Goal: Task Accomplishment & Management: Manage account settings

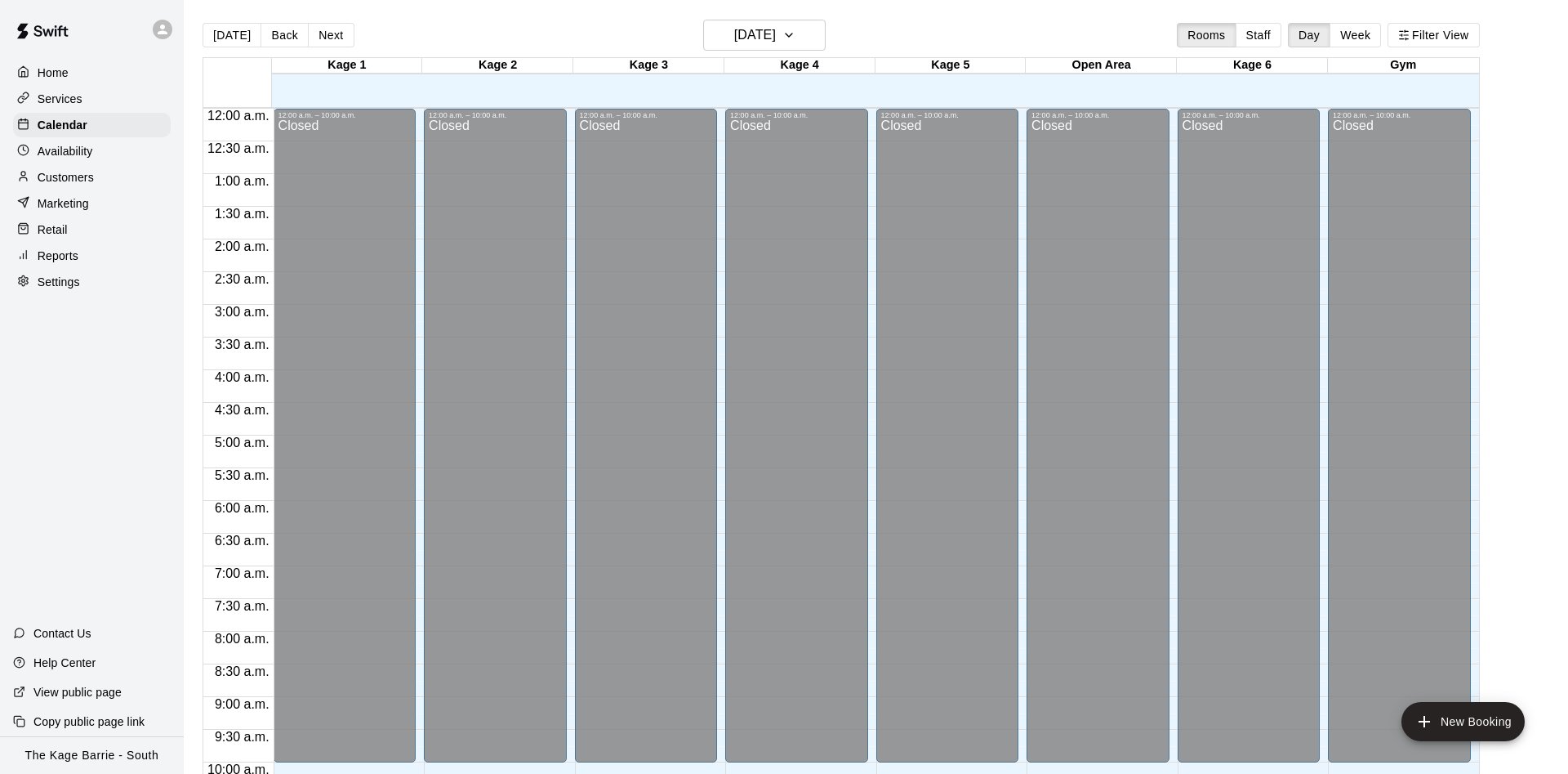
scroll to position [836, 0]
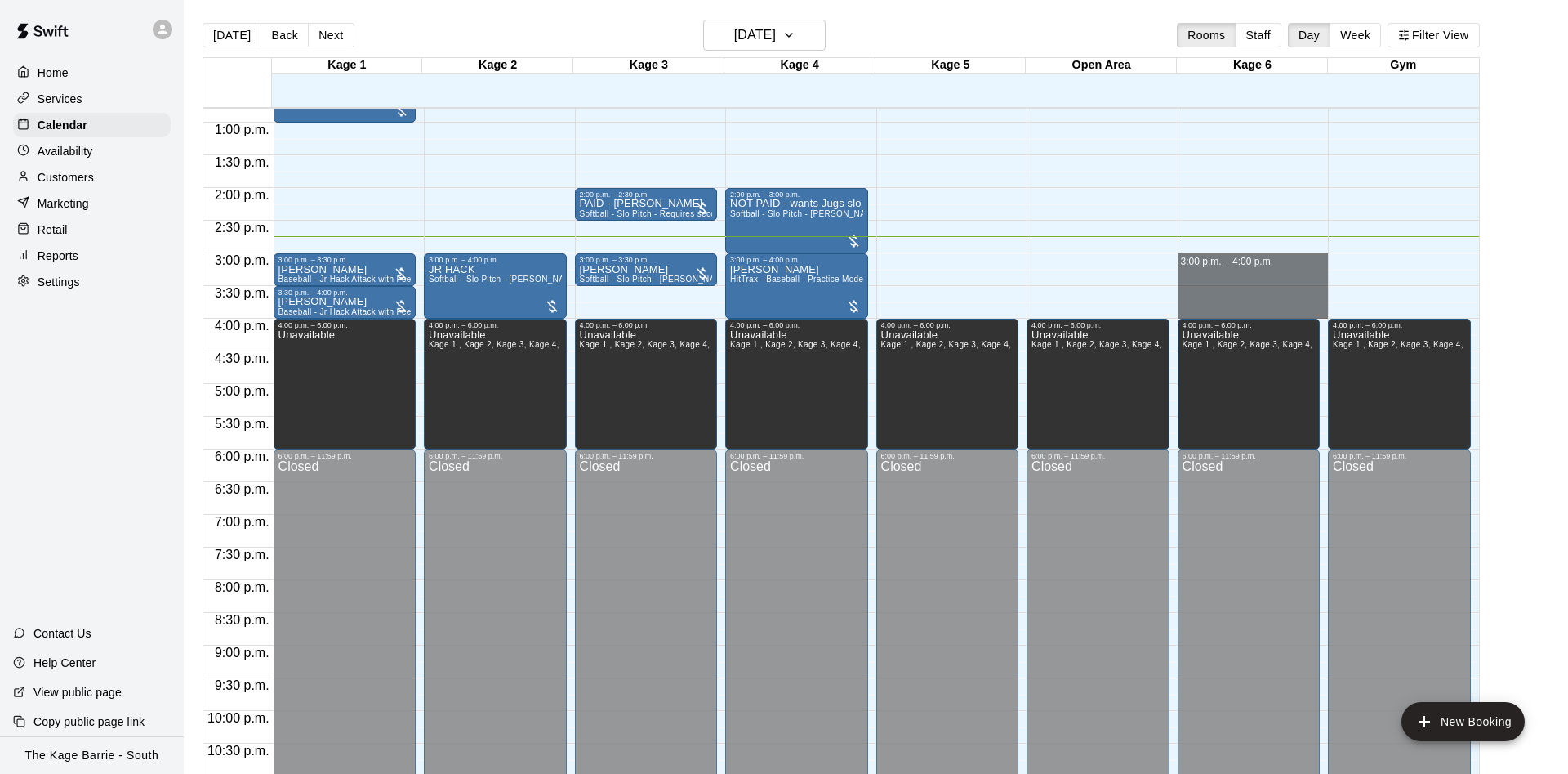
drag, startPoint x: 1240, startPoint y: 260, endPoint x: 1239, endPoint y: 308, distance: 48.0
click at [1239, 308] on div "12:00 a.m. – 10:00 a.m. Closed 4:00 p.m. – 6:00 p.m. Unavailable Kage 1 , Kage …" at bounding box center [1253, 57] width 151 height 1568
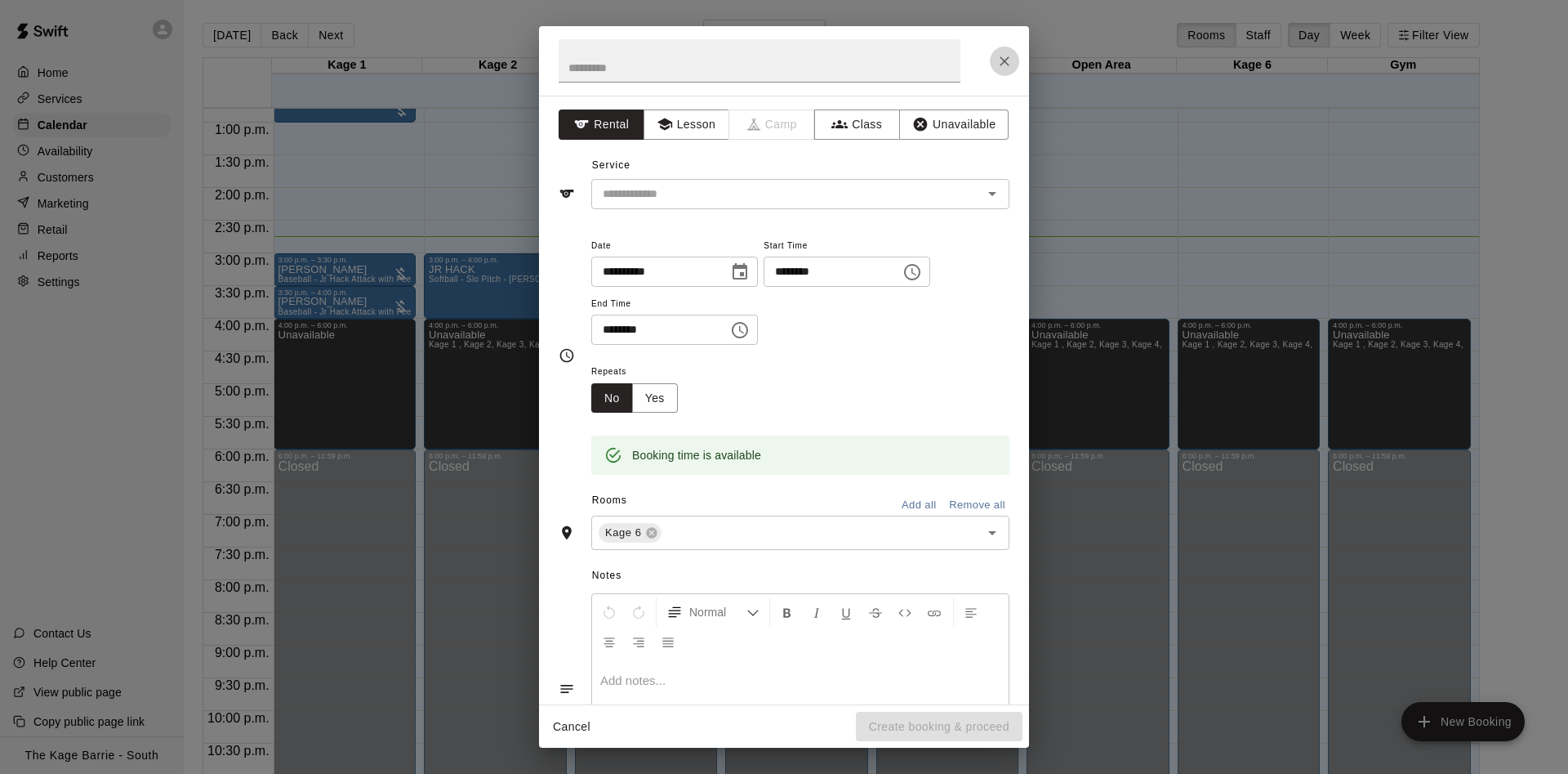
click at [1005, 61] on icon "Close" at bounding box center [1005, 61] width 10 height 10
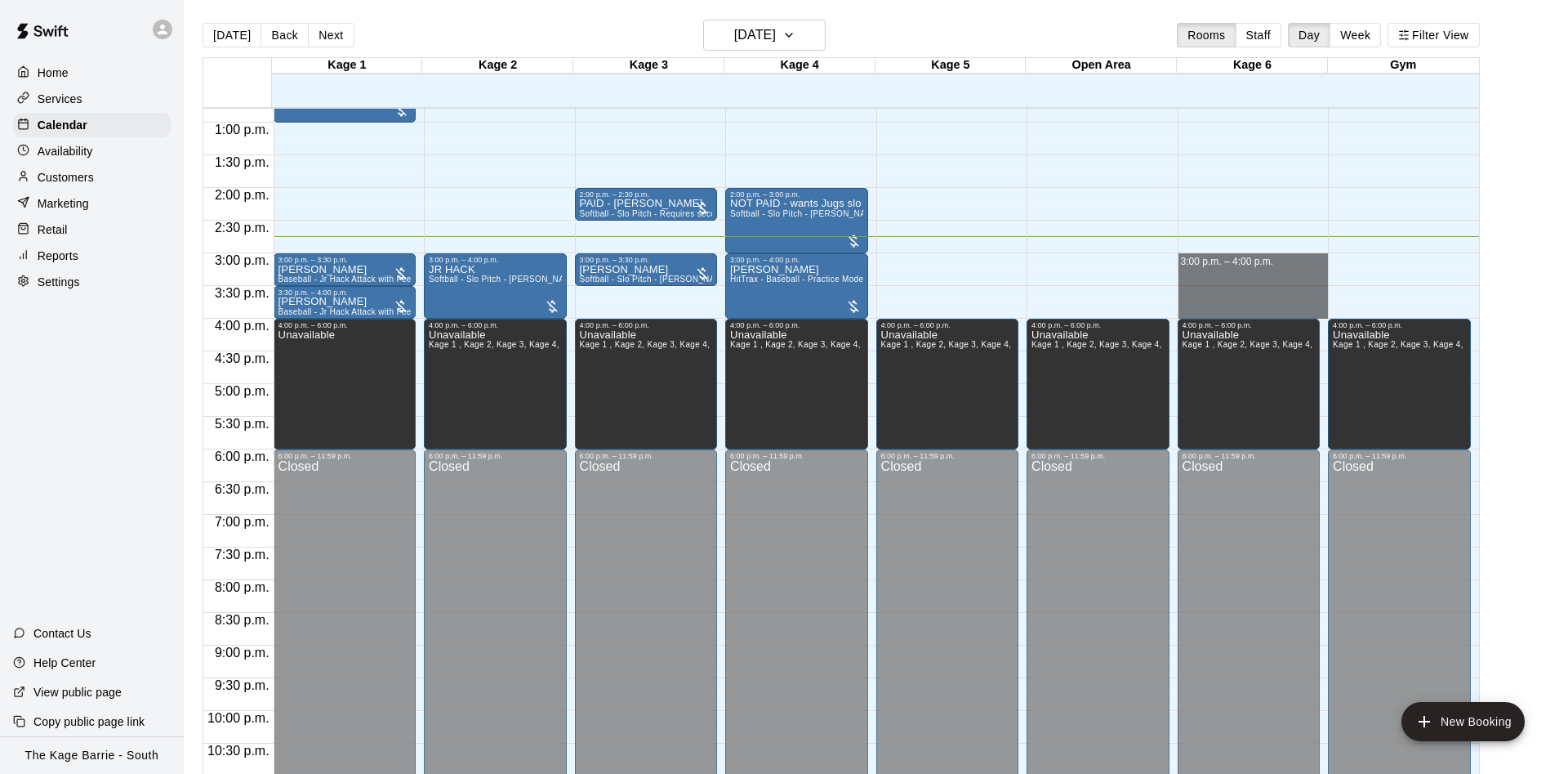
drag, startPoint x: 1235, startPoint y: 265, endPoint x: 1235, endPoint y: 311, distance: 46.0
click at [1235, 311] on div "12:00 a.m. – 10:00 a.m. Closed 4:00 p.m. – 6:00 p.m. Unavailable Kage 1 , Kage …" at bounding box center [1253, 57] width 151 height 1568
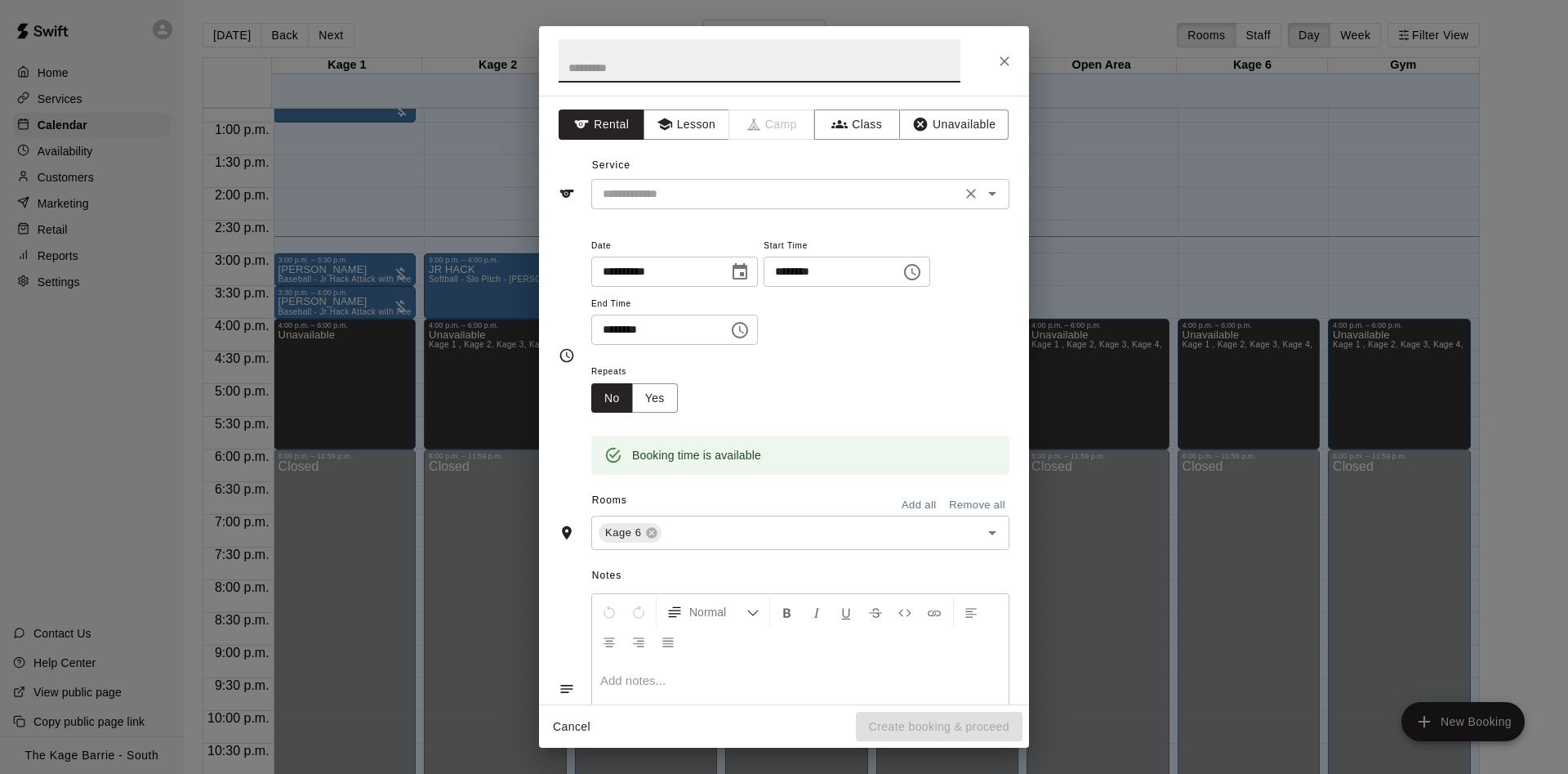
click at [663, 204] on div "​" at bounding box center [800, 194] width 418 height 30
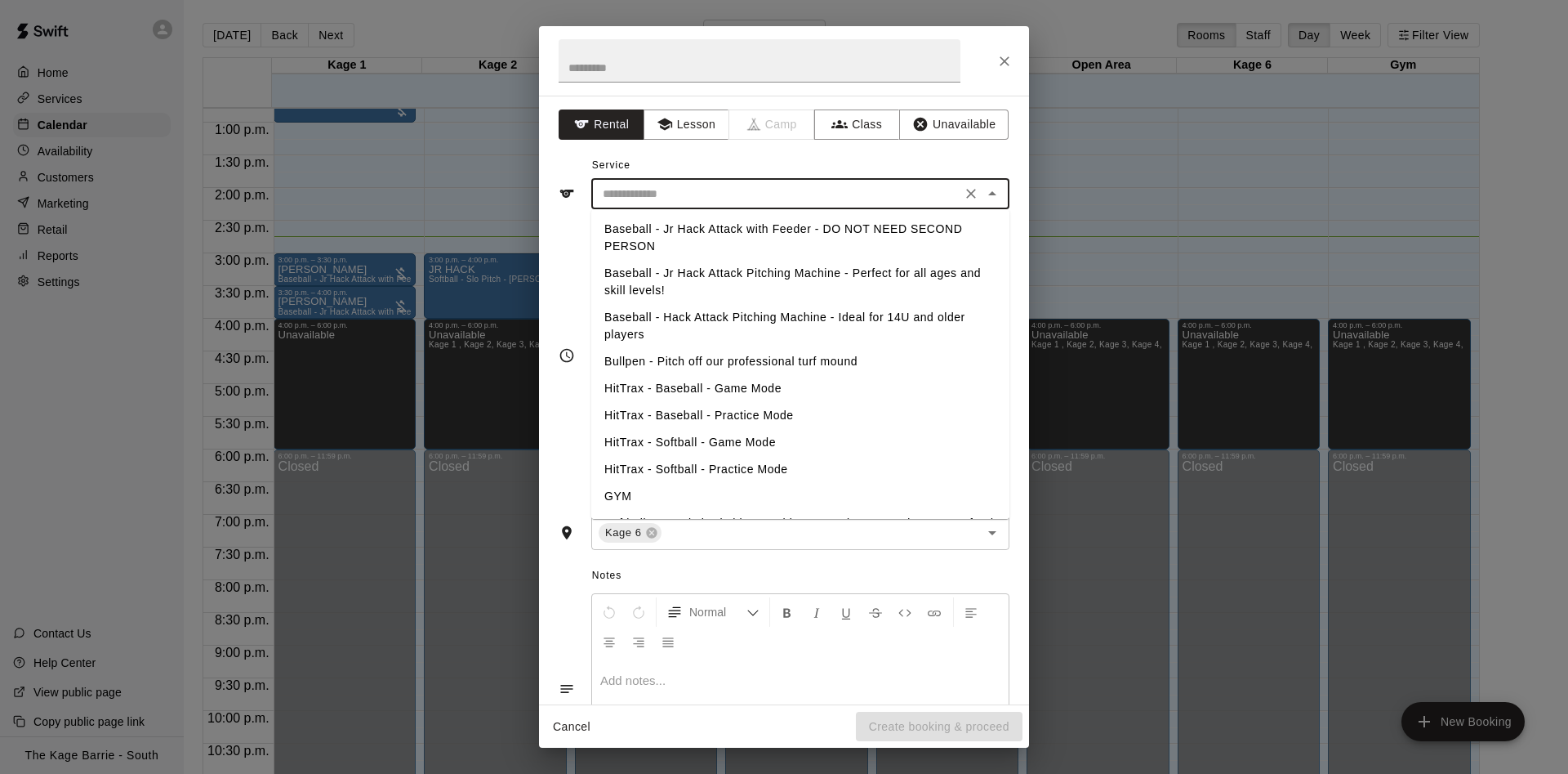
click at [737, 274] on li "Baseball - Jr Hack Attack Pitching Machine - Perfect for all ages and skill lev…" at bounding box center [800, 281] width 418 height 44
type input "**********"
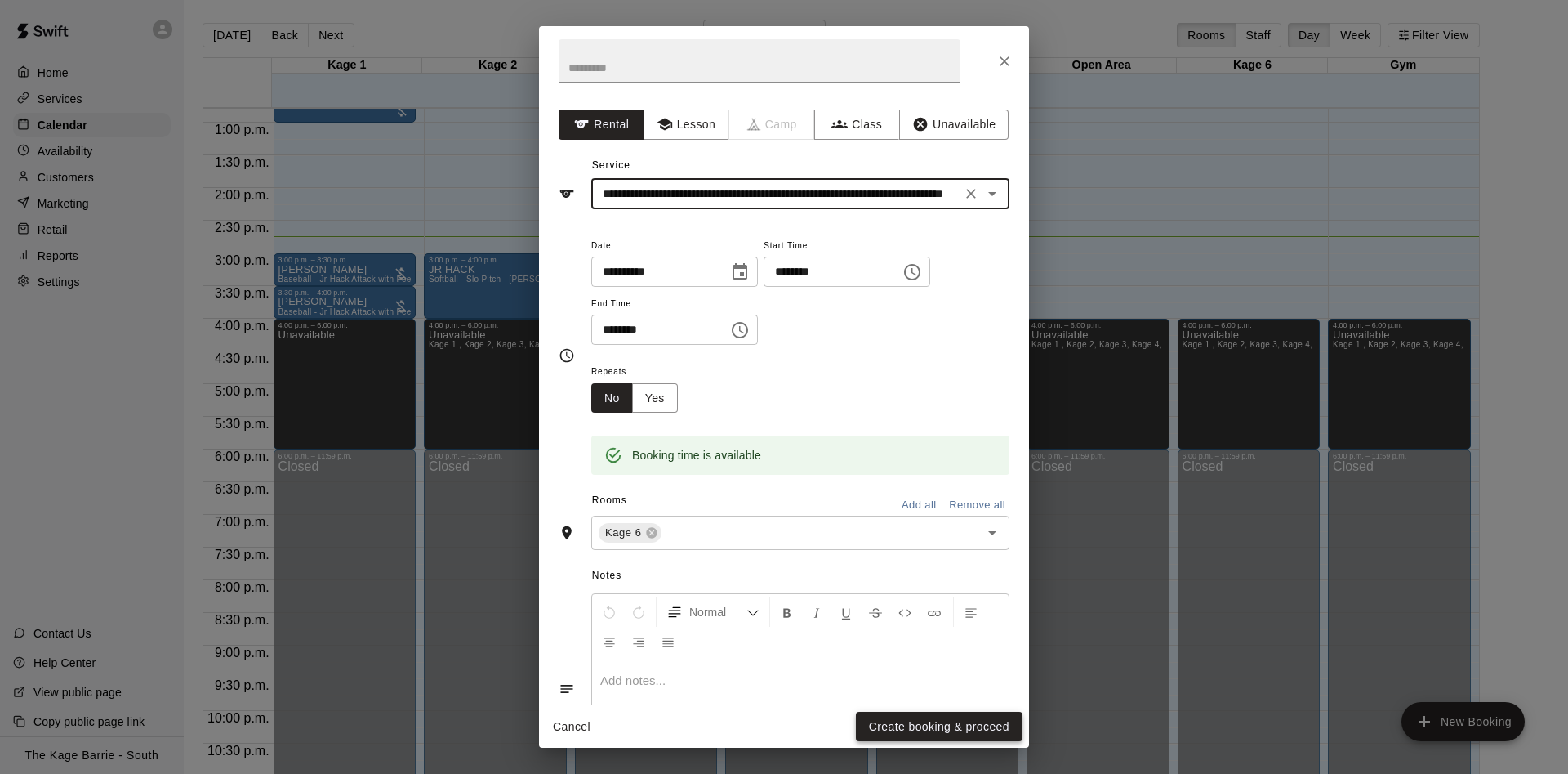
click at [958, 729] on button "Create booking & proceed" at bounding box center [939, 726] width 167 height 30
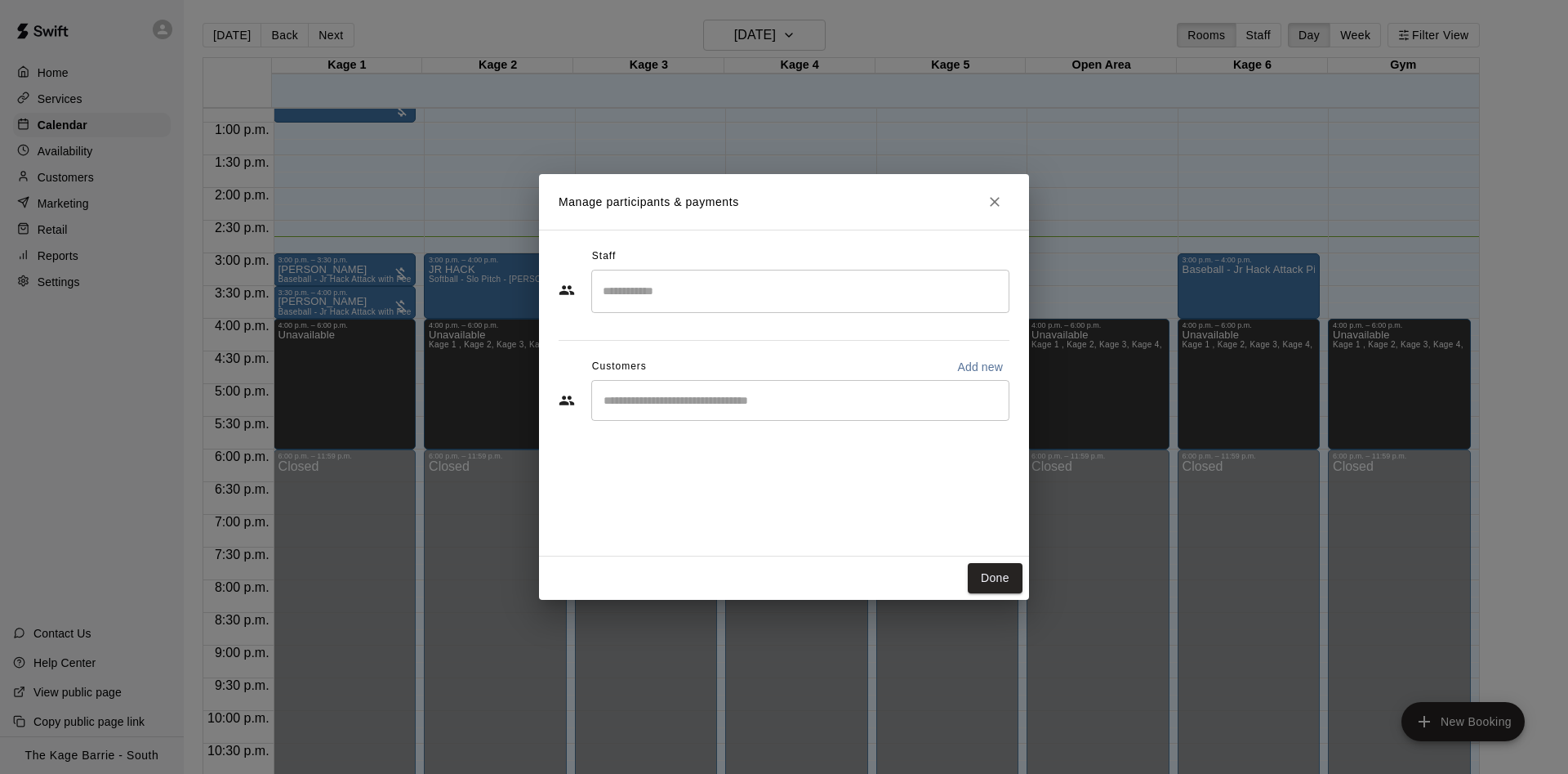
click at [981, 363] on p "Add new" at bounding box center [980, 367] width 46 height 17
select select "**"
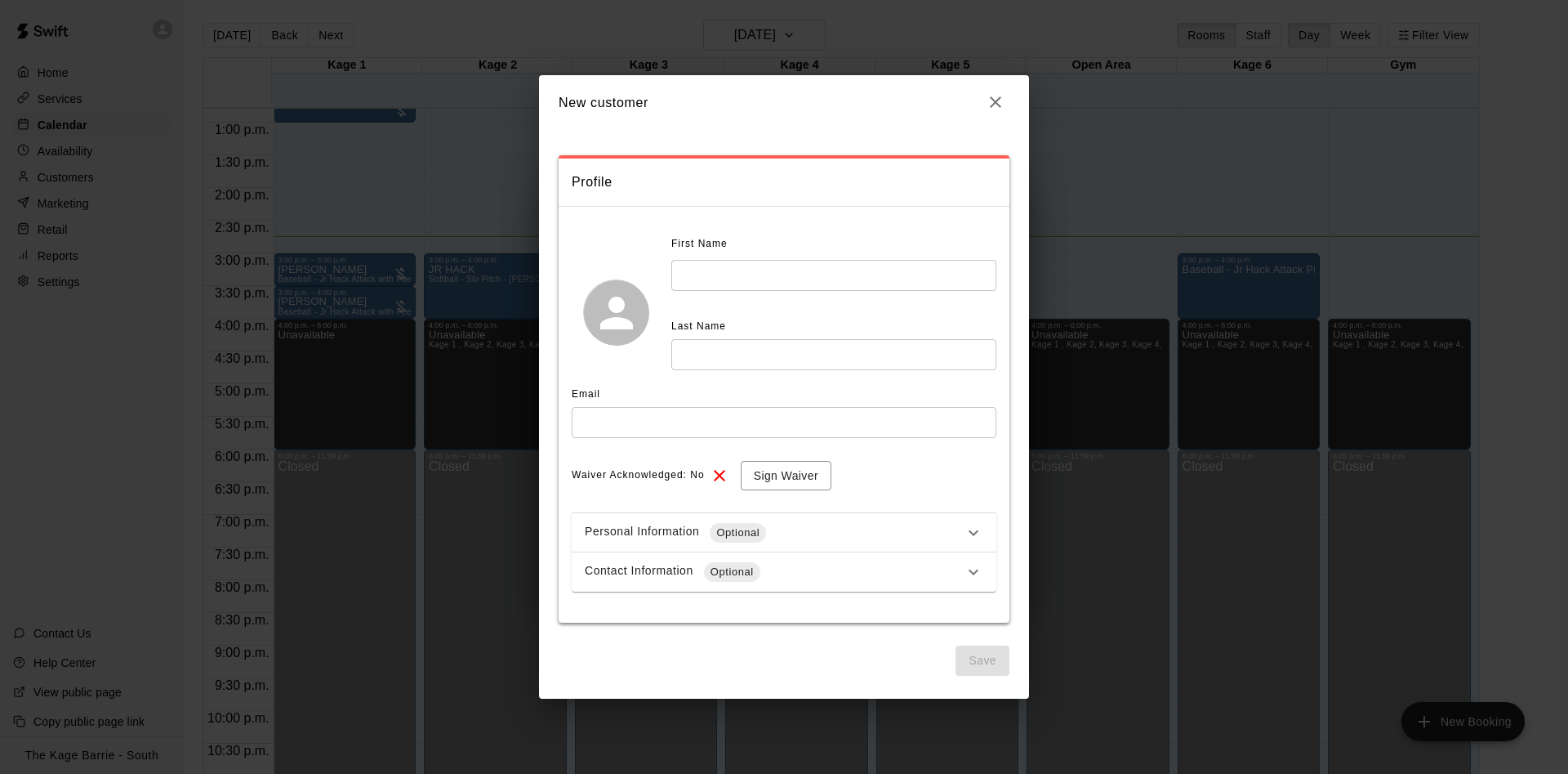
click at [742, 263] on input "text" at bounding box center [833, 275] width 325 height 30
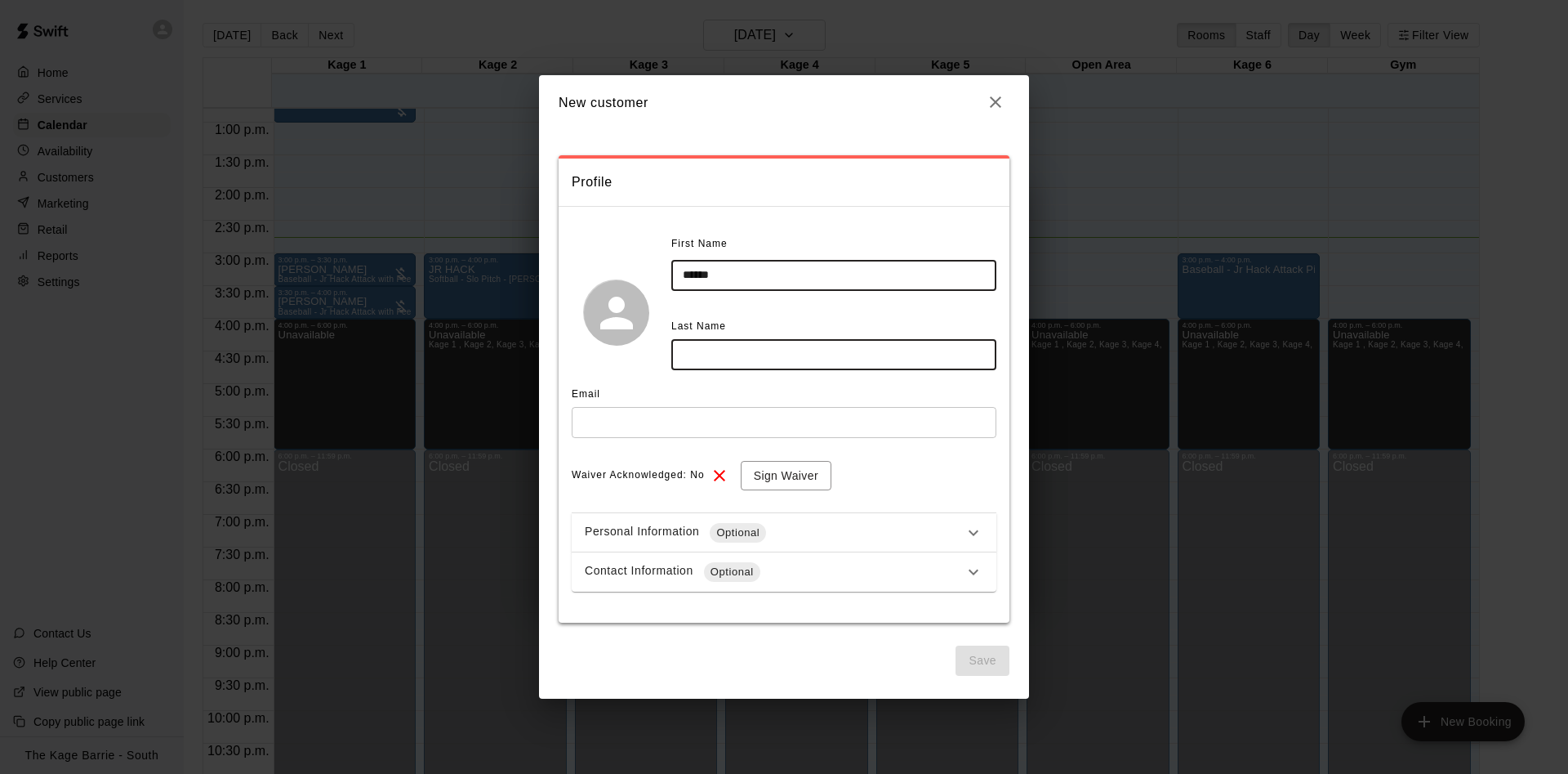
type input "******"
type input "****"
click at [705, 432] on input "text" at bounding box center [784, 422] width 425 height 30
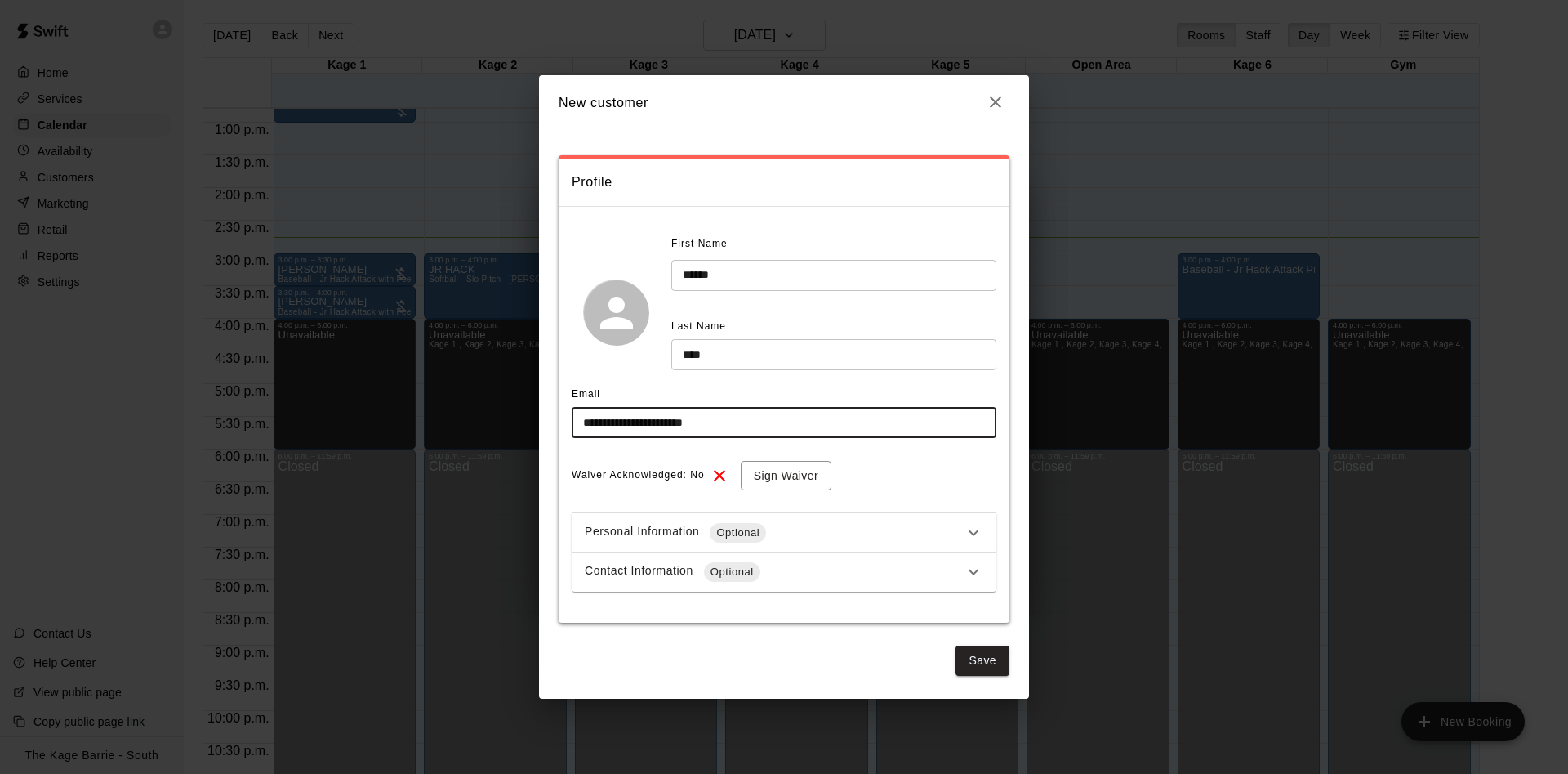
type input "**********"
drag, startPoint x: 808, startPoint y: 566, endPoint x: 808, endPoint y: 528, distance: 38.0
click at [809, 566] on div "Contact Information Optional" at bounding box center [774, 572] width 379 height 20
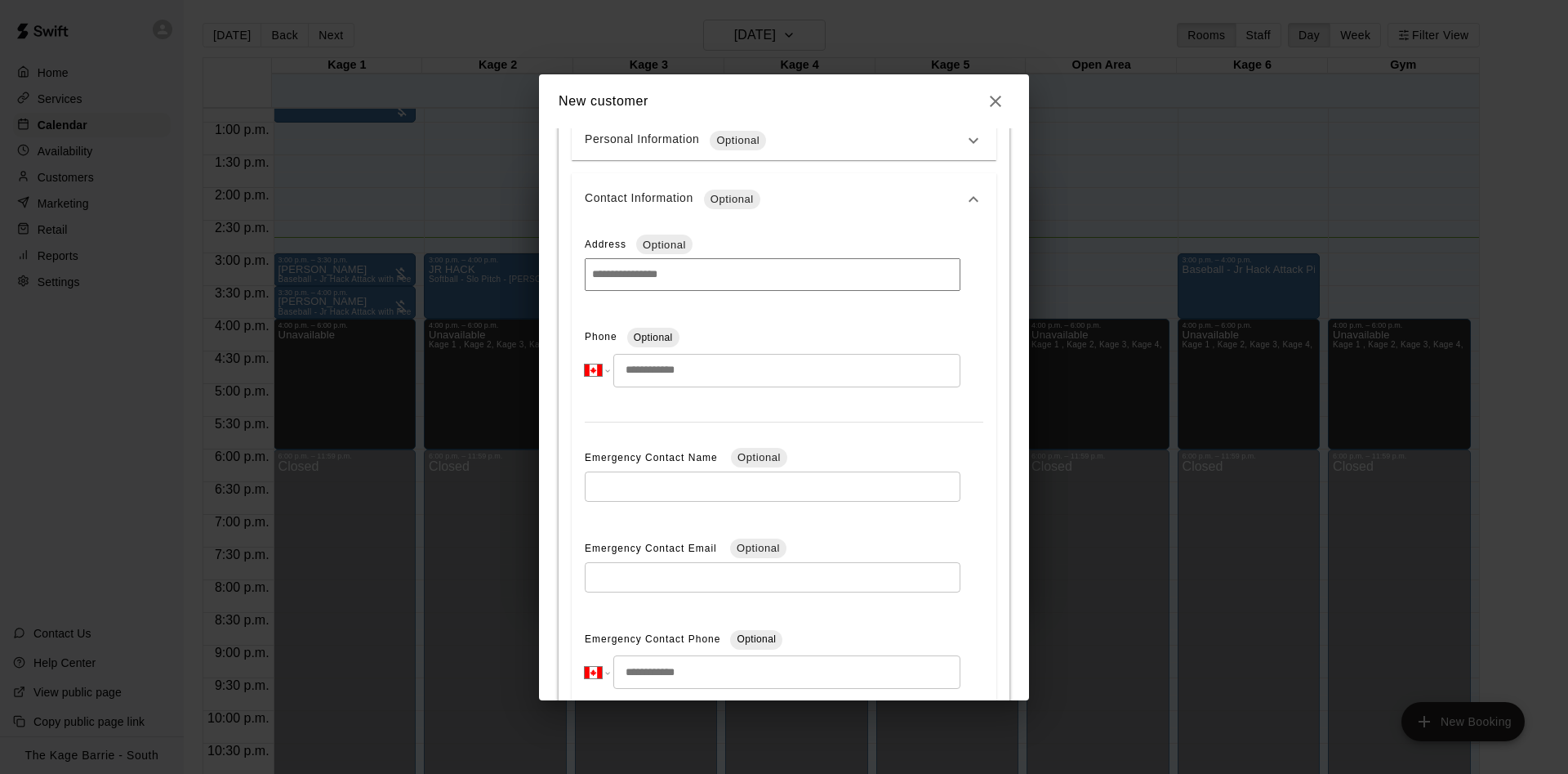
scroll to position [412, 0]
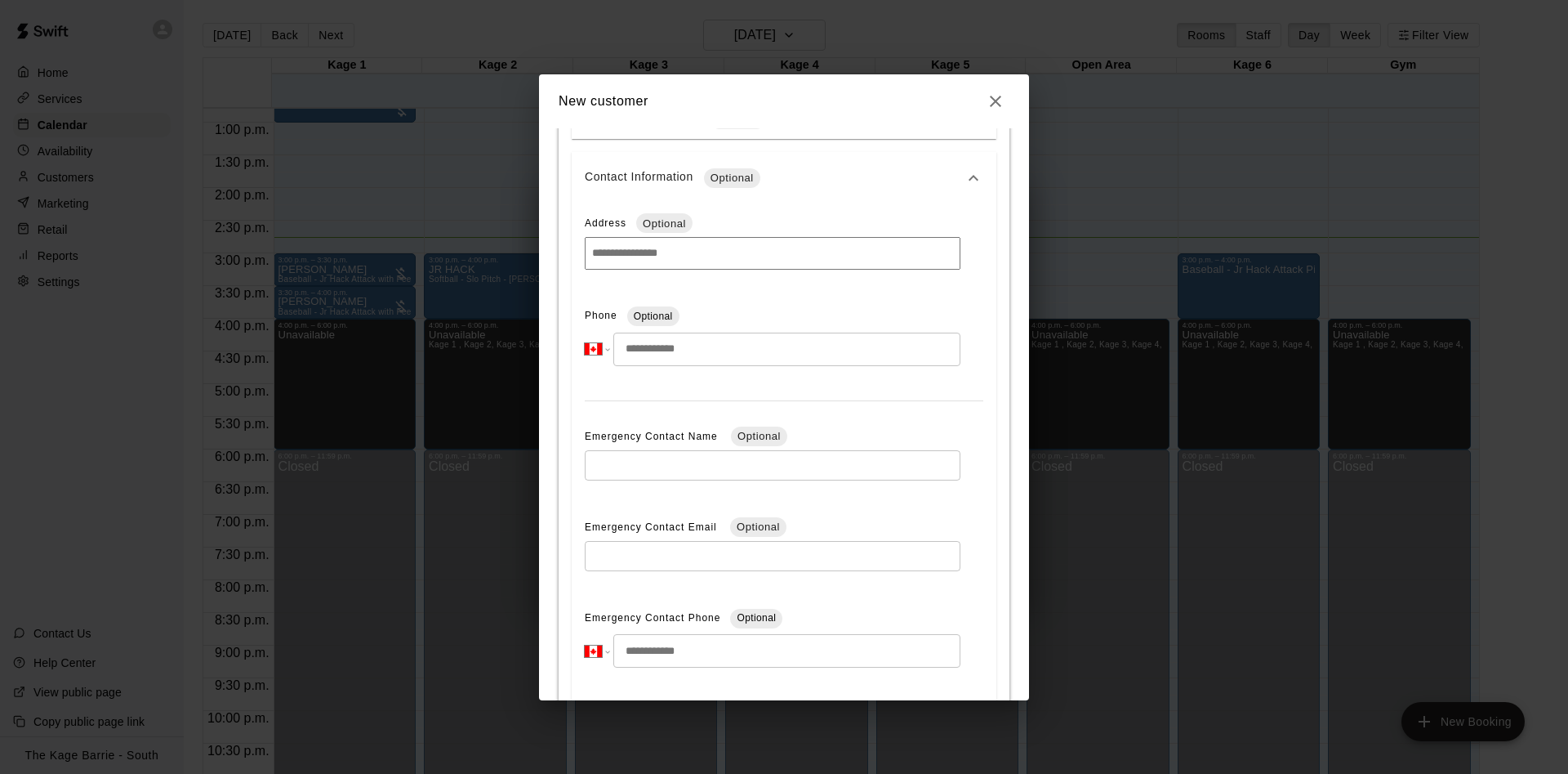
click at [747, 347] on input "tel" at bounding box center [787, 349] width 347 height 34
type input "**********"
click at [965, 177] on icon at bounding box center [973, 178] width 20 height 20
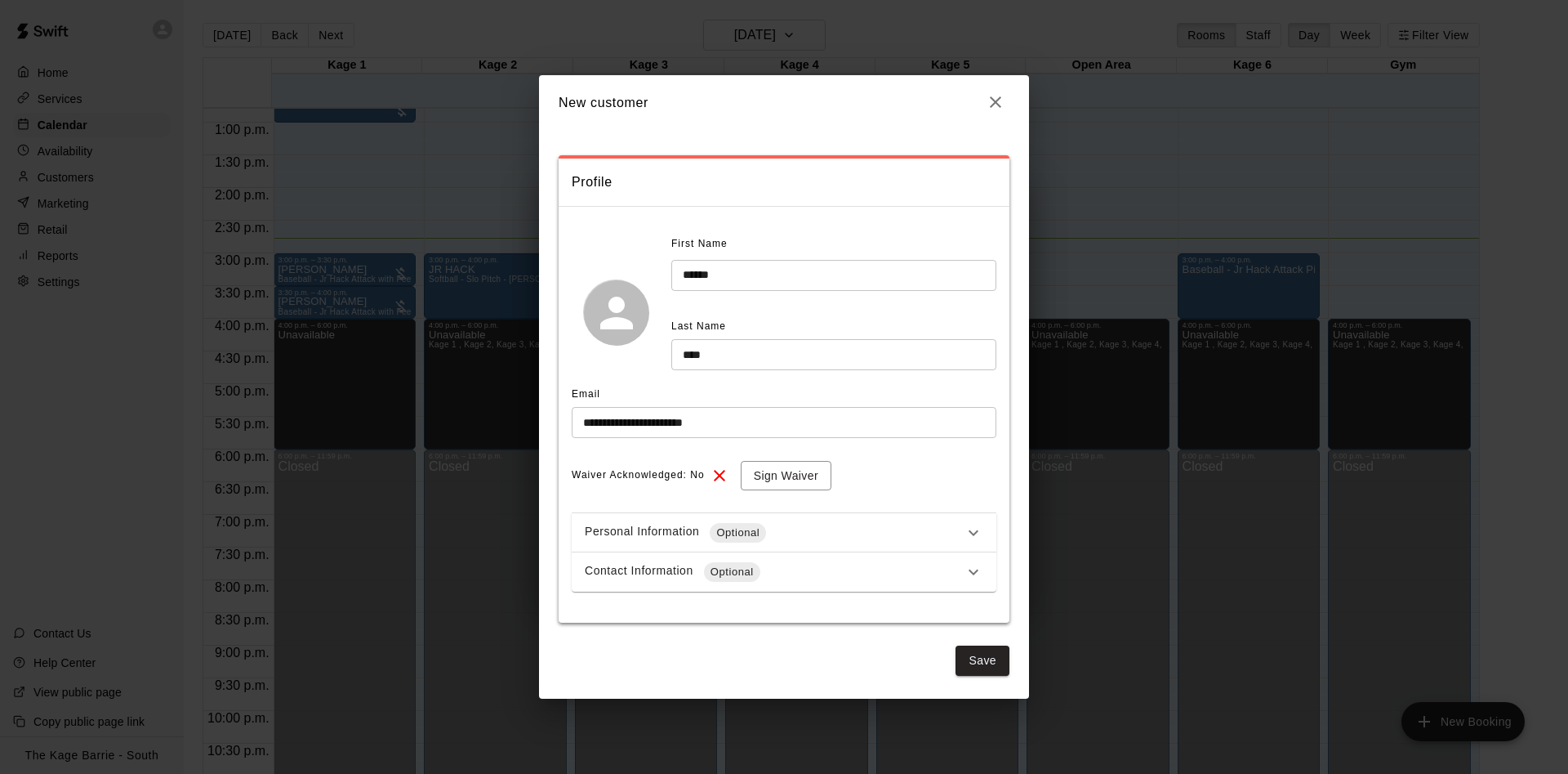
scroll to position [0, 0]
click at [982, 645] on div "**********" at bounding box center [784, 402] width 451 height 546
click at [987, 663] on button "Save" at bounding box center [982, 660] width 54 height 30
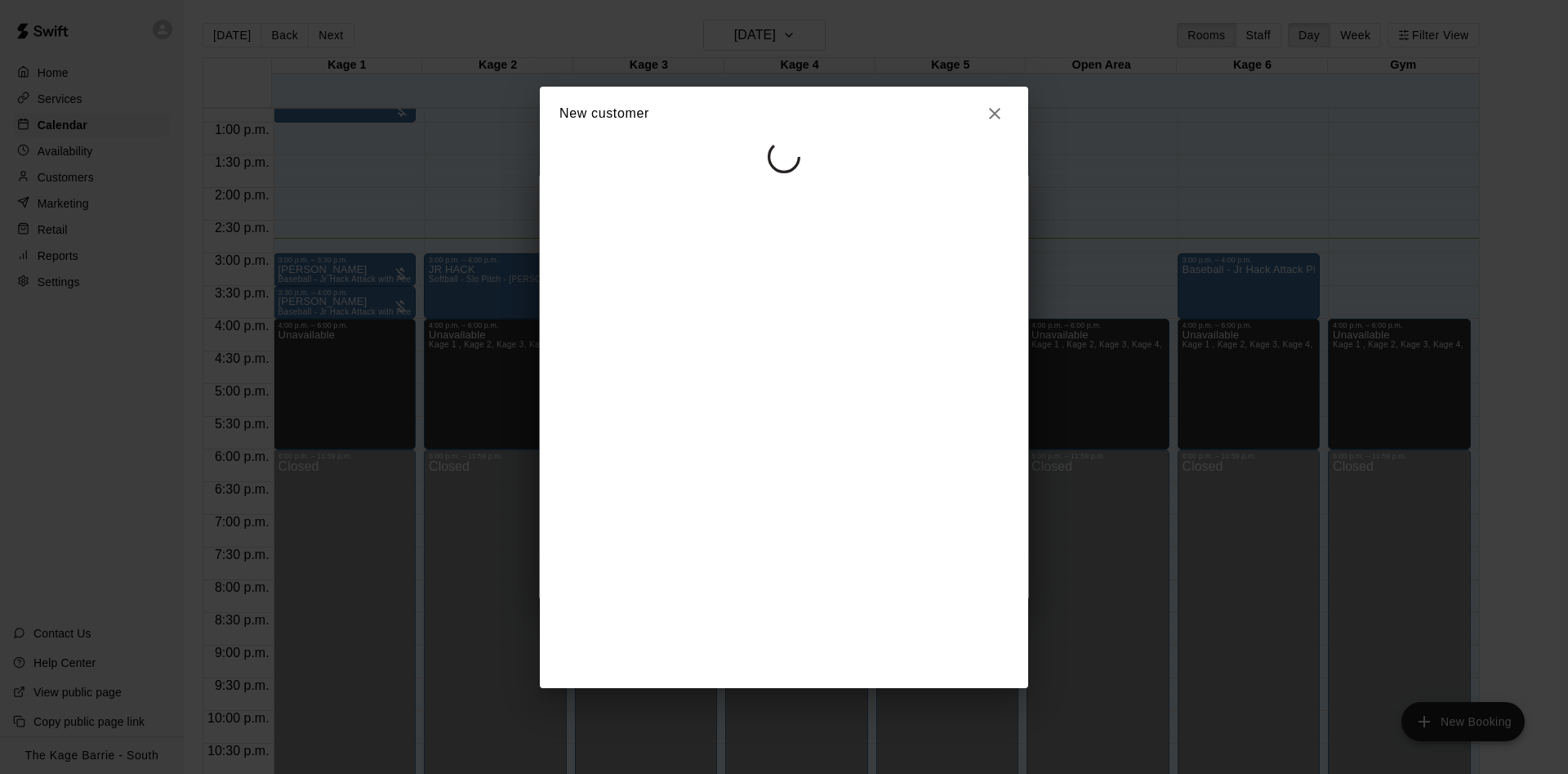
select select "**"
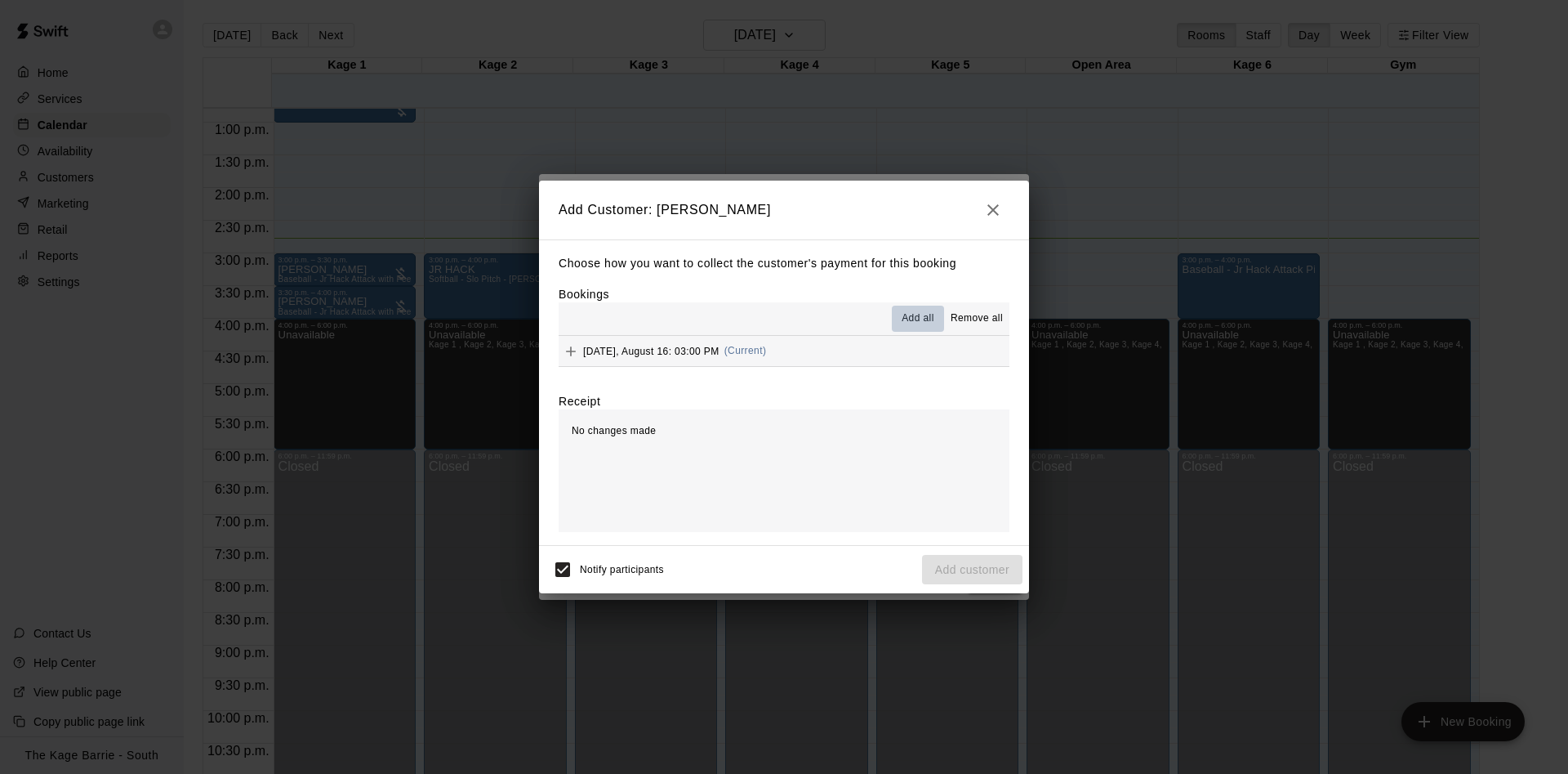
click at [929, 316] on span "Add all" at bounding box center [918, 319] width 33 height 17
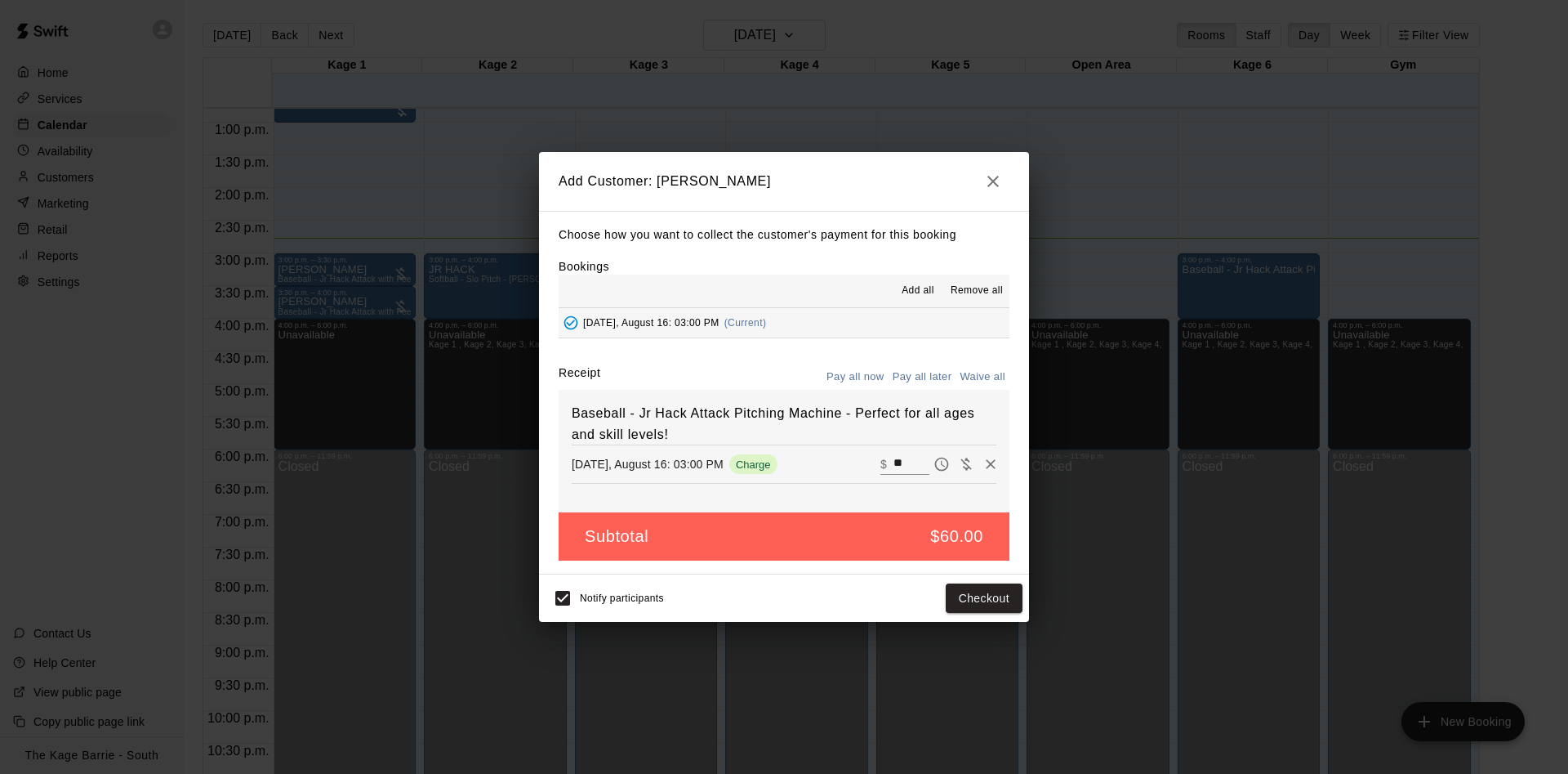
click at [927, 377] on button "Pay all later" at bounding box center [923, 376] width 68 height 25
click at [996, 604] on button "Add customer" at bounding box center [973, 598] width 101 height 30
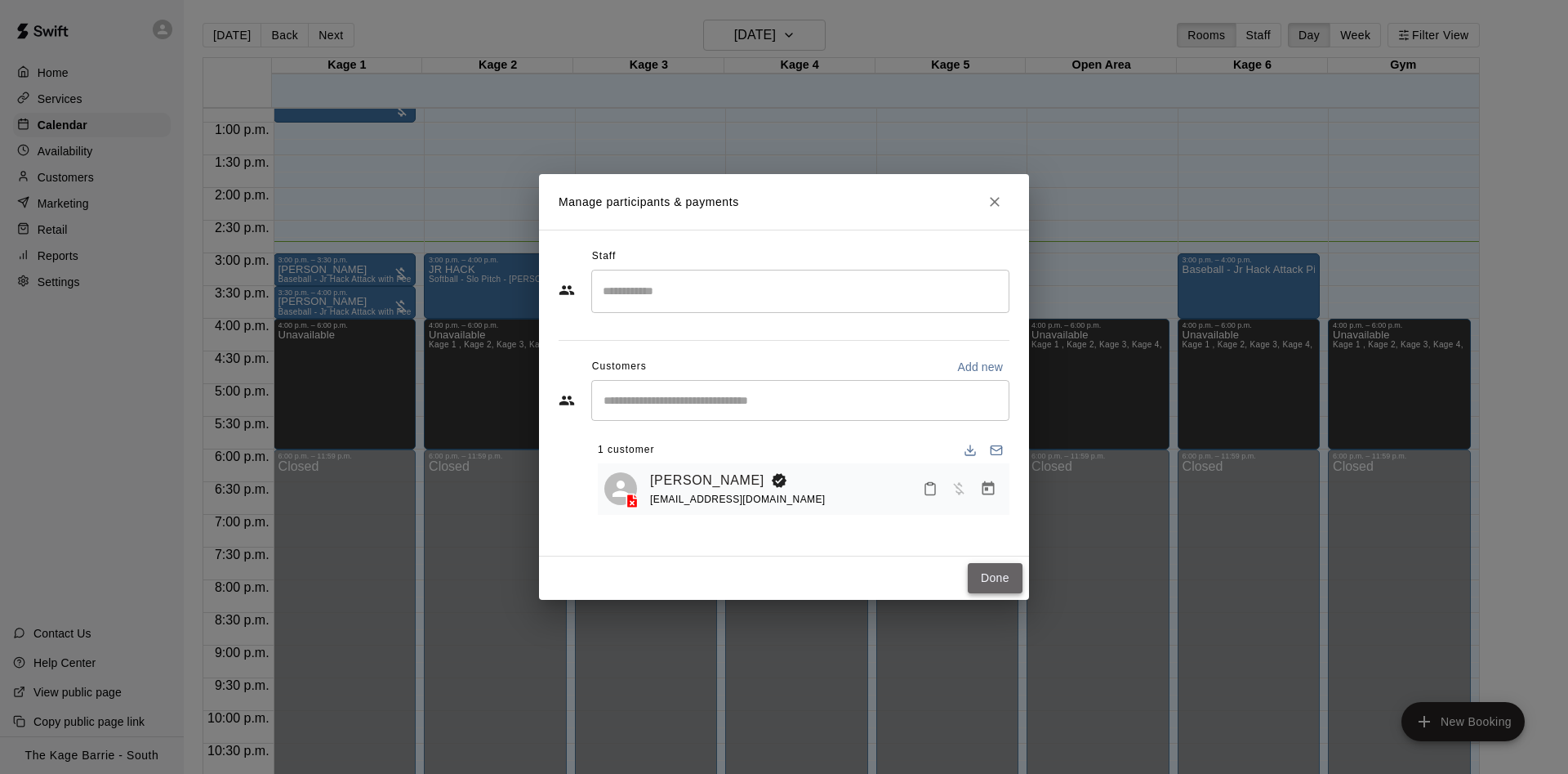
click at [1002, 573] on button "Done" at bounding box center [995, 577] width 55 height 30
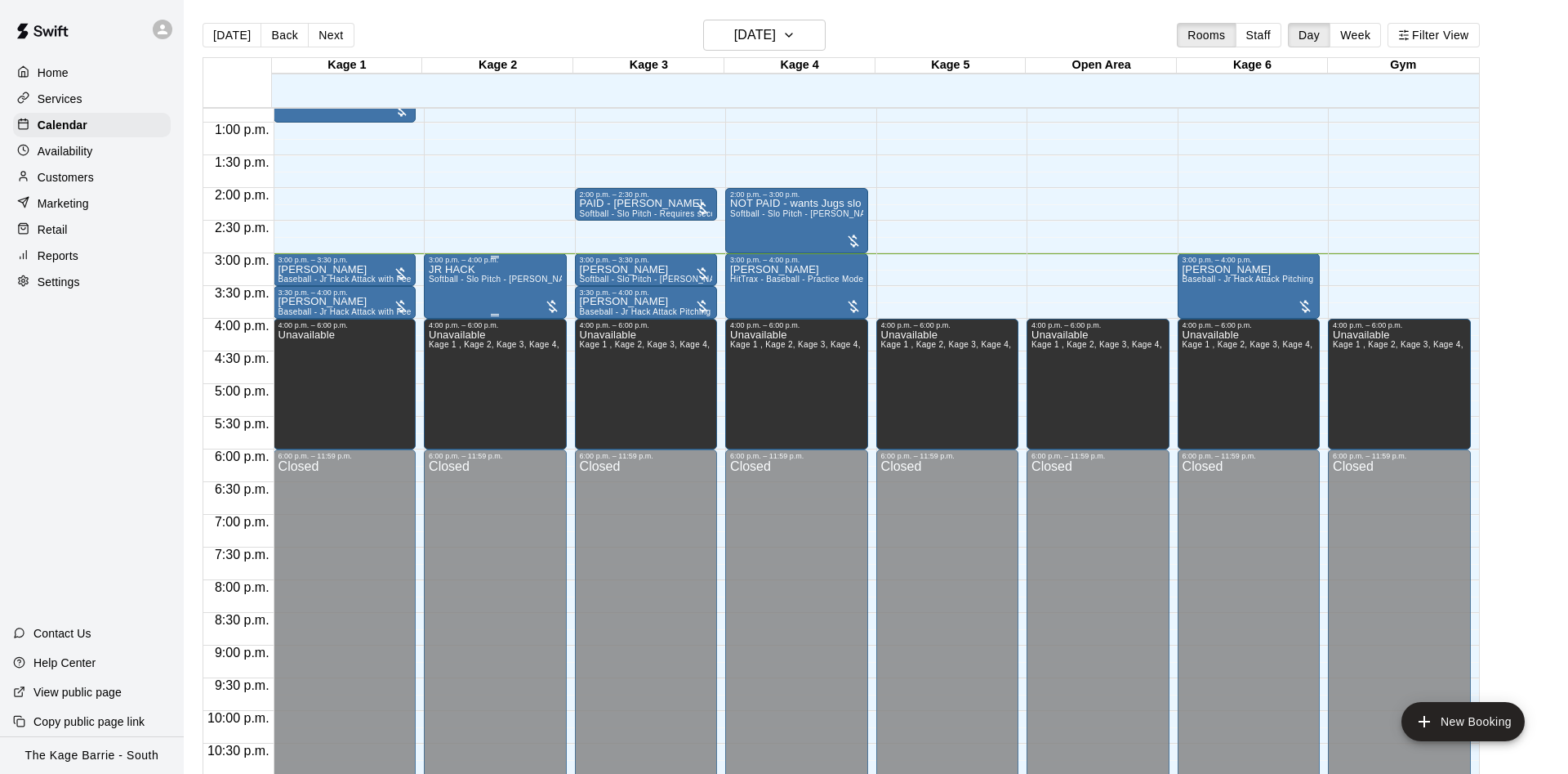
click at [508, 277] on div "JR HACK Softball - Slo Pitch - [PERSON_NAME] Fed Pitching Machine" at bounding box center [495, 650] width 133 height 774
click at [443, 318] on img "edit" at bounding box center [443, 322] width 19 height 19
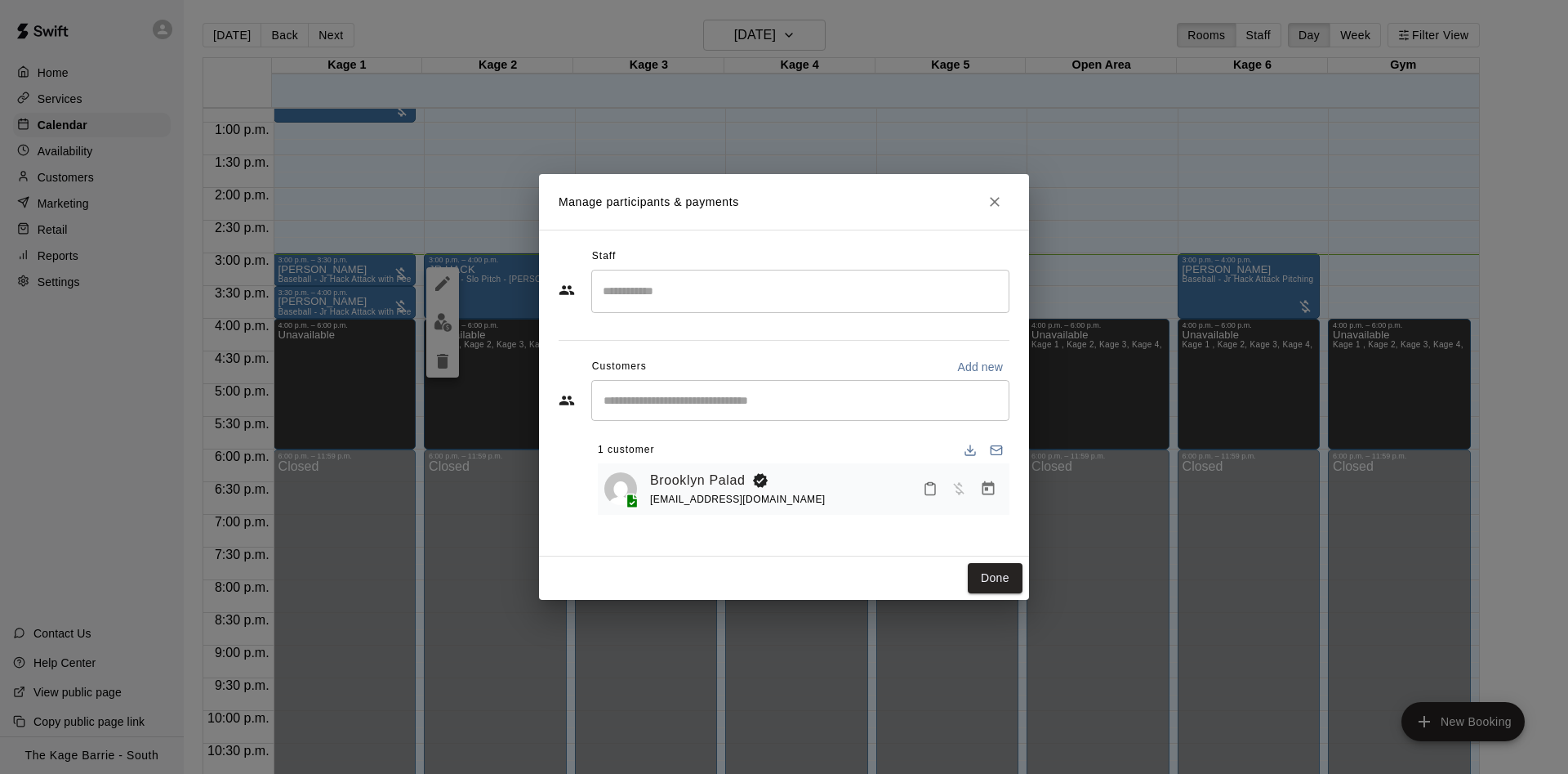
click at [1000, 203] on icon "Close" at bounding box center [995, 202] width 17 height 17
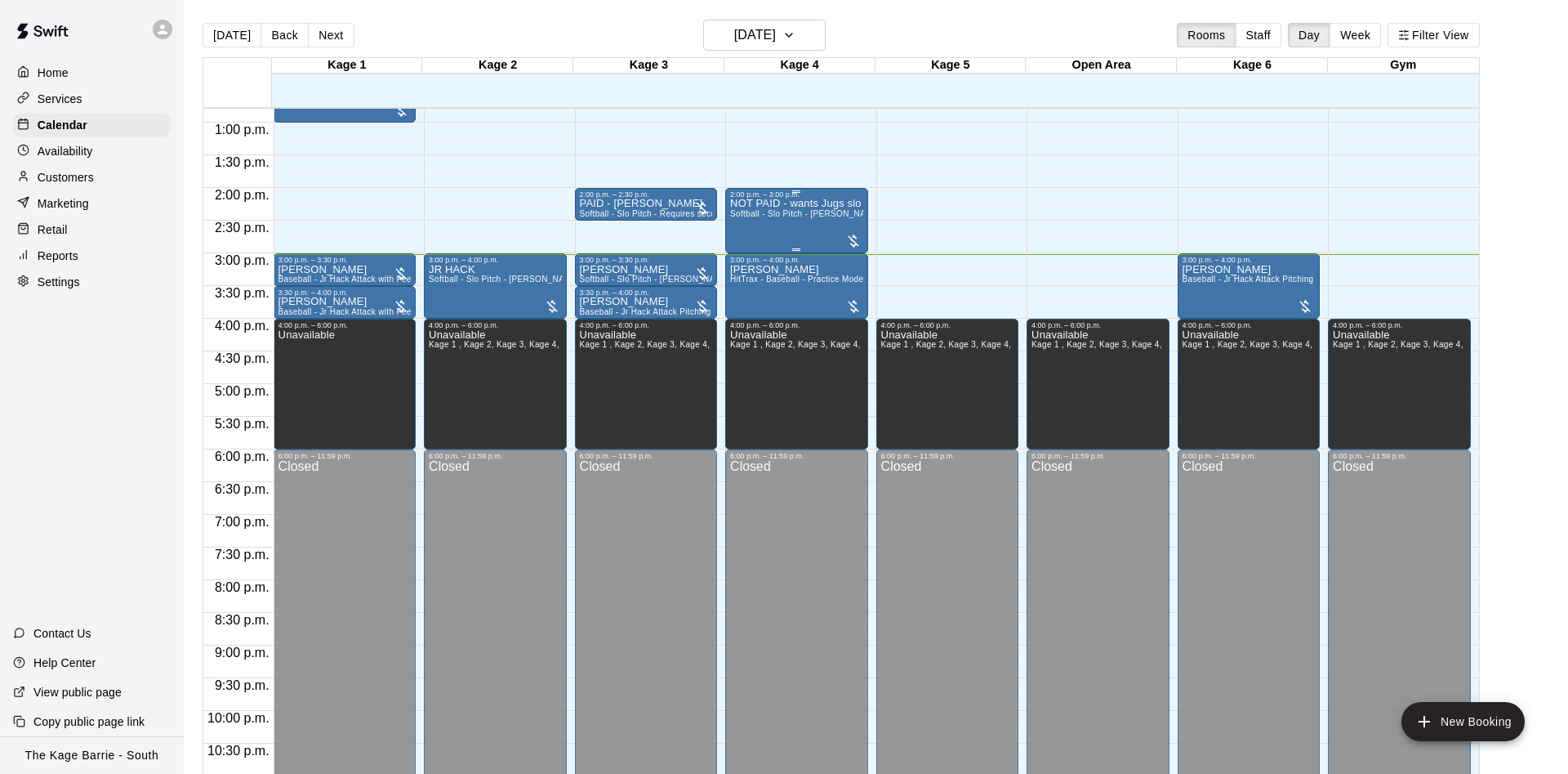
click at [796, 229] on div "NOT PAID - wants Jugs slo pitch not [PERSON_NAME] Softball - Slo Pitch - [PERSO…" at bounding box center [796, 585] width 133 height 774
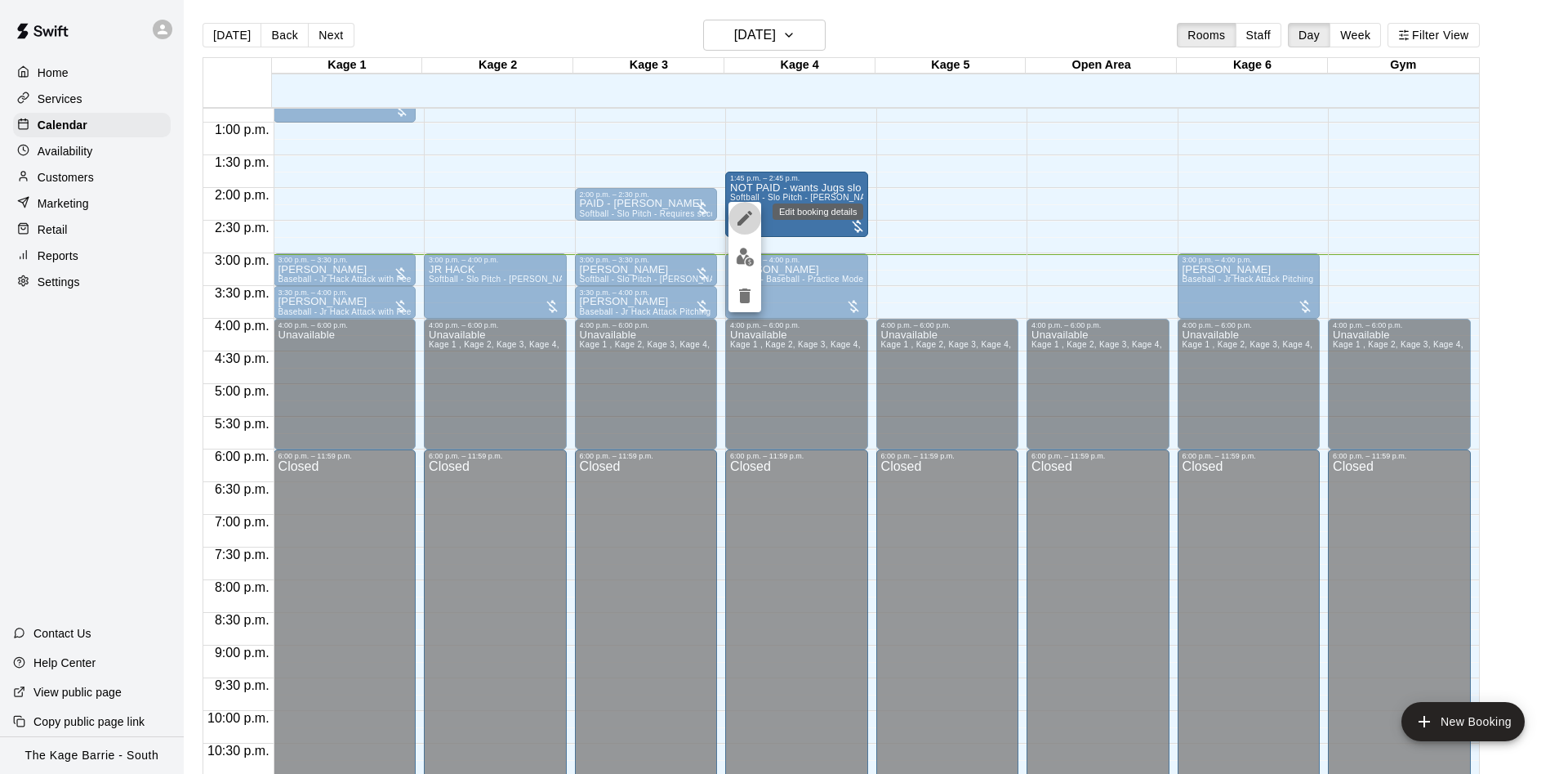
click at [749, 220] on icon "edit" at bounding box center [745, 218] width 20 height 20
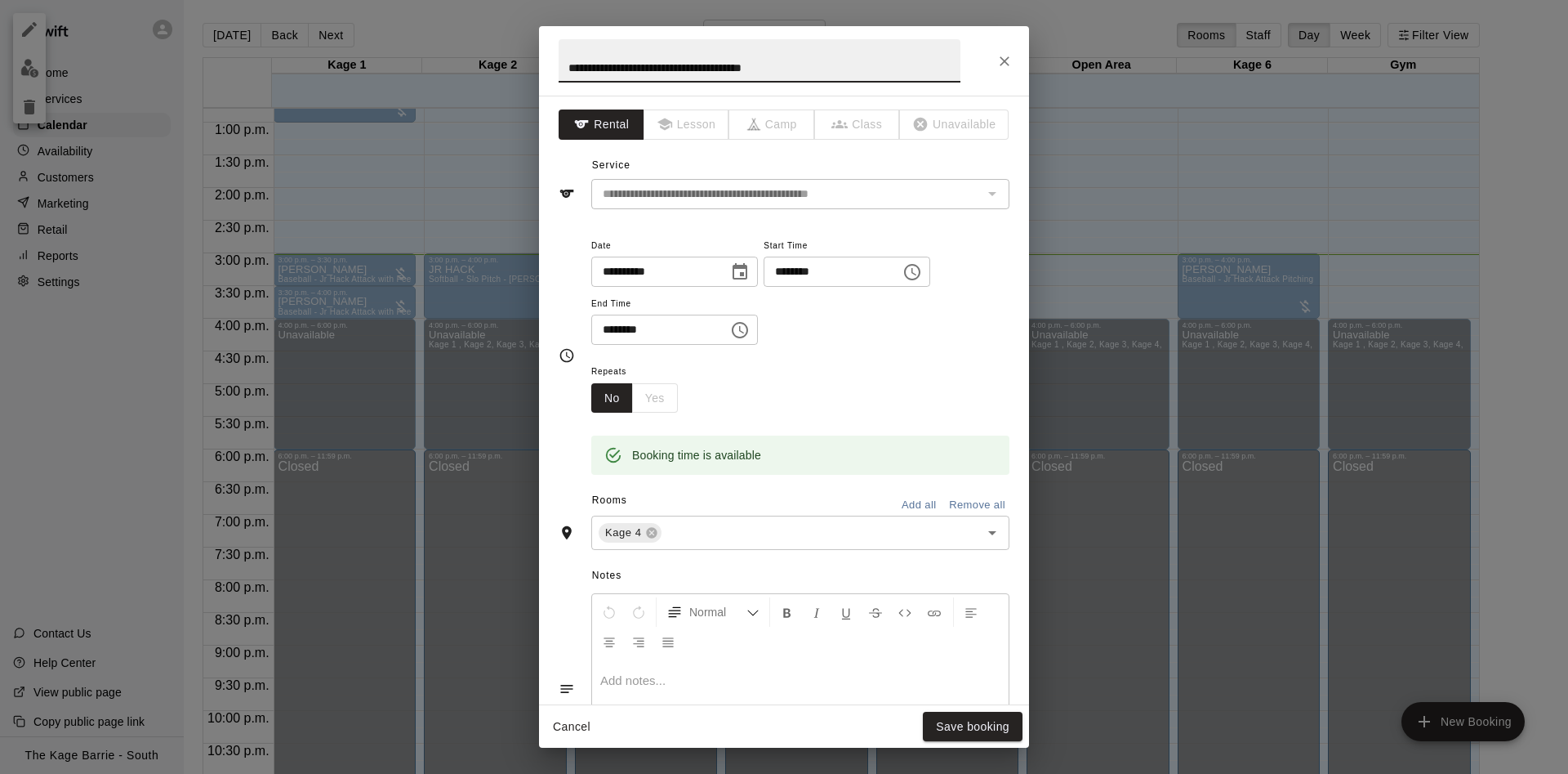
drag, startPoint x: 600, startPoint y: 64, endPoint x: 517, endPoint y: 76, distance: 83.9
click at [559, 76] on input "**********" at bounding box center [760, 61] width 402 height 43
type input "**********"
click at [1002, 726] on button "Save booking" at bounding box center [972, 726] width 100 height 30
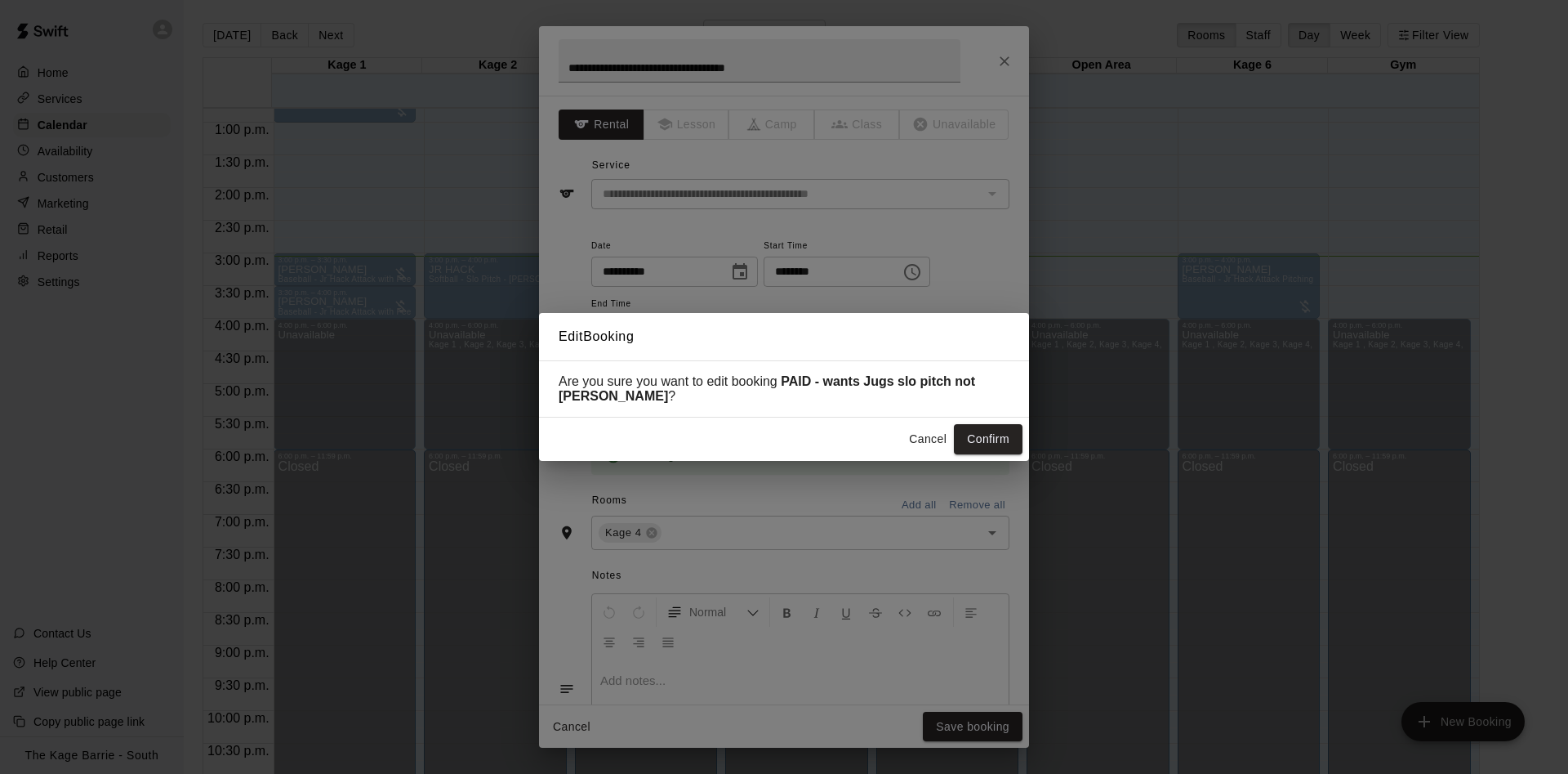
click at [994, 432] on button "Confirm" at bounding box center [989, 439] width 69 height 30
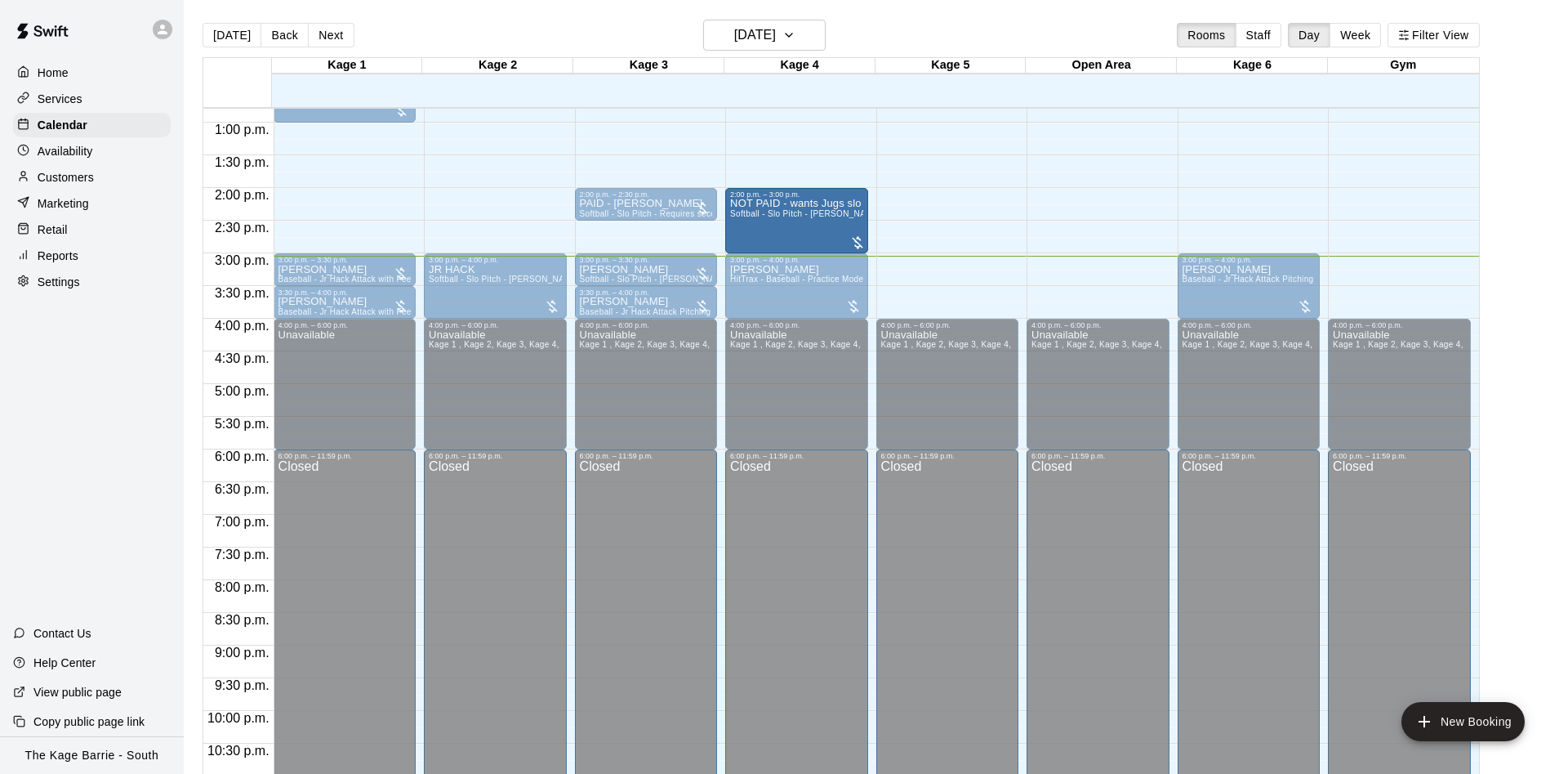
drag, startPoint x: 820, startPoint y: 197, endPoint x: 816, endPoint y: 214, distance: 17.5
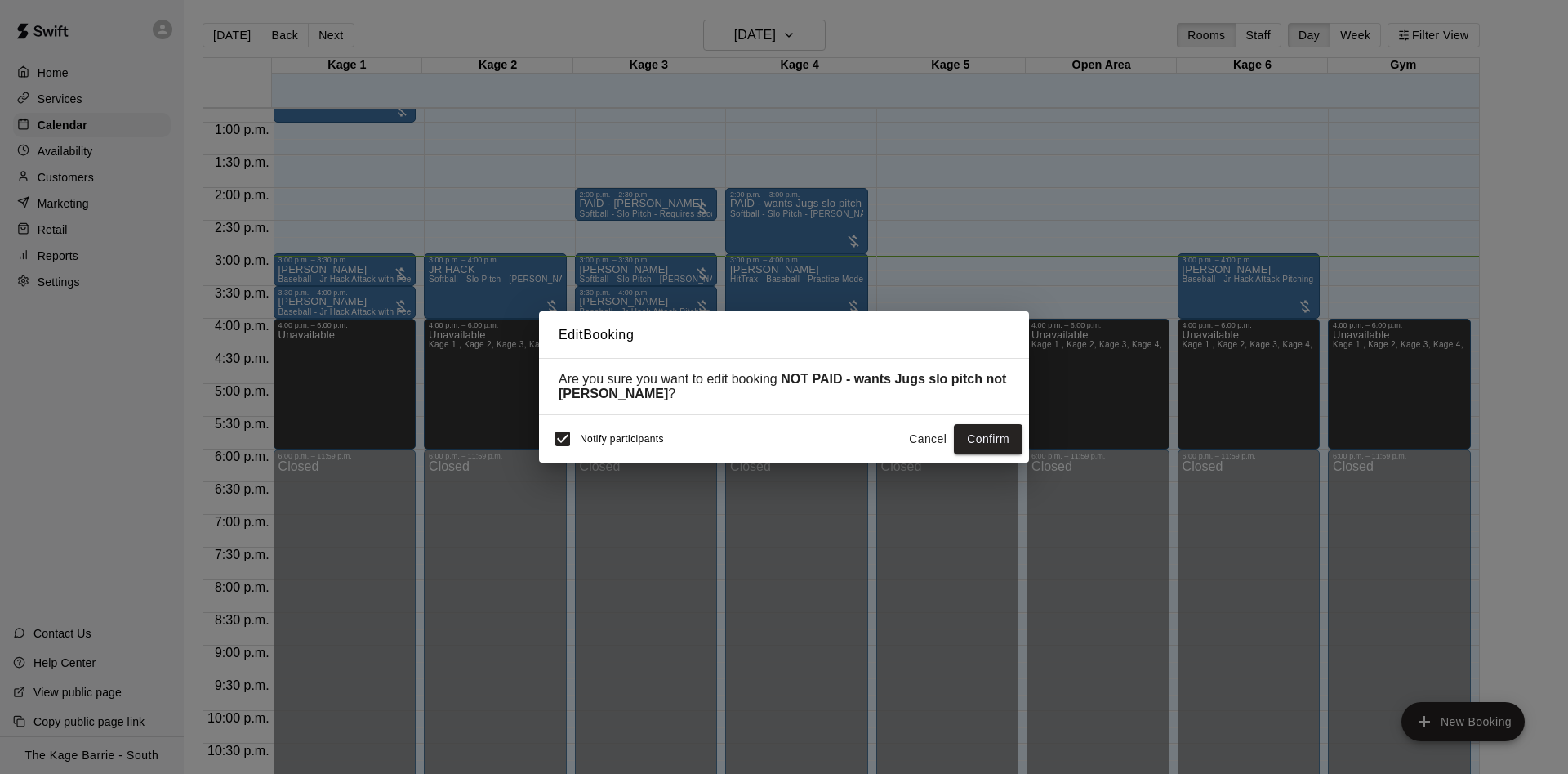
click at [936, 433] on button "Cancel" at bounding box center [928, 439] width 52 height 30
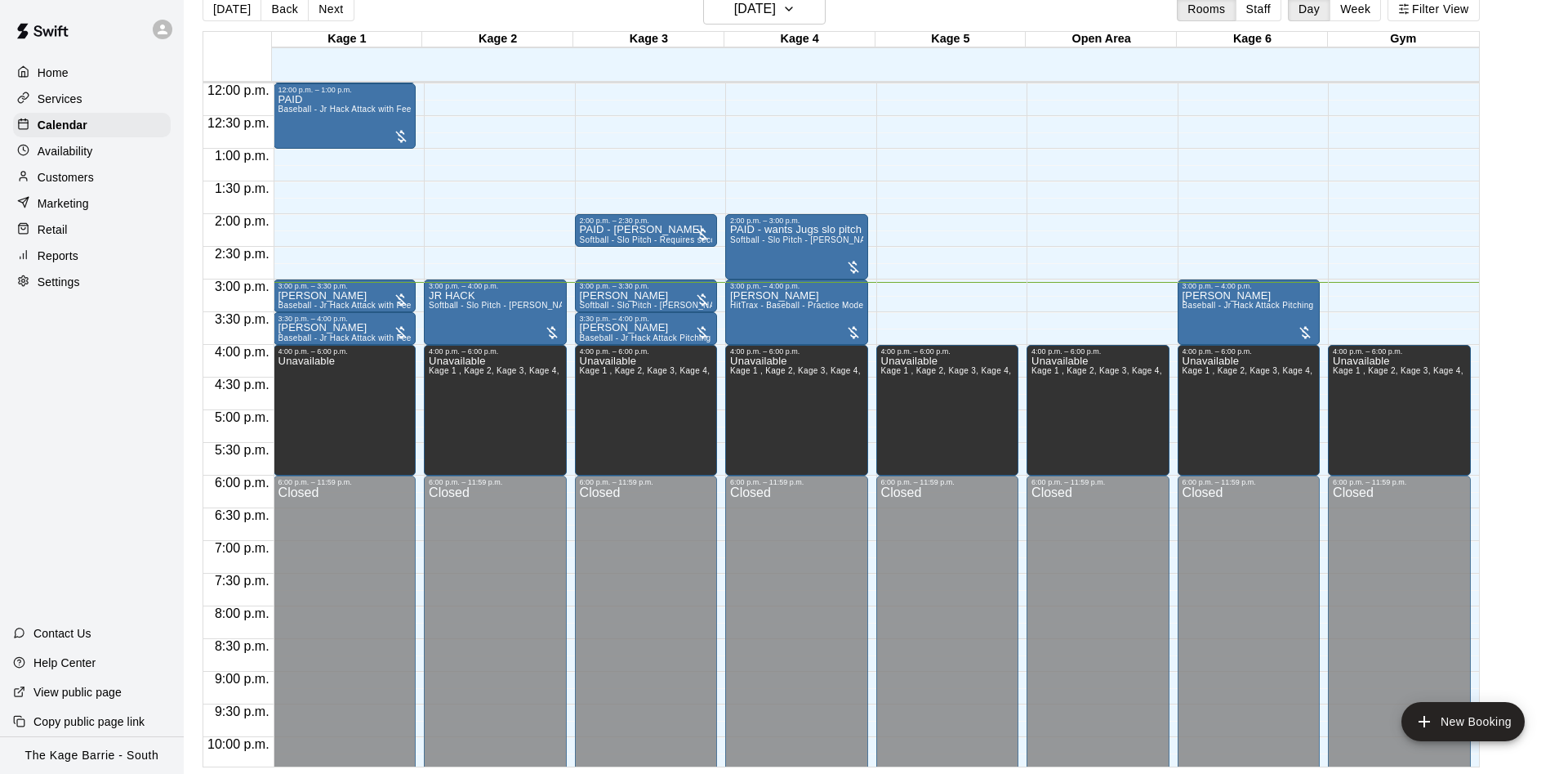
scroll to position [887, 0]
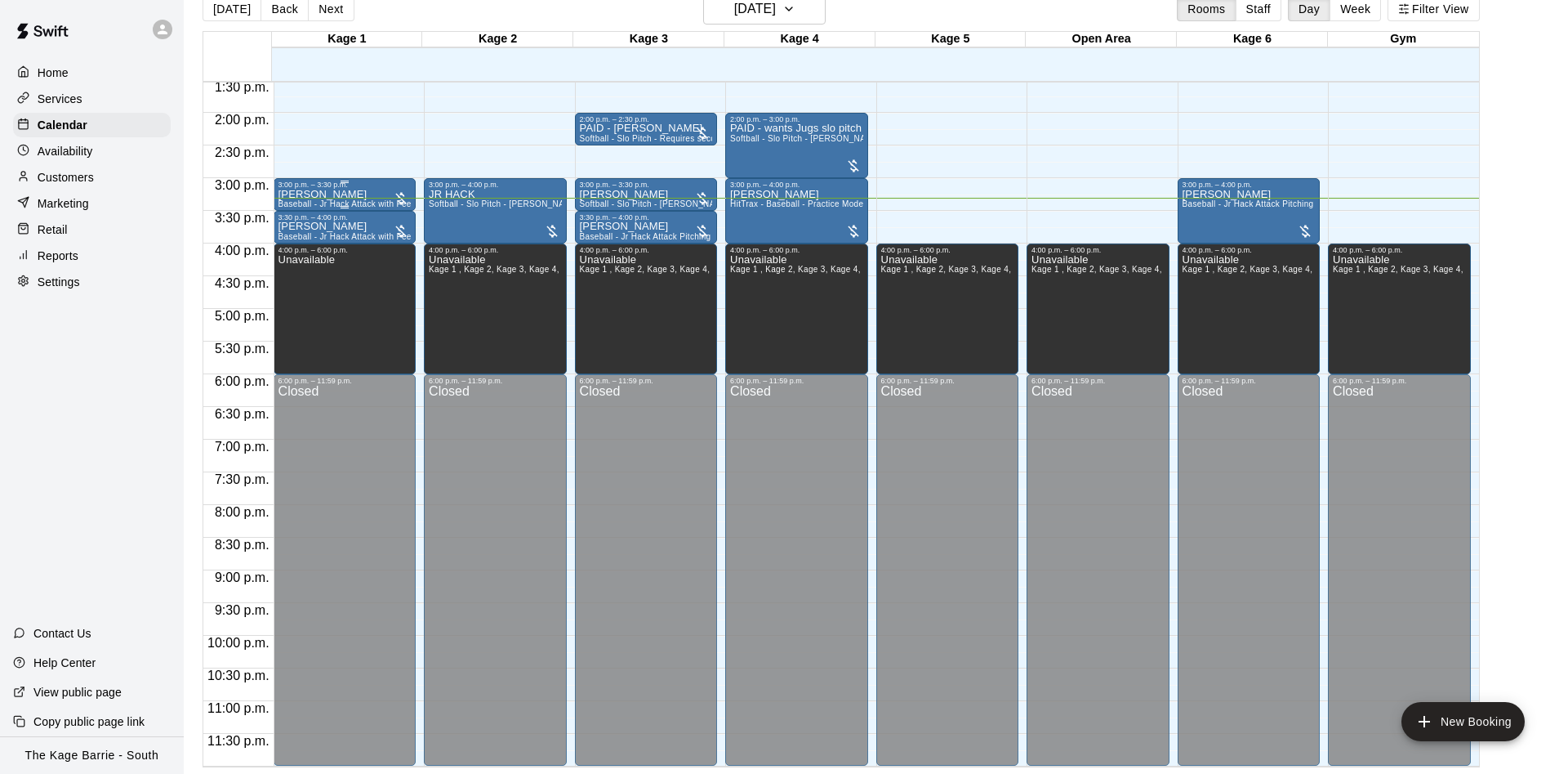
click at [350, 180] on div "3:00 p.m. – 3:30 [PERSON_NAME] Baseball - Jr Hack Attack with Feeder - DO NOT N…" at bounding box center [345, 194] width 143 height 33
click at [294, 185] on icon "edit" at bounding box center [287, 194] width 20 height 20
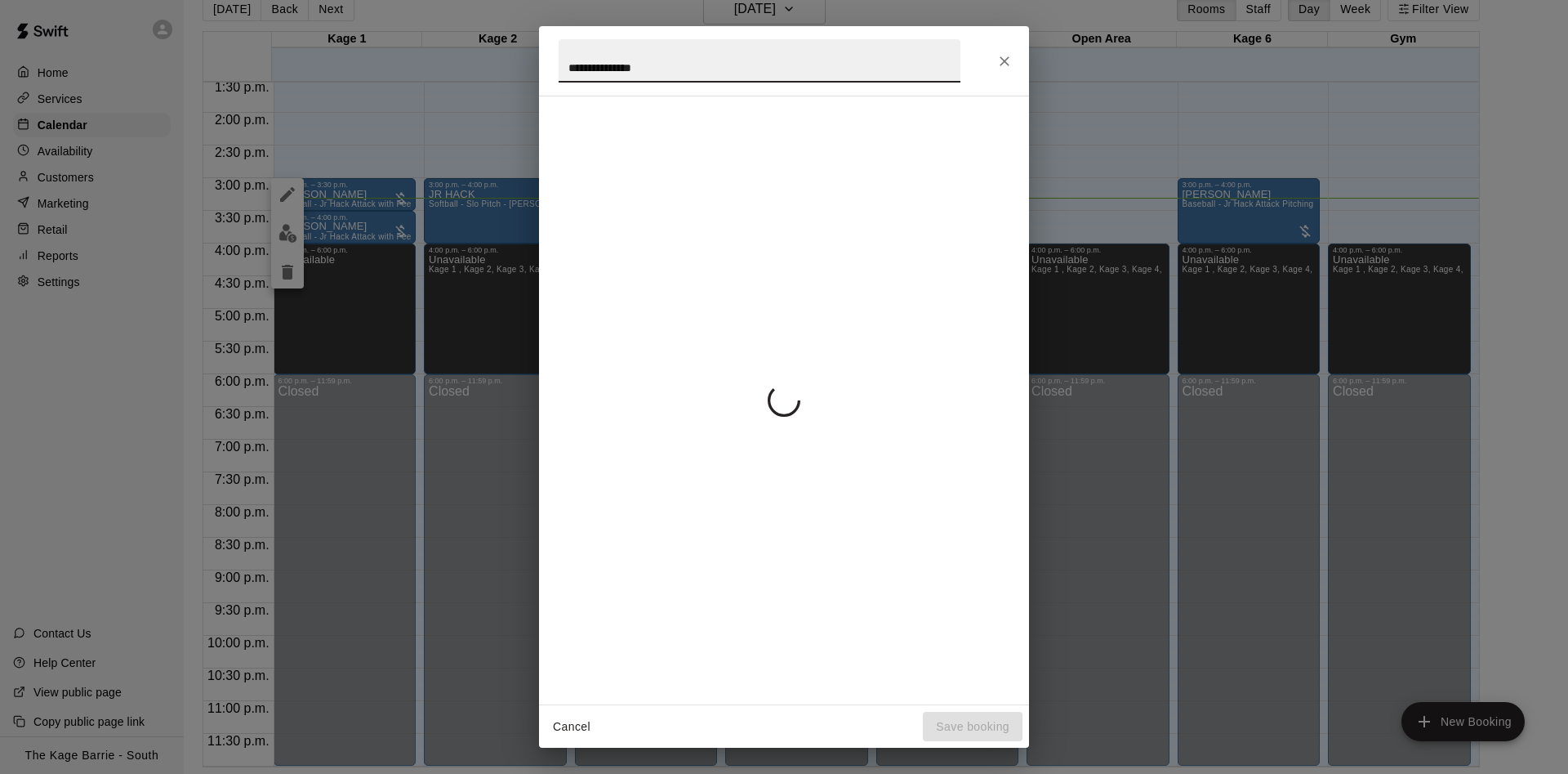
click at [555, 68] on h2 "**********" at bounding box center [760, 61] width 441 height 70
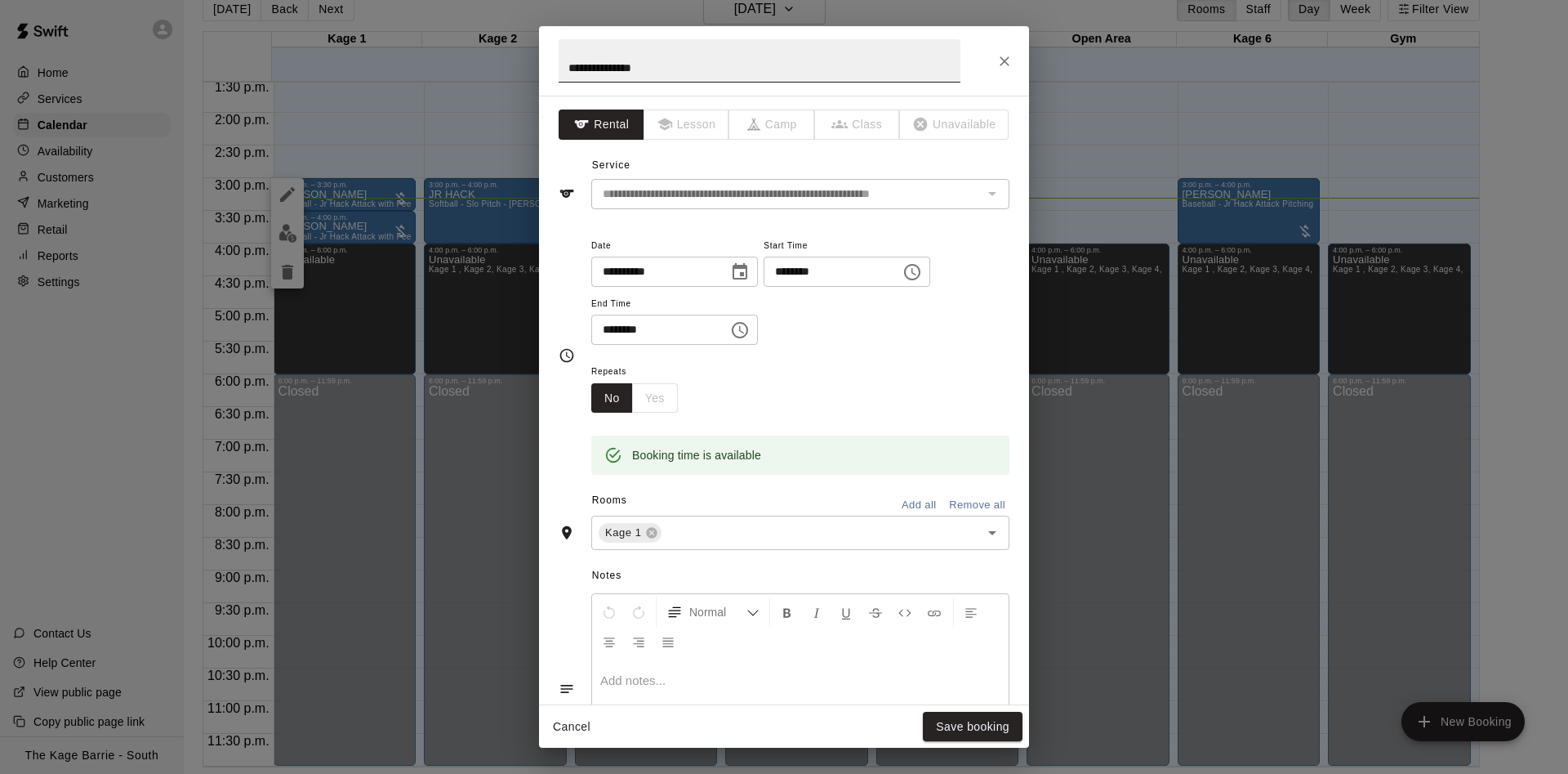
click at [559, 63] on input "**********" at bounding box center [760, 61] width 402 height 43
type input "**********"
click at [961, 716] on button "Save booking" at bounding box center [972, 726] width 100 height 30
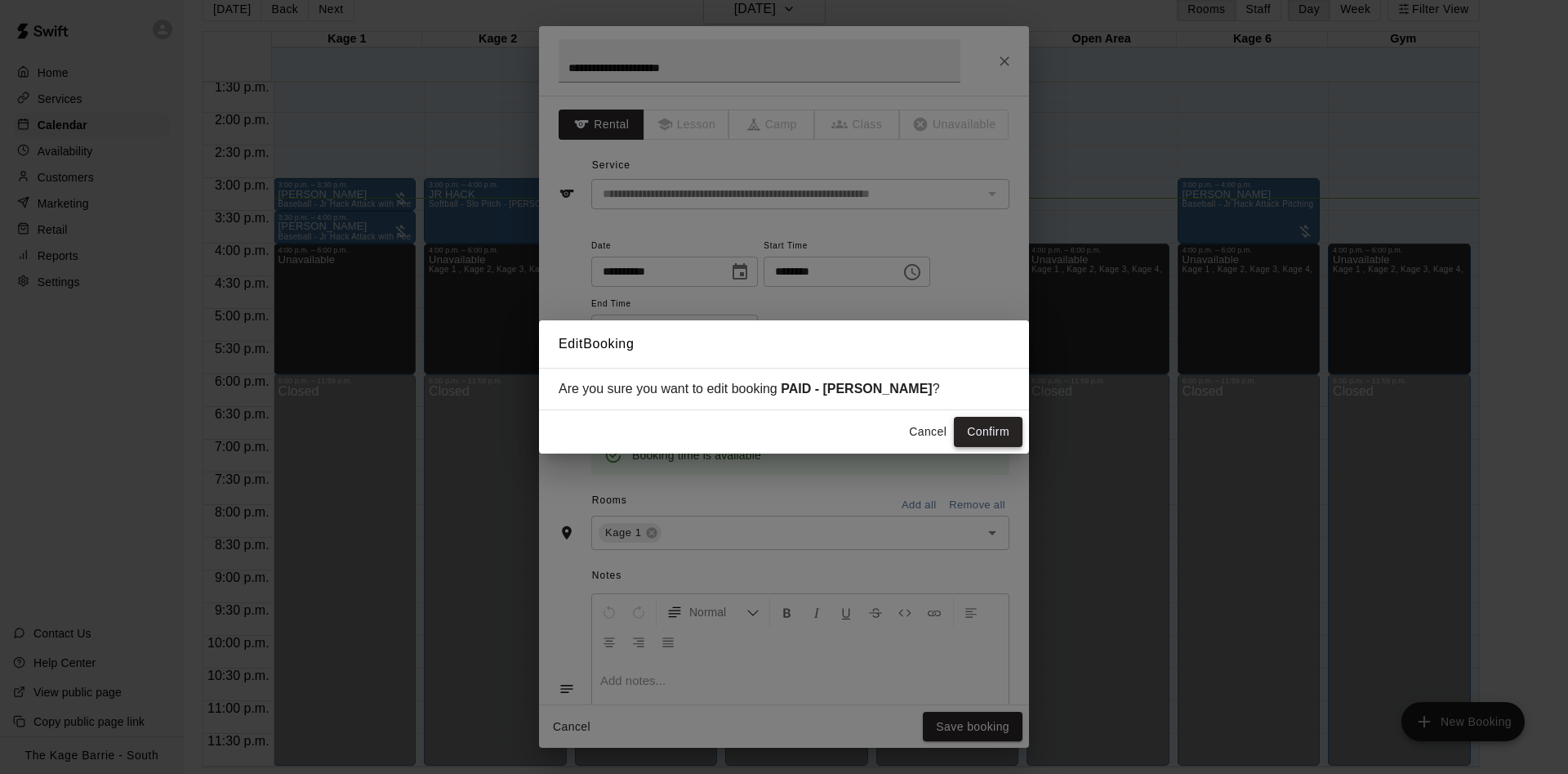
click at [977, 424] on button "Confirm" at bounding box center [989, 431] width 69 height 30
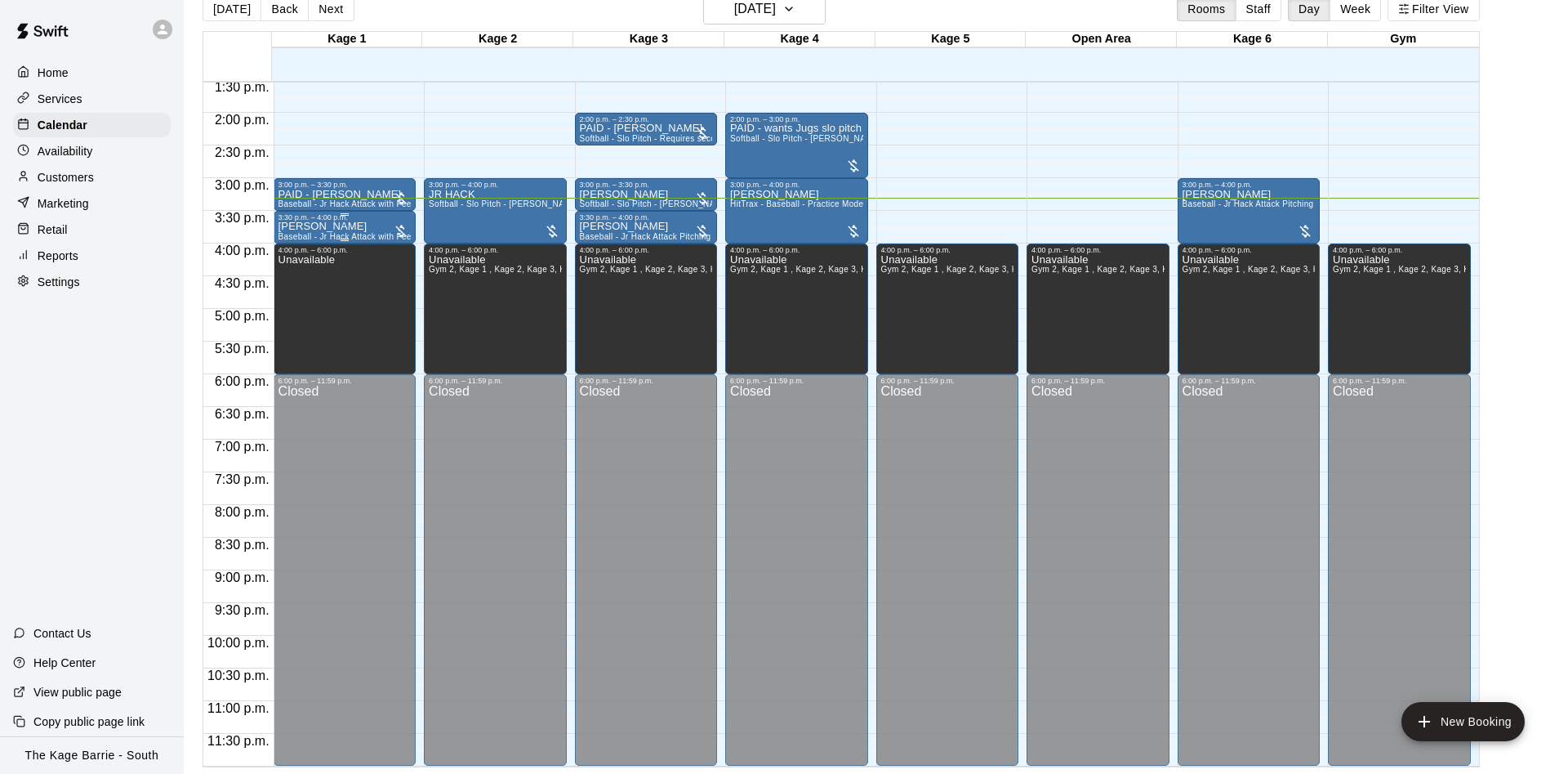
click at [330, 226] on p "[PERSON_NAME]" at bounding box center [345, 226] width 133 height 0
click at [298, 234] on button "edit" at bounding box center [292, 245] width 33 height 33
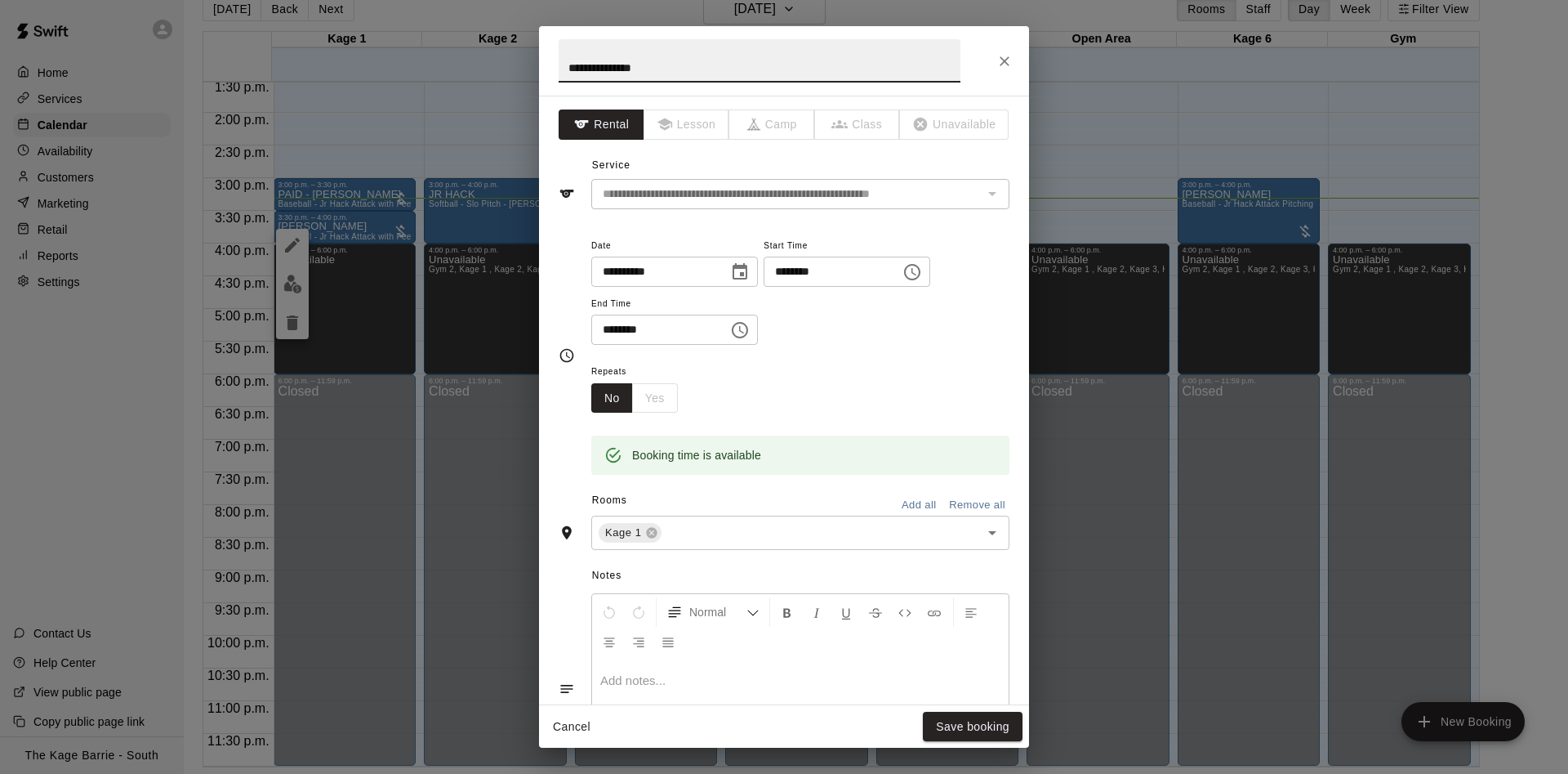
click at [574, 59] on input "**********" at bounding box center [760, 61] width 402 height 43
click at [562, 61] on input "**********" at bounding box center [760, 61] width 402 height 43
type input "**********"
click at [961, 729] on button "Save booking" at bounding box center [972, 726] width 100 height 30
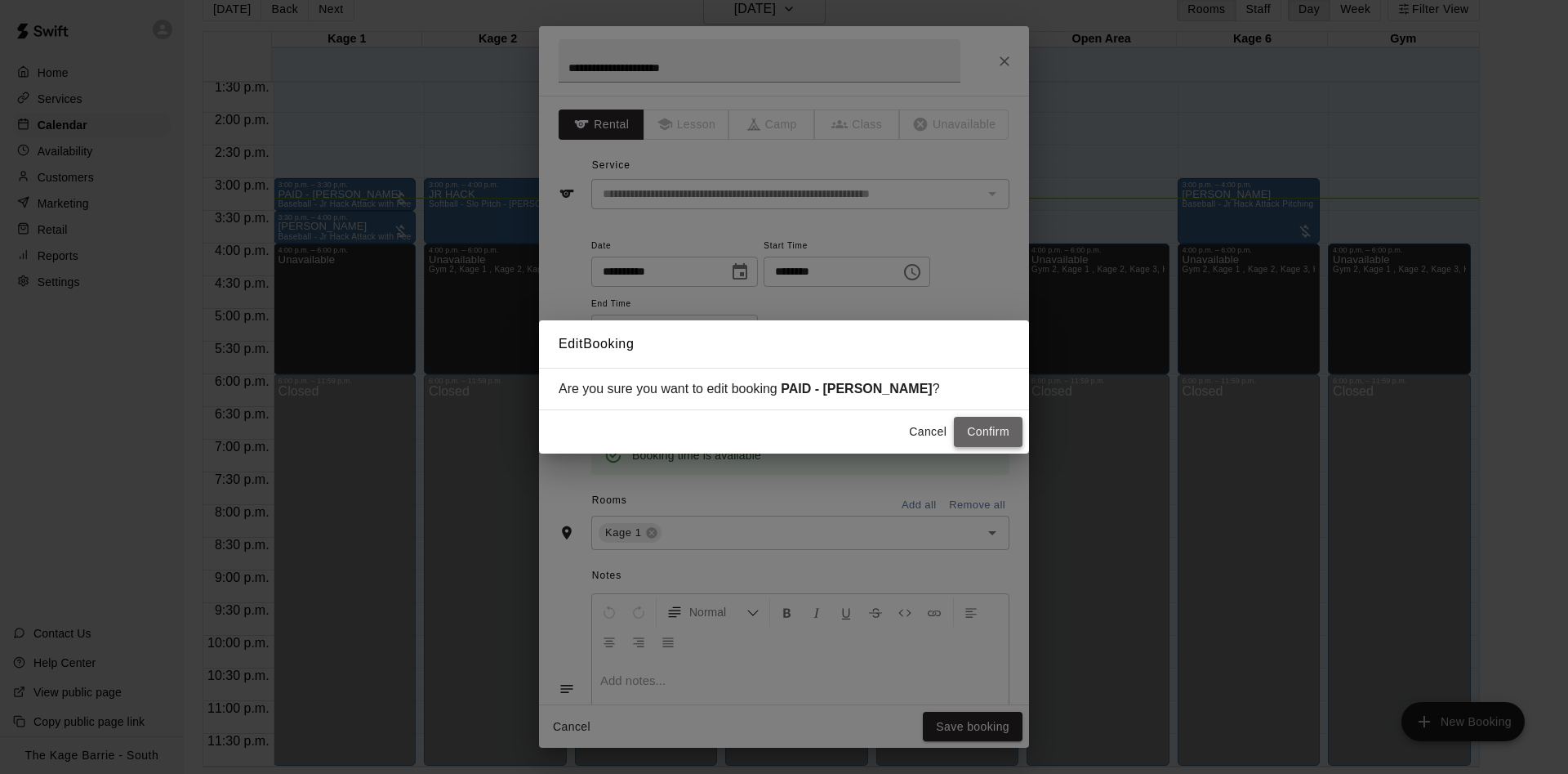
click at [980, 432] on button "Confirm" at bounding box center [989, 431] width 69 height 30
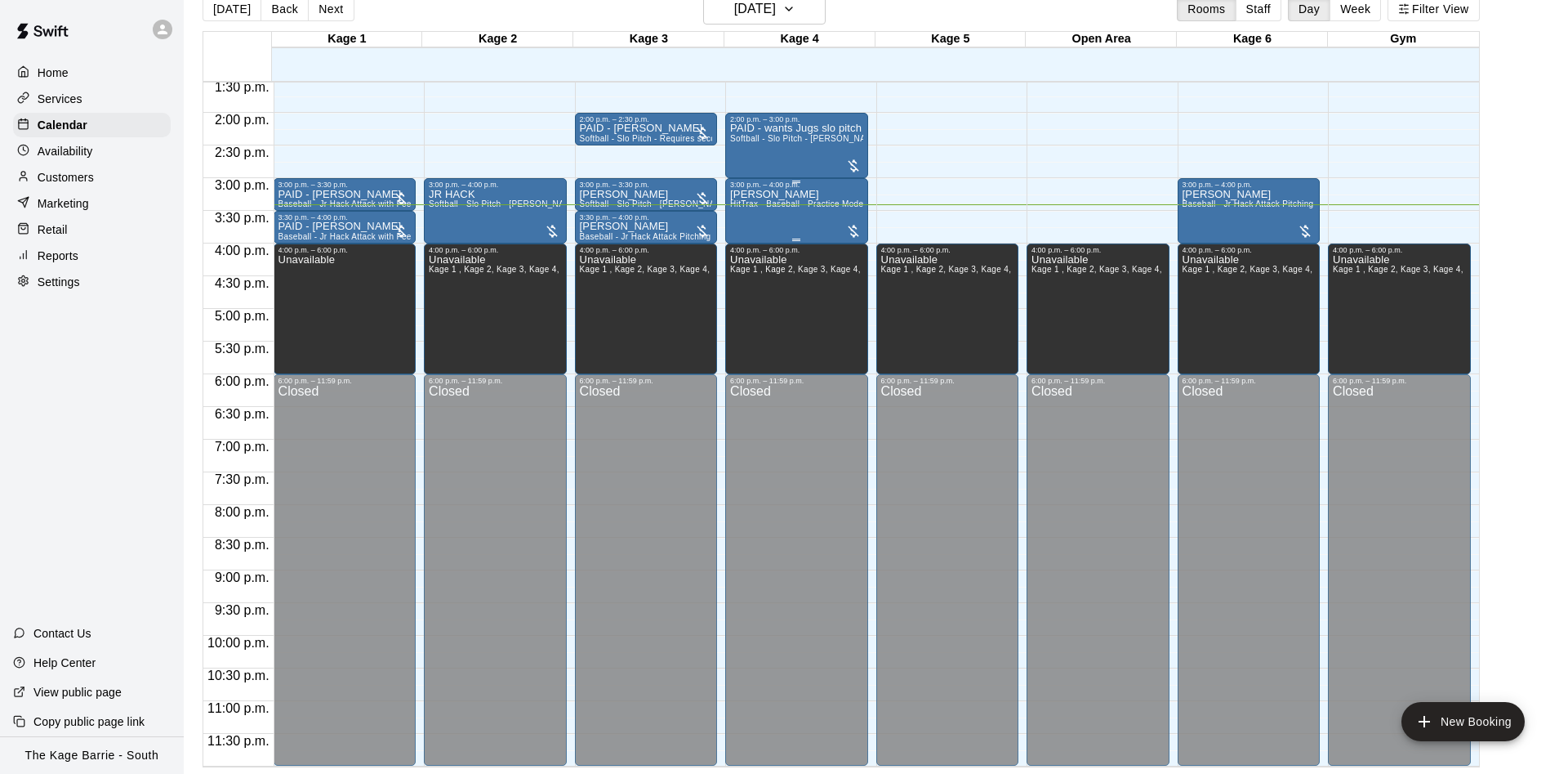
click at [750, 195] on p "[PERSON_NAME]" at bounding box center [796, 195] width 133 height 0
click at [752, 209] on icon "edit" at bounding box center [745, 212] width 20 height 20
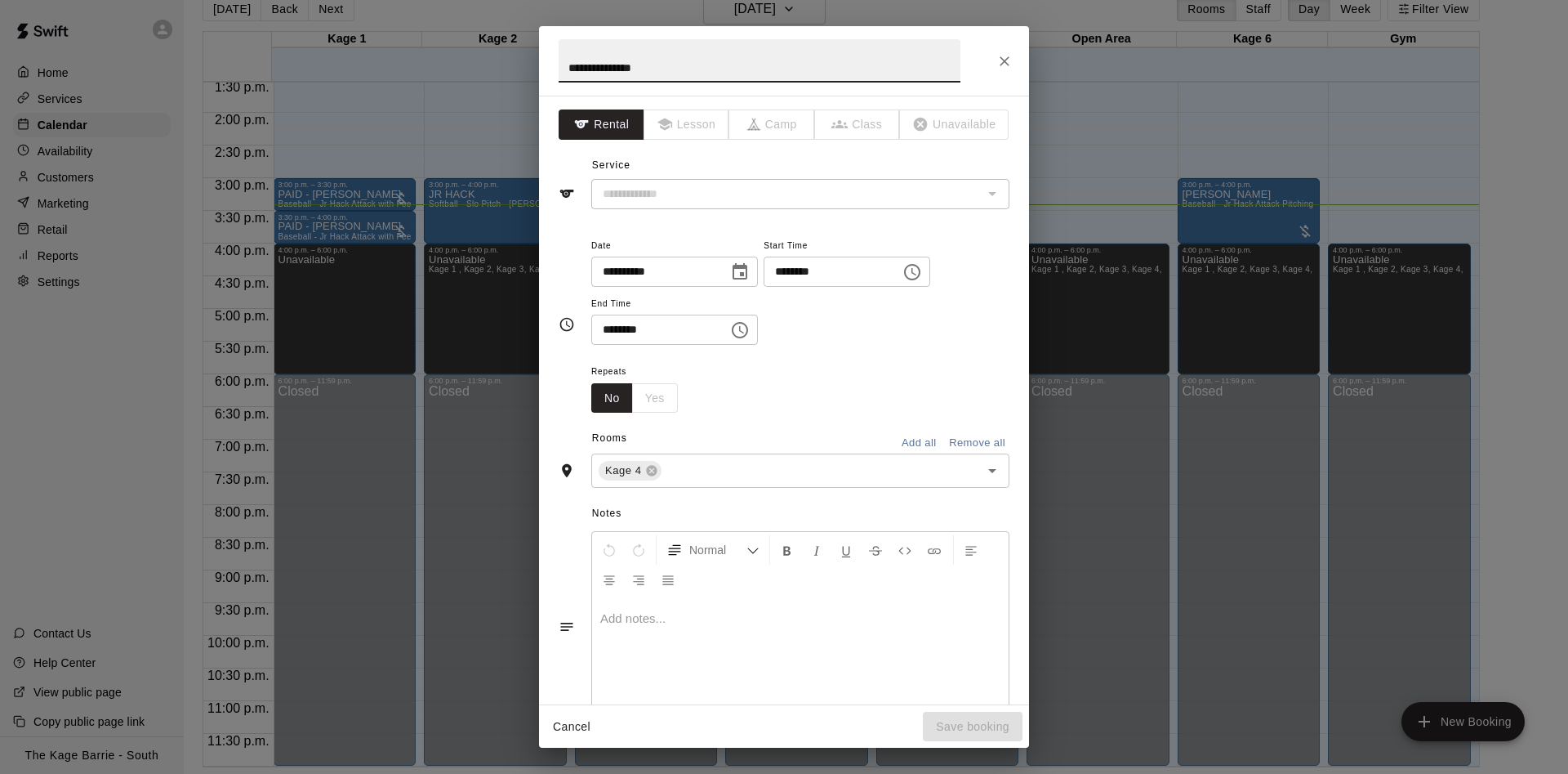
type input "**********"
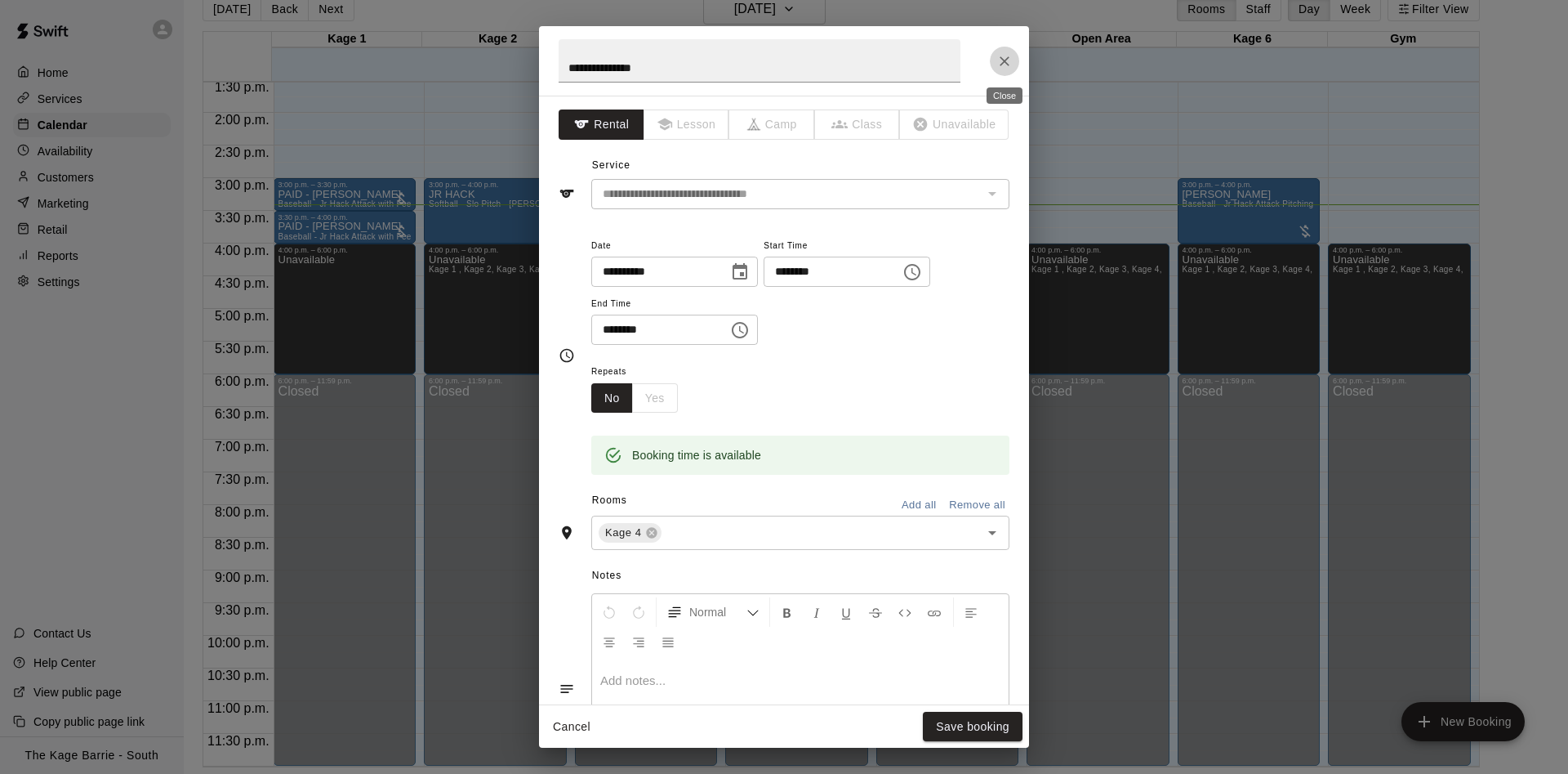
click at [1008, 54] on icon "Close" at bounding box center [1005, 61] width 17 height 17
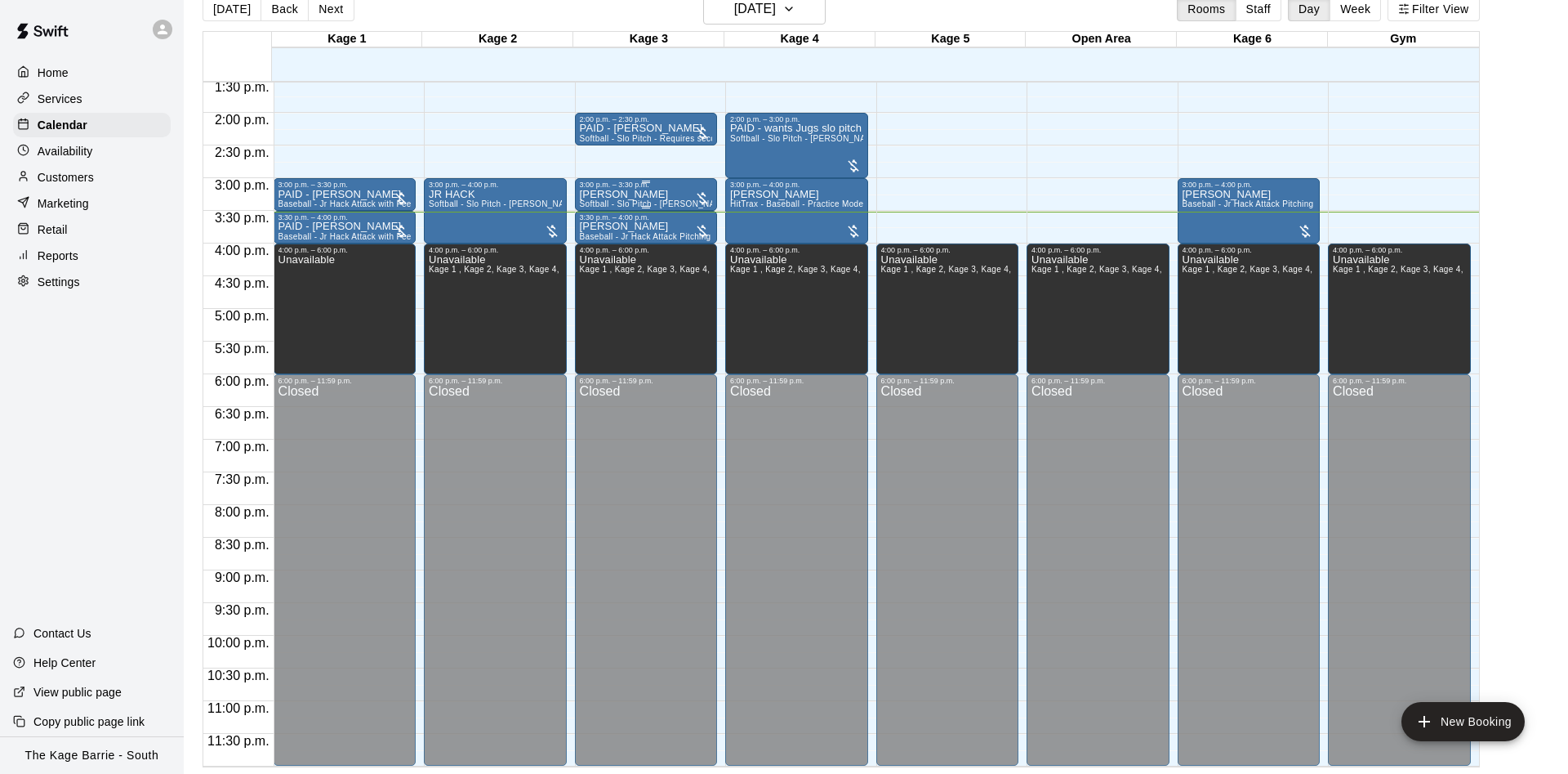
click at [636, 195] on p "[PERSON_NAME]" at bounding box center [646, 195] width 133 height 0
click at [589, 201] on button "edit" at bounding box center [593, 212] width 33 height 33
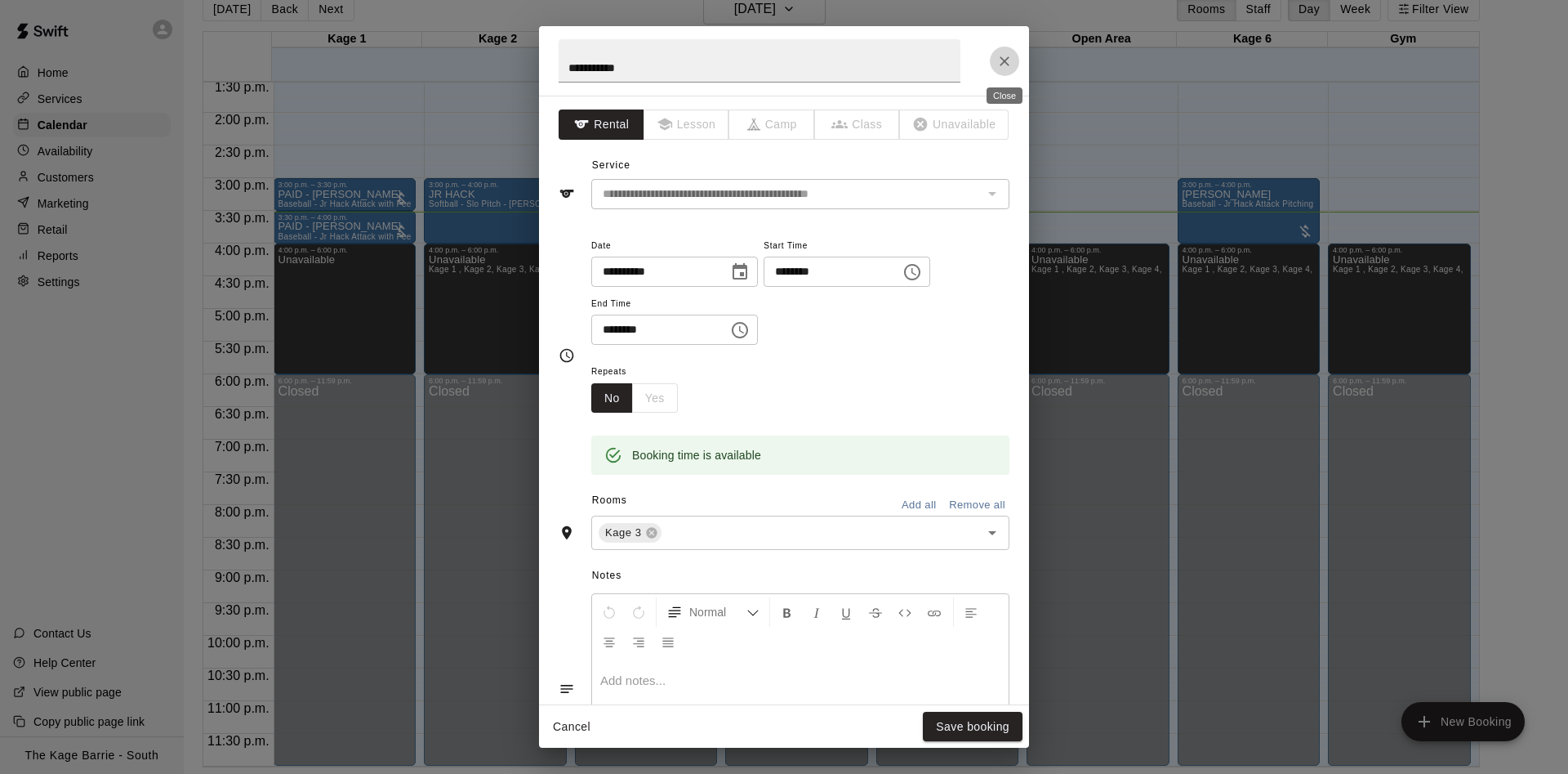
click at [1007, 61] on icon "Close" at bounding box center [1005, 61] width 17 height 17
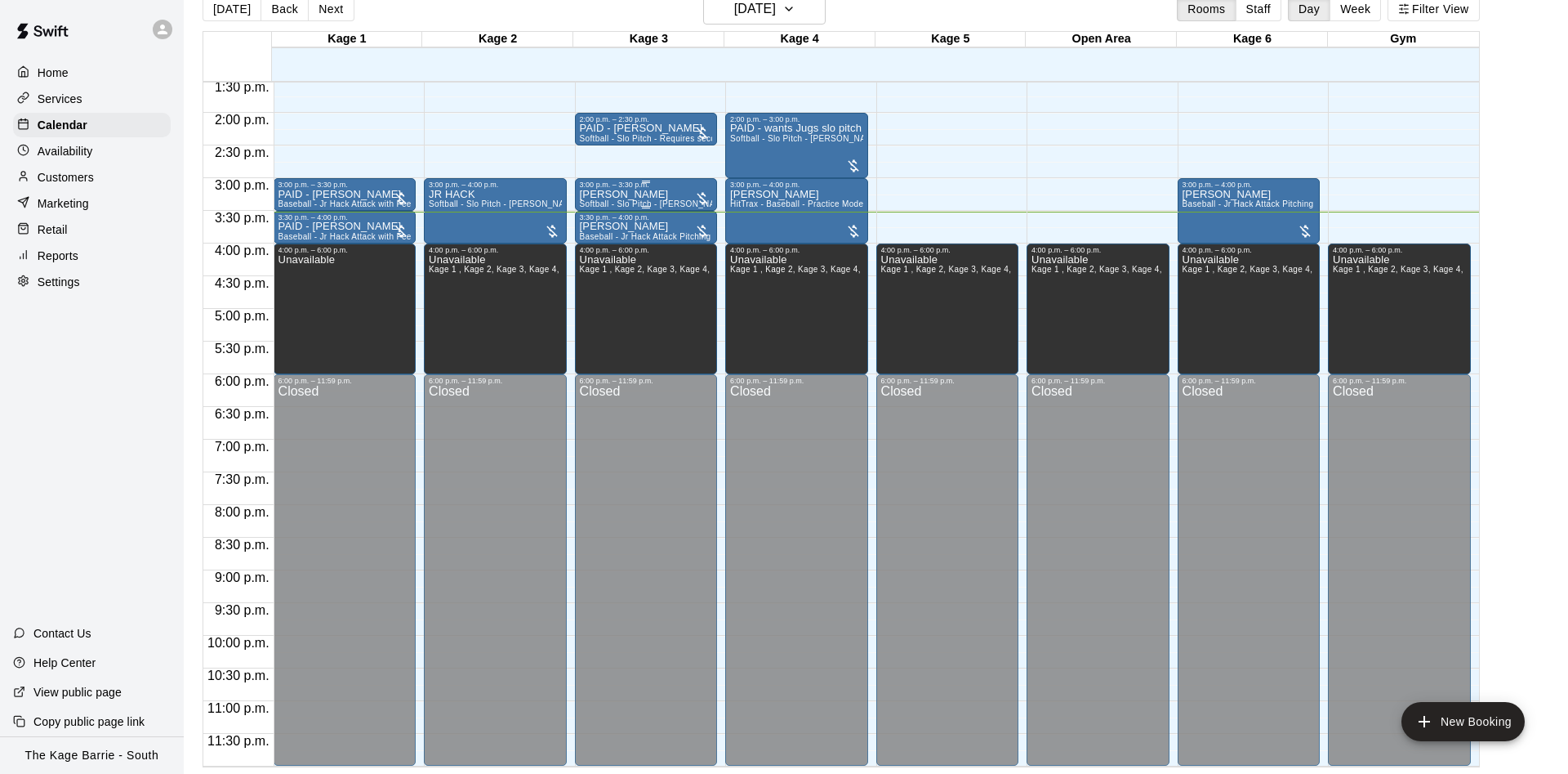
click at [648, 189] on div "3:00 p.m. – 3:30 p.m." at bounding box center [646, 184] width 133 height 8
click at [602, 236] on img "edit" at bounding box center [594, 236] width 19 height 19
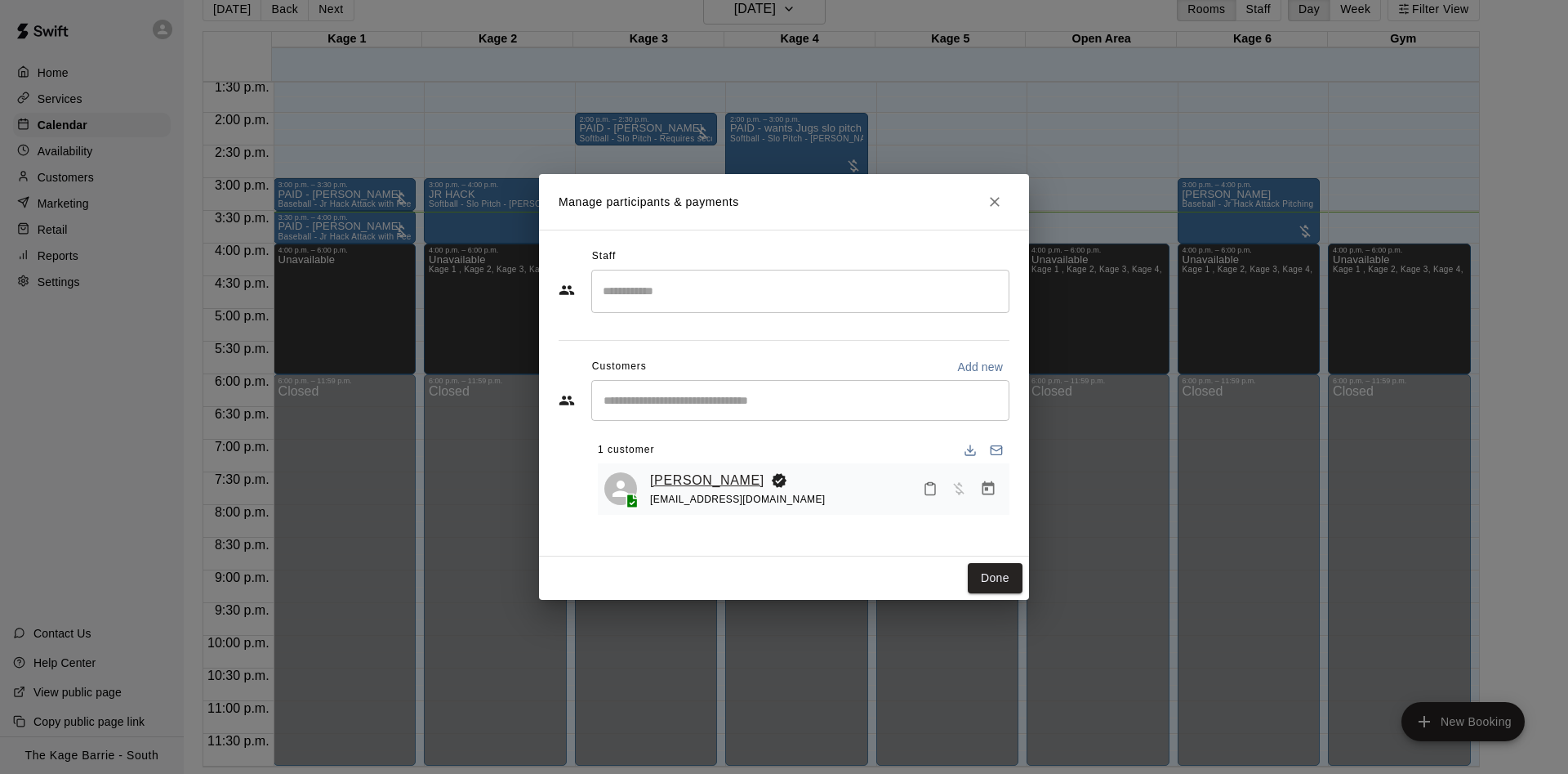
click at [689, 484] on link "[PERSON_NAME]" at bounding box center [707, 480] width 115 height 21
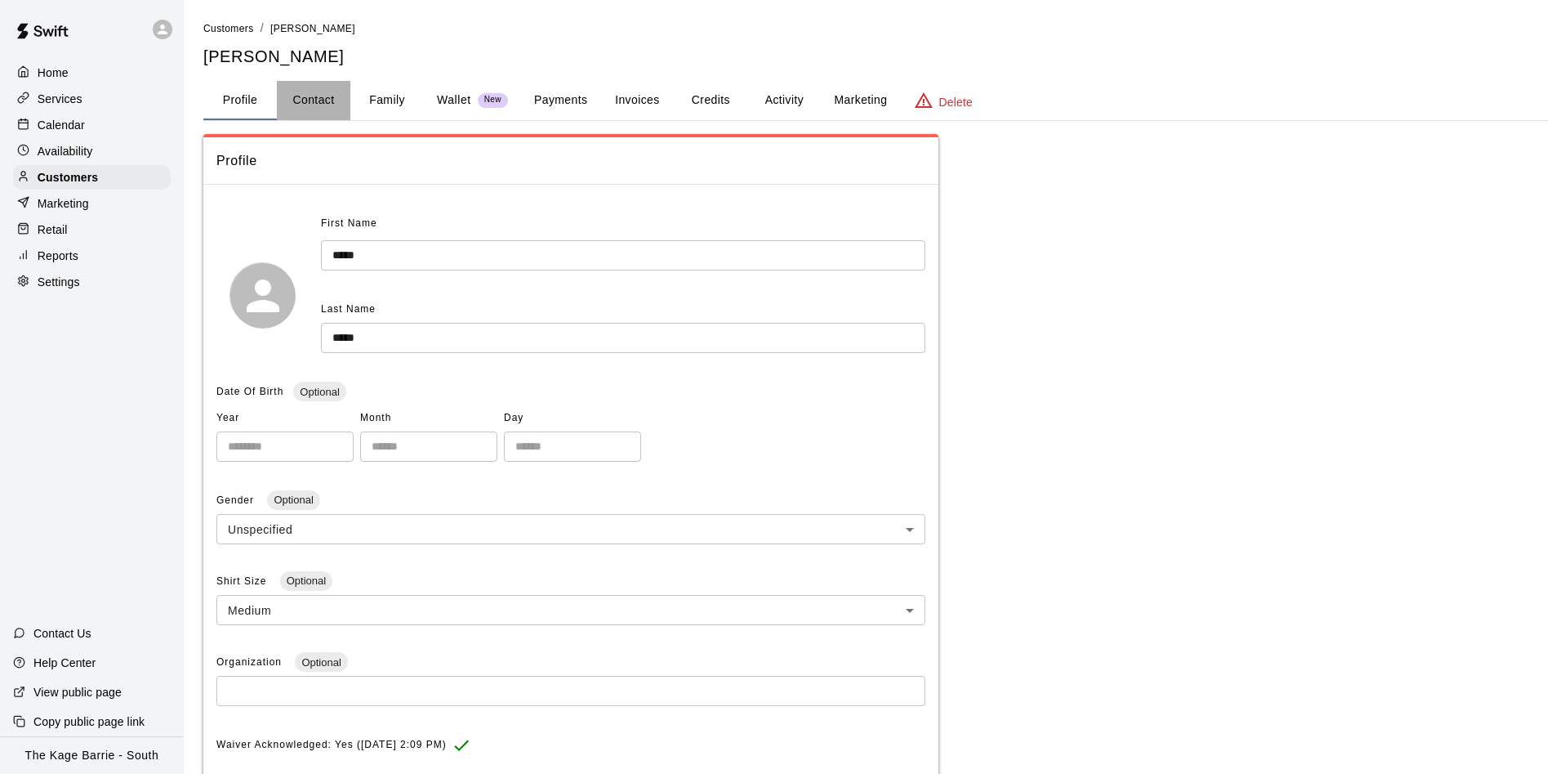
click at [327, 107] on button "Contact" at bounding box center [313, 101] width 74 height 39
select select "**"
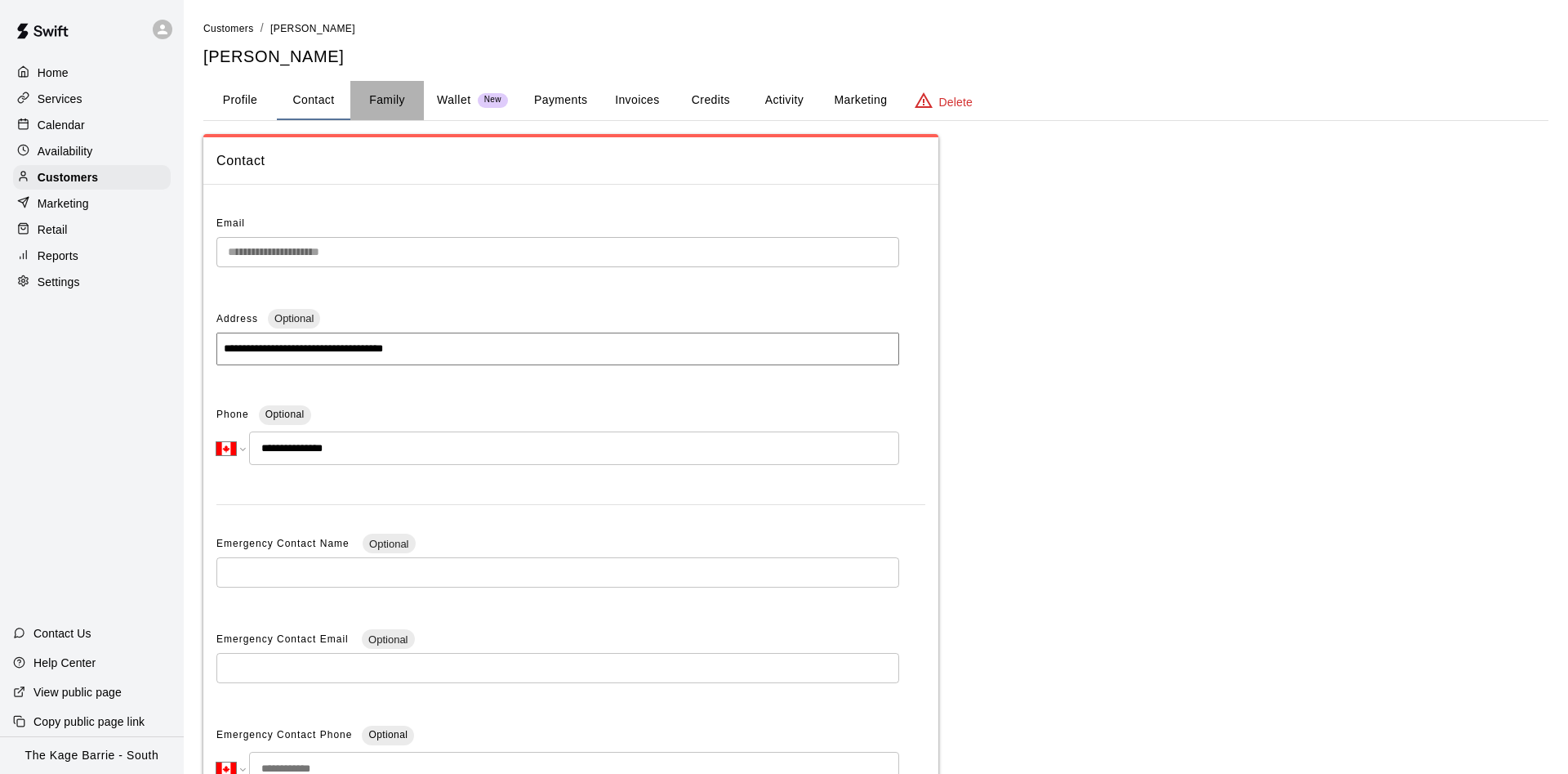
click at [396, 99] on button "Family" at bounding box center [386, 101] width 74 height 39
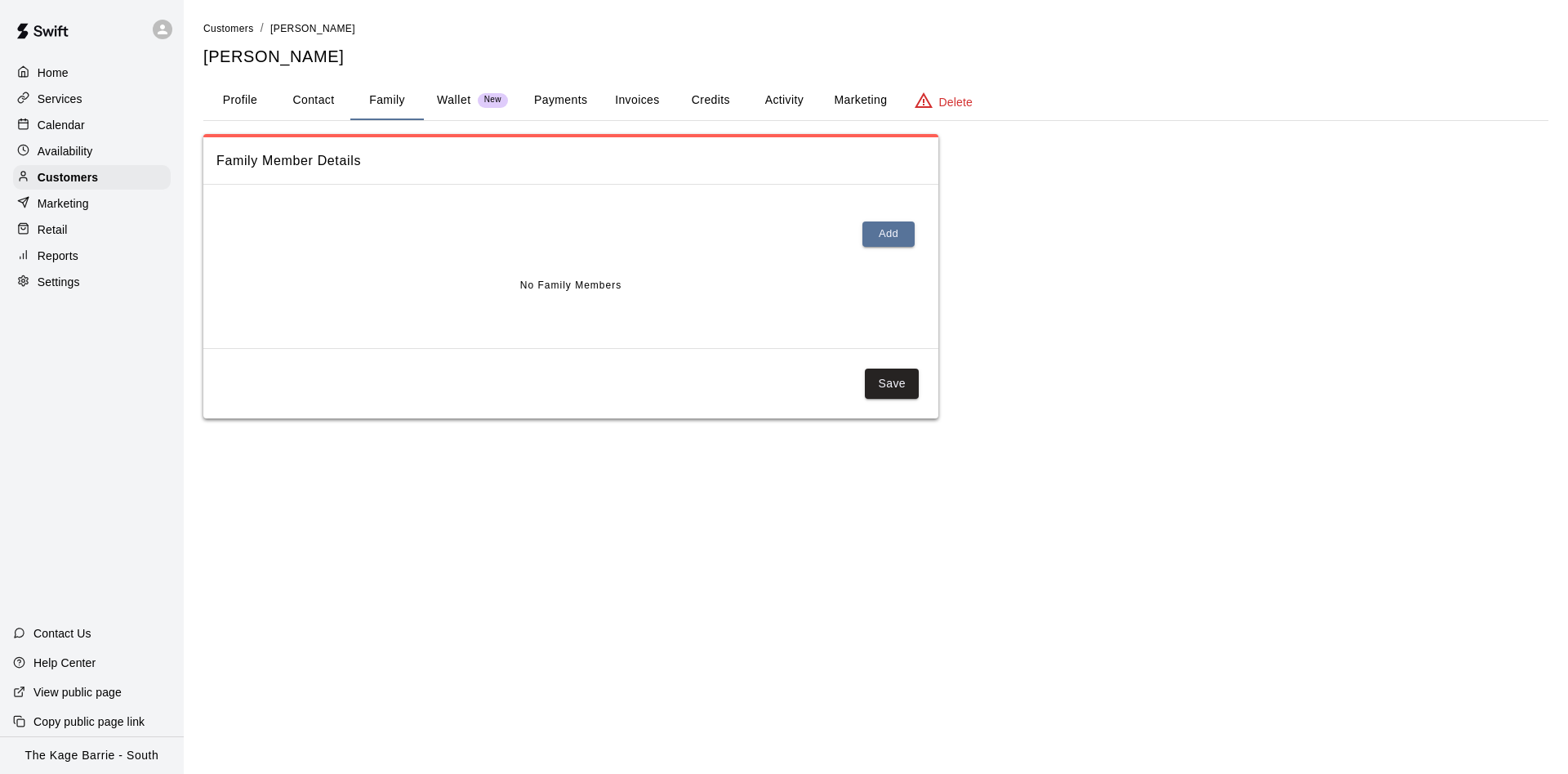
click at [683, 92] on button "Credits" at bounding box center [710, 101] width 74 height 39
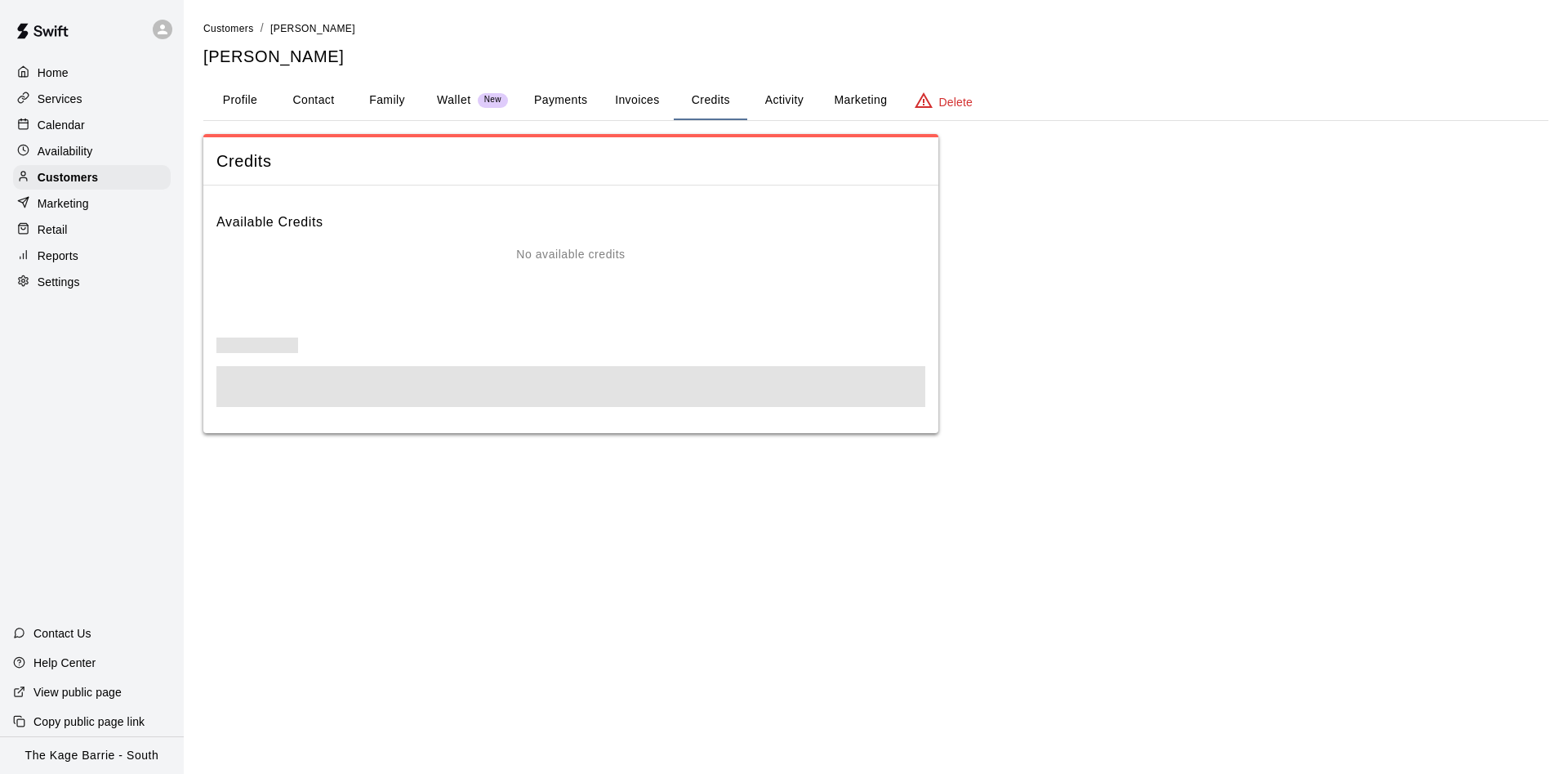
click at [790, 101] on button "Activity" at bounding box center [784, 101] width 74 height 39
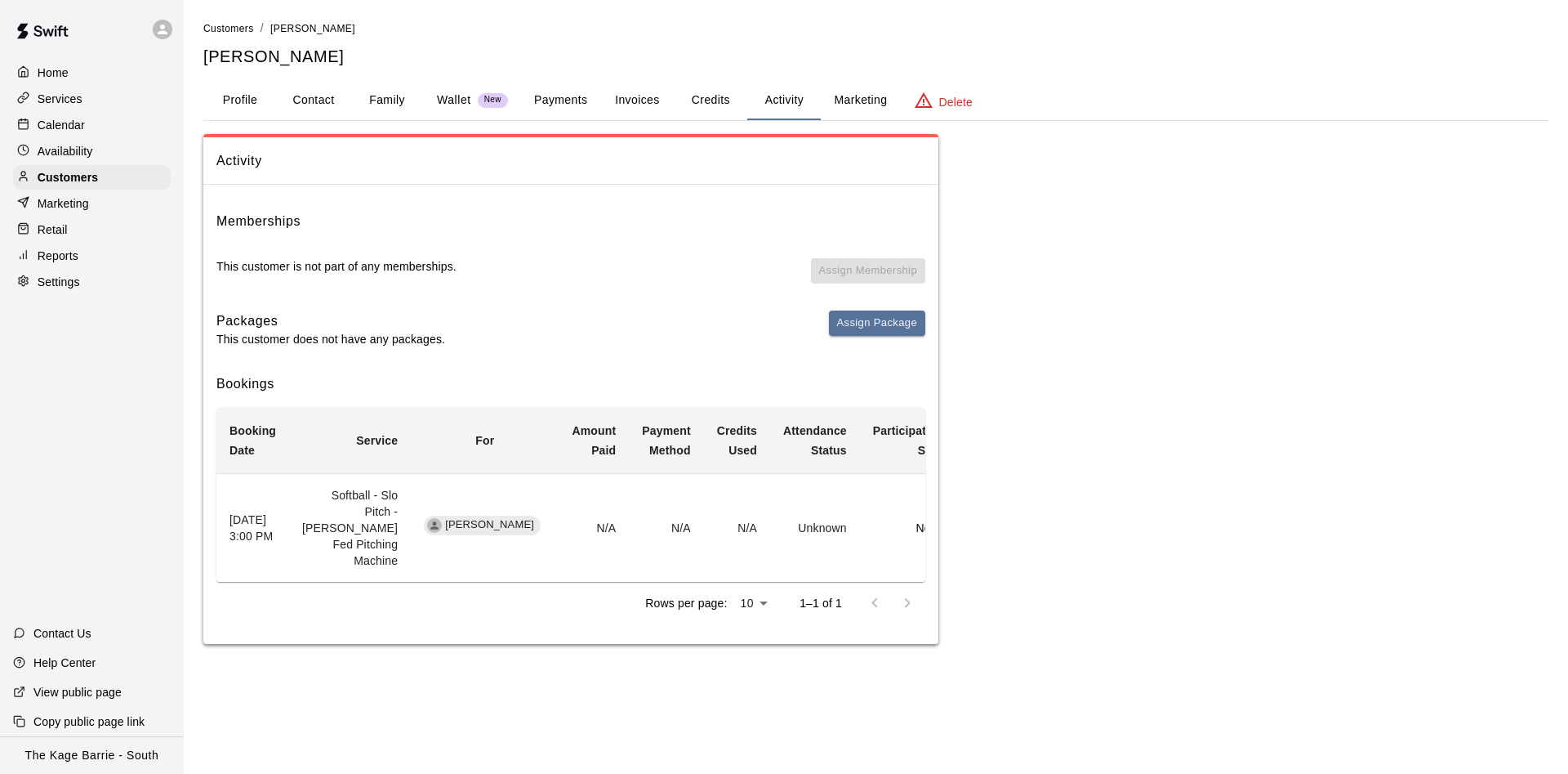
click at [68, 128] on p "Calendar" at bounding box center [61, 125] width 47 height 17
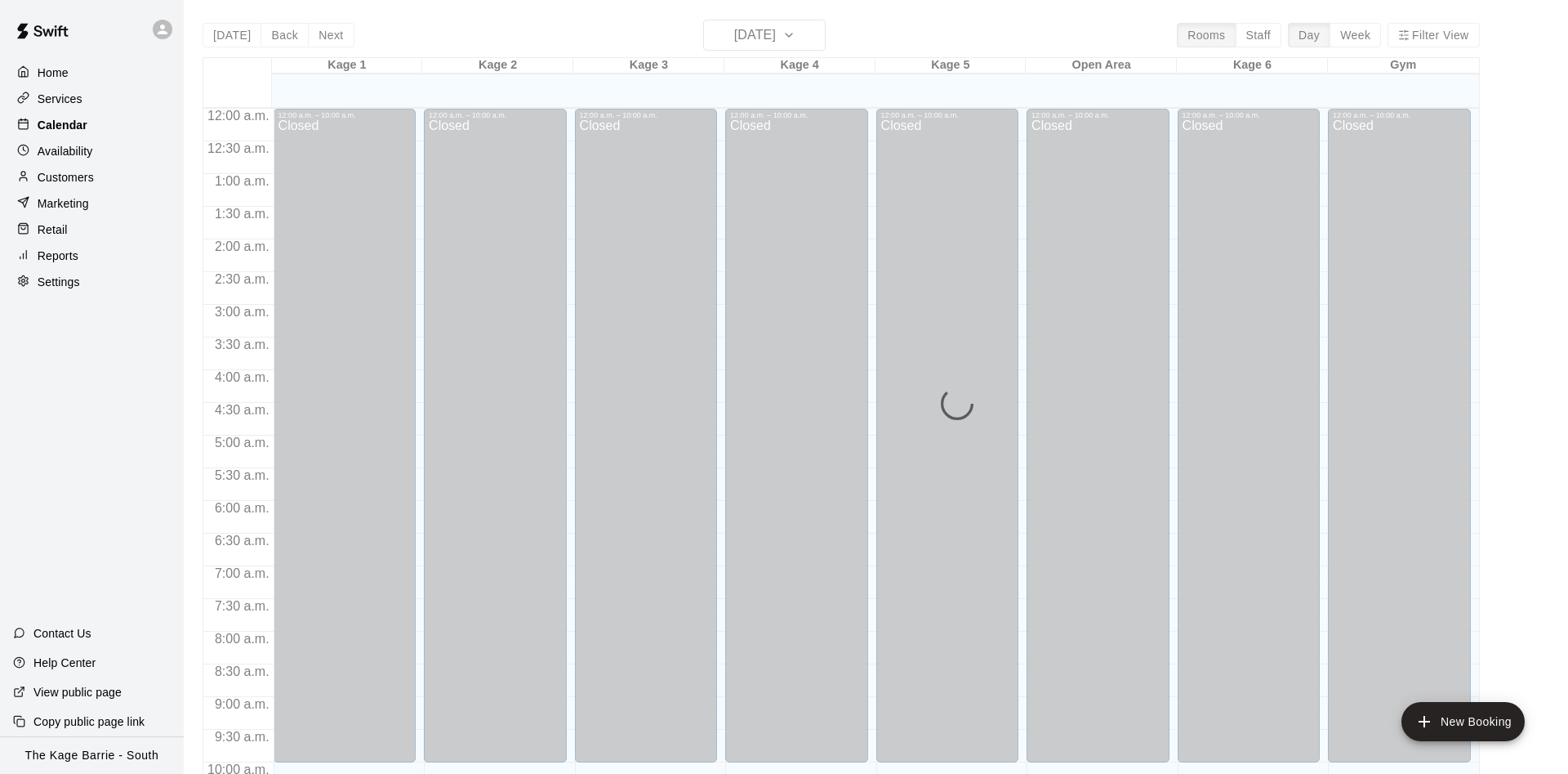
scroll to position [836, 0]
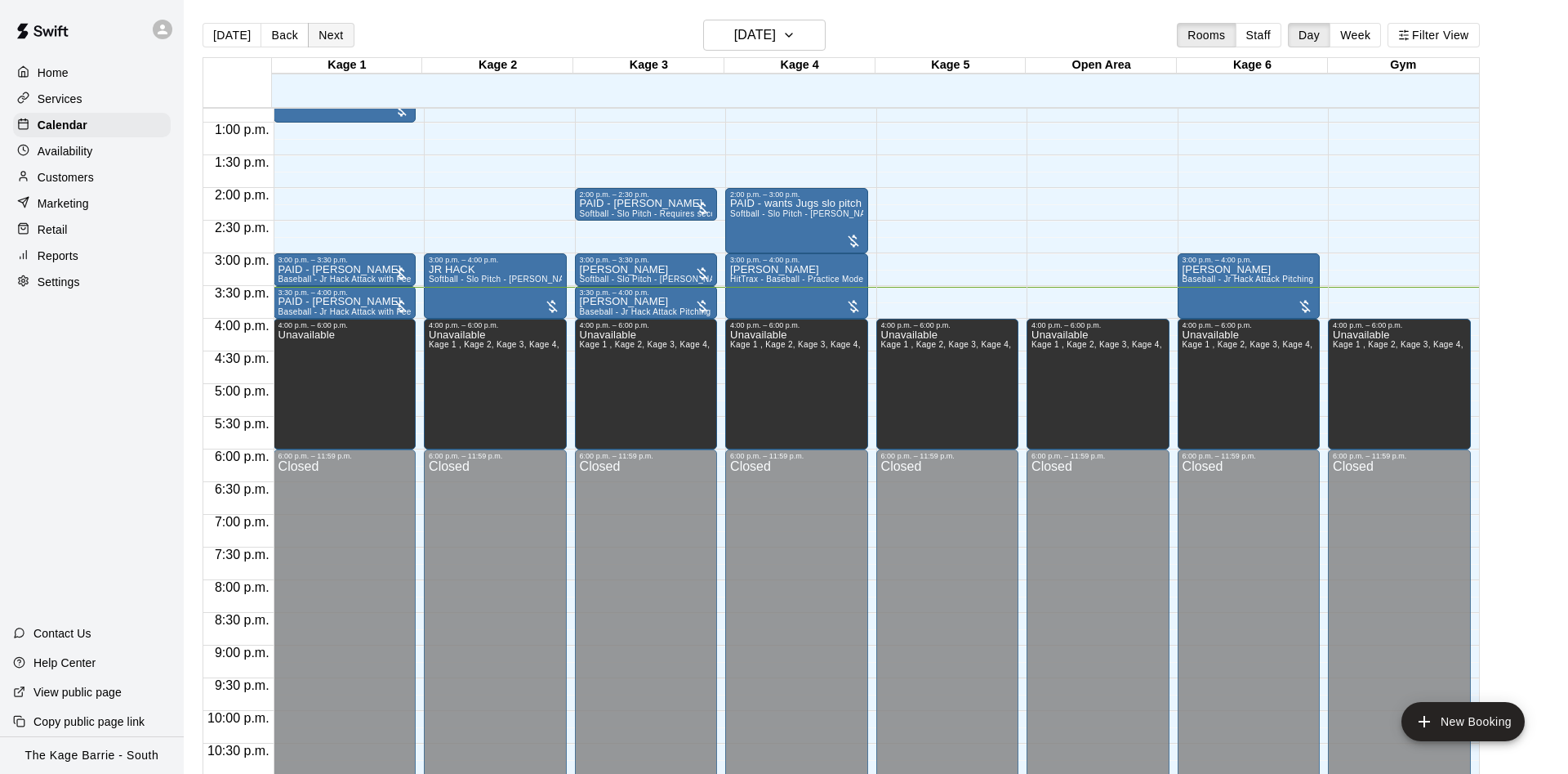
click at [345, 38] on button "Next" at bounding box center [331, 35] width 46 height 24
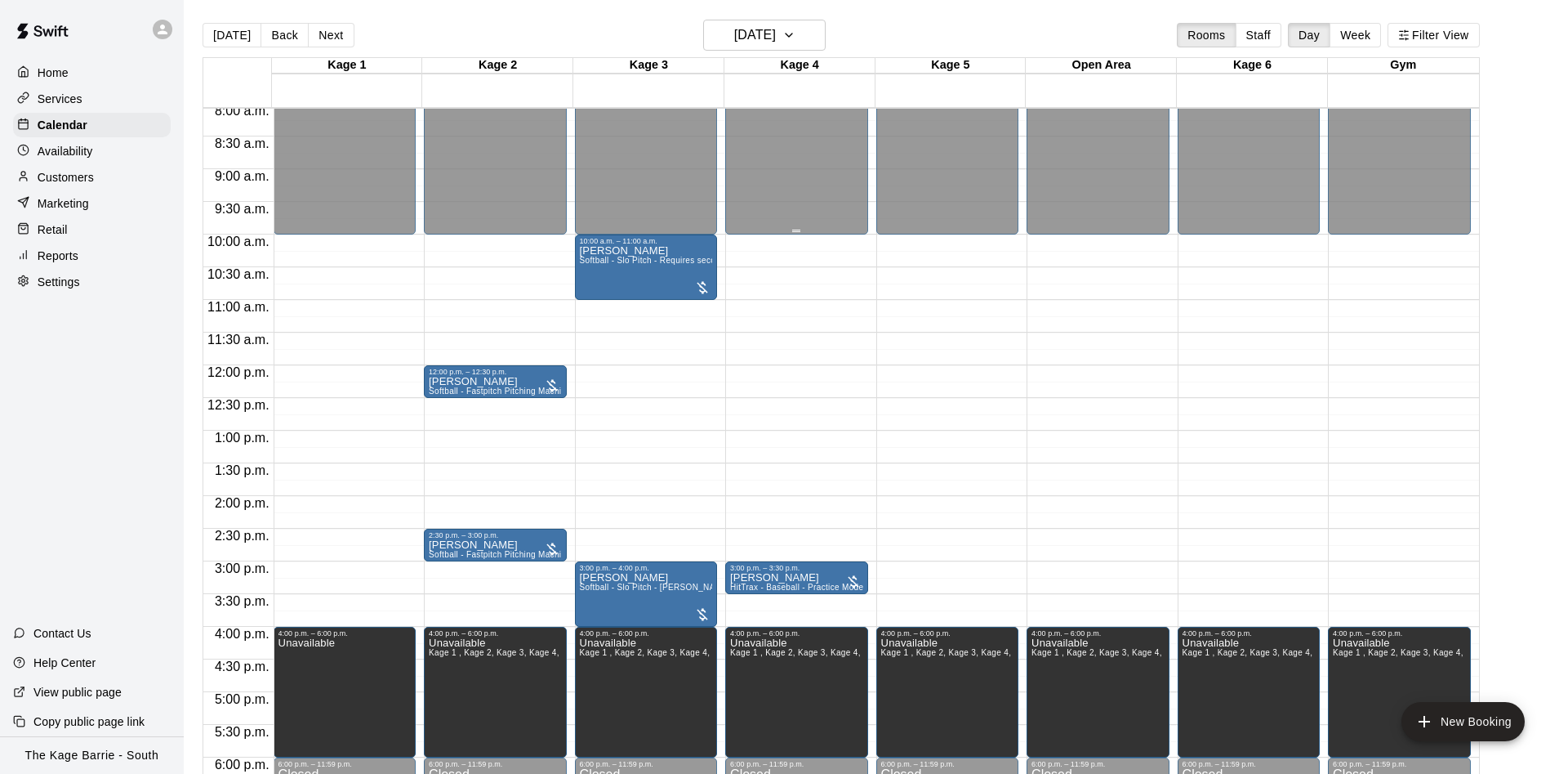
scroll to position [527, 0]
drag, startPoint x: 669, startPoint y: 313, endPoint x: 675, endPoint y: 298, distance: 16.2
click at [679, 306] on div "12:00 a.m. – 10:00 a.m. Closed 10:00 a.m. – 11:00 a.m. [PERSON_NAME] Softball -…" at bounding box center [651, 366] width 151 height 1568
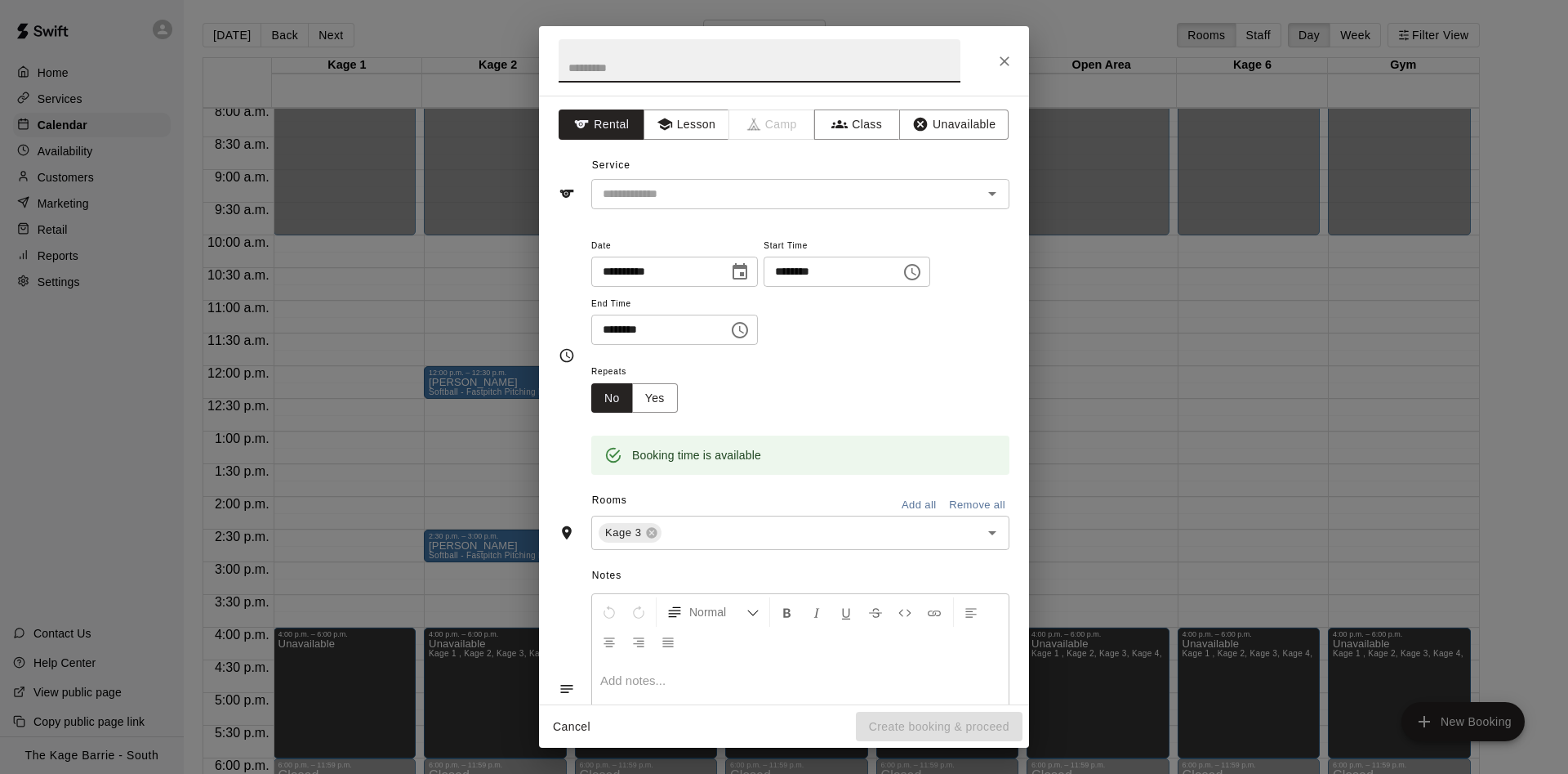
click at [1017, 61] on button "Close" at bounding box center [1005, 61] width 30 height 30
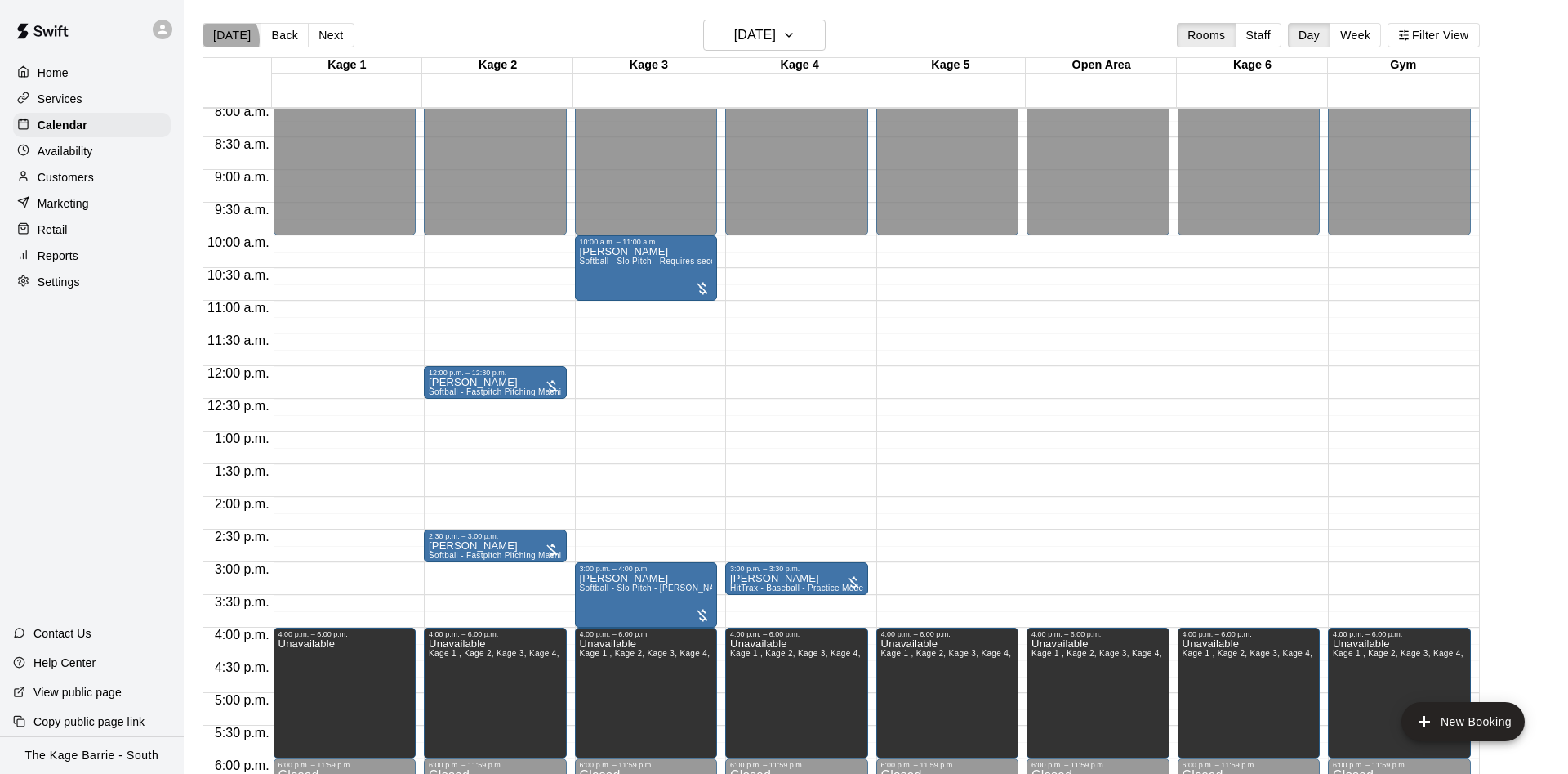
click at [222, 39] on button "[DATE]" at bounding box center [232, 35] width 59 height 24
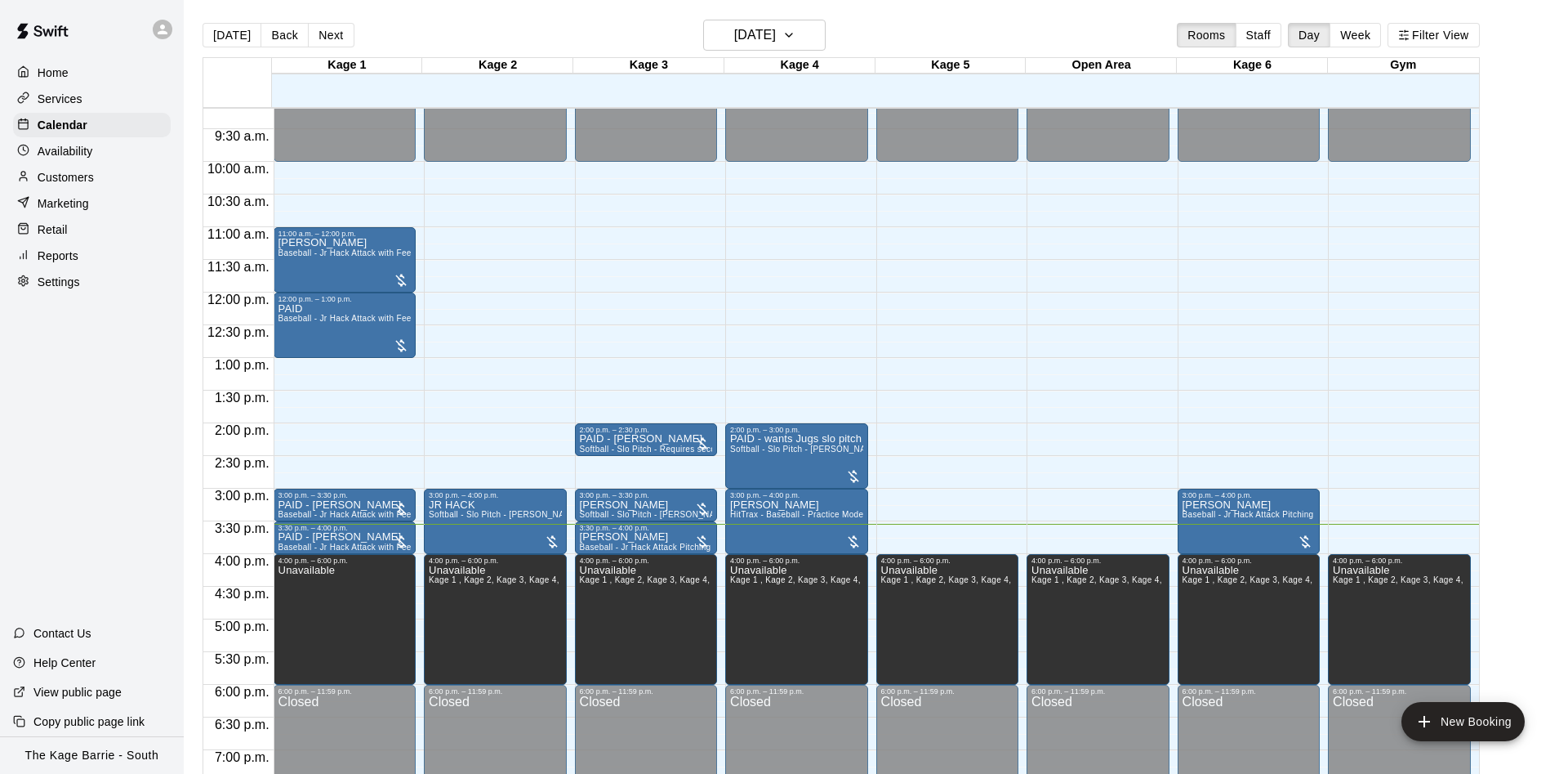
scroll to position [630, 0]
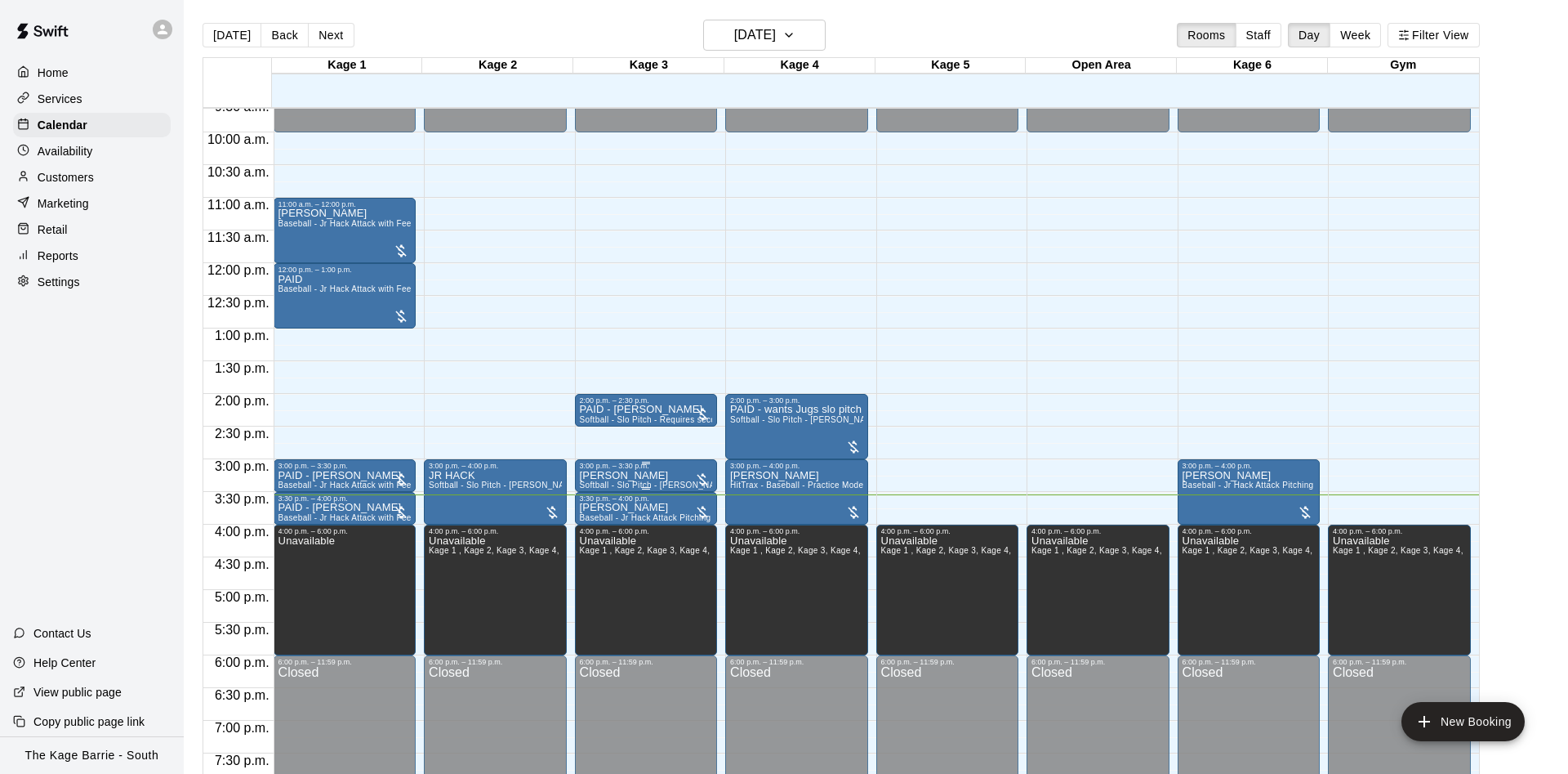
click at [668, 469] on div "3:00 p.m. – 3:30 p.m." at bounding box center [646, 466] width 133 height 8
click at [1043, 243] on div at bounding box center [784, 387] width 1568 height 774
click at [629, 476] on p "[PERSON_NAME]" at bounding box center [646, 476] width 133 height 0
click at [589, 490] on icon "edit" at bounding box center [593, 495] width 20 height 20
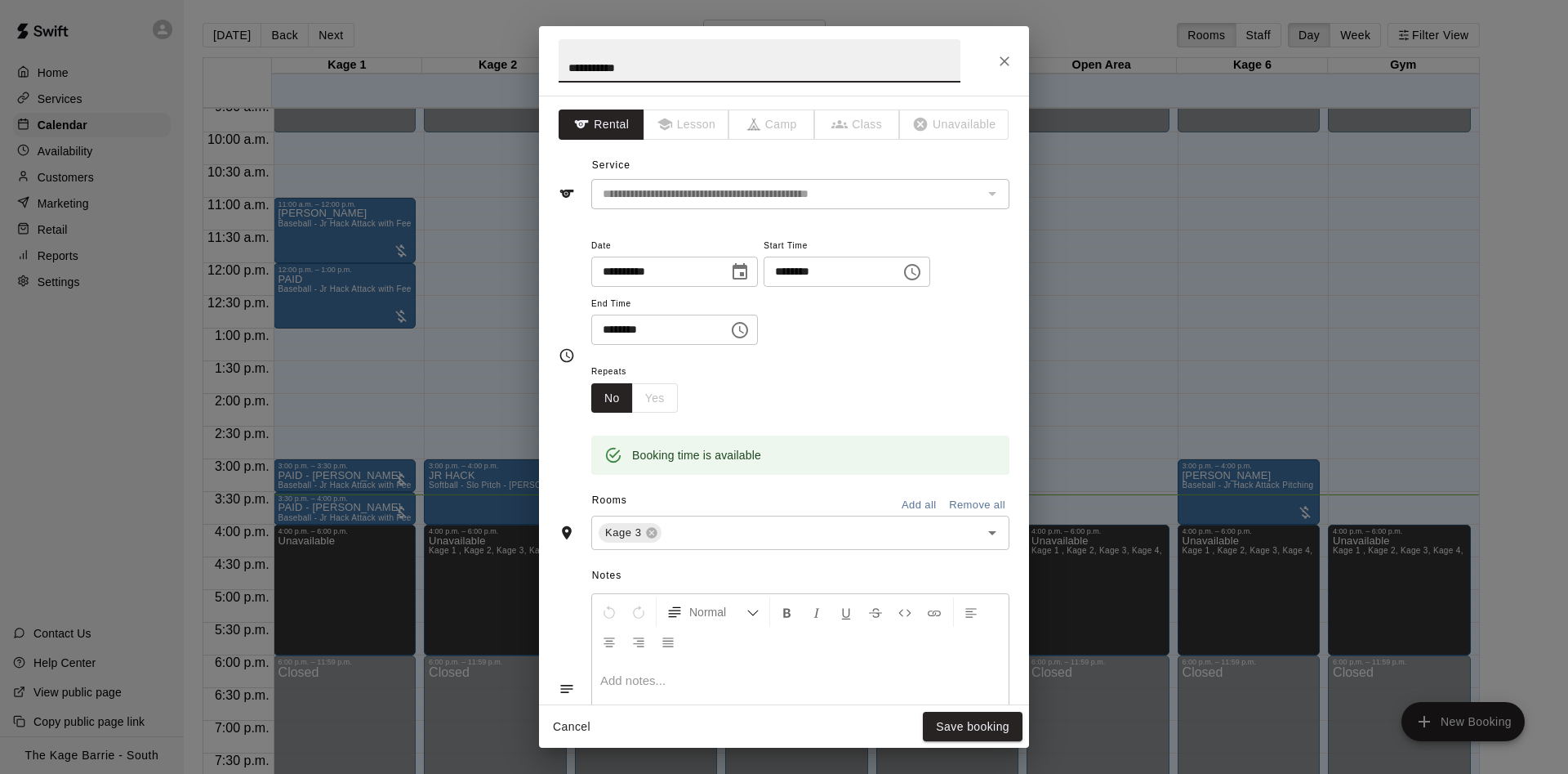
click at [566, 66] on input "**********" at bounding box center [760, 61] width 402 height 43
type input "**********"
click at [1024, 742] on div "Cancel Save booking" at bounding box center [784, 726] width 490 height 43
click at [1013, 737] on button "Save booking" at bounding box center [972, 726] width 100 height 30
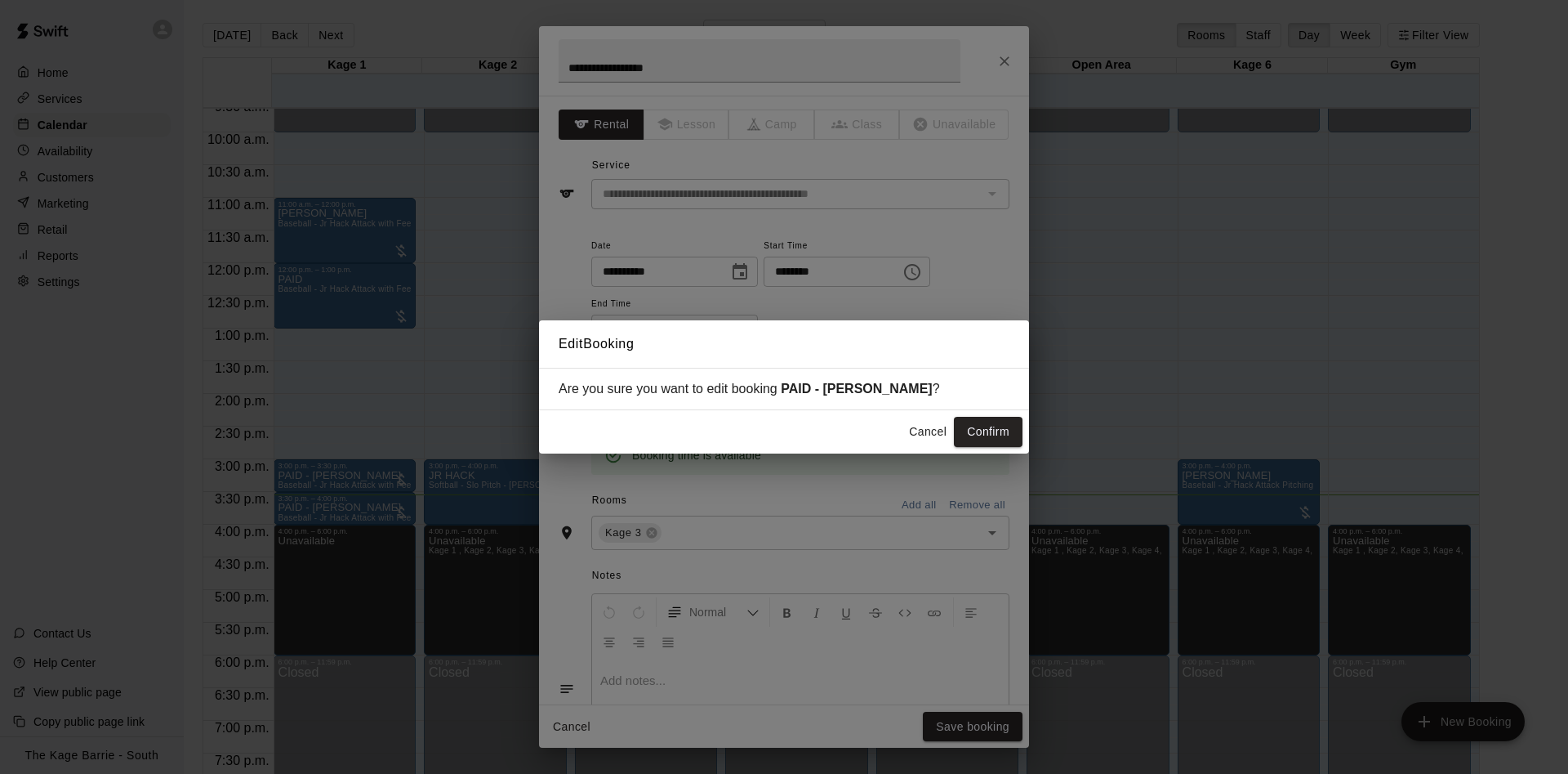
click at [969, 432] on button "Confirm" at bounding box center [989, 431] width 69 height 30
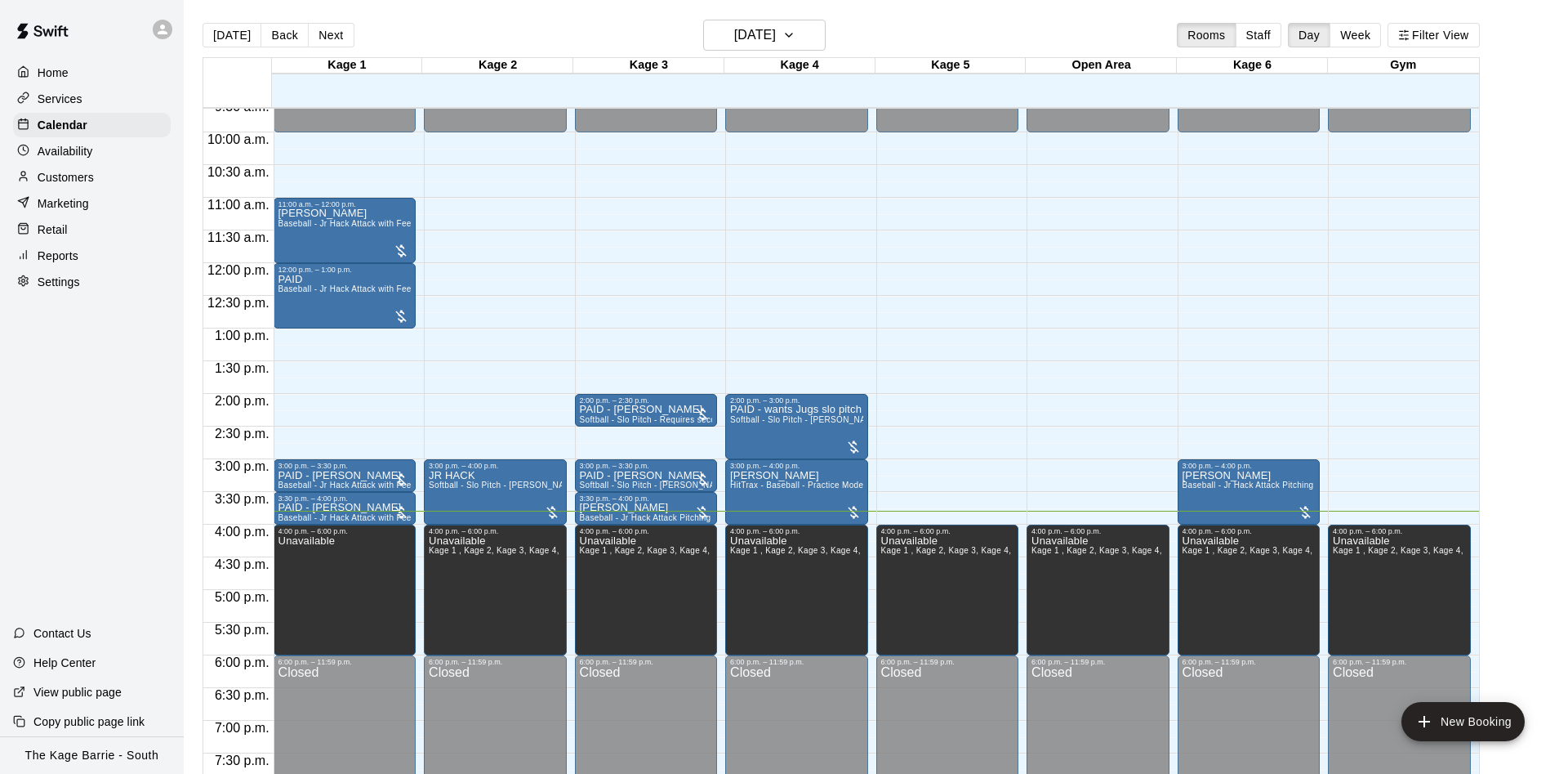
click at [1310, 617] on div "12:00 a.m. 12:30 a.m. 1:00 a.m. 1:30 a.m. 2:00 a.m. 2:30 a.m. 3:00 a.m. 3:30 a.…" at bounding box center [841, 450] width 1276 height 686
click at [1244, 476] on p "[PERSON_NAME]" at bounding box center [1249, 476] width 133 height 0
click at [1212, 490] on button "edit" at bounding box center [1197, 495] width 33 height 33
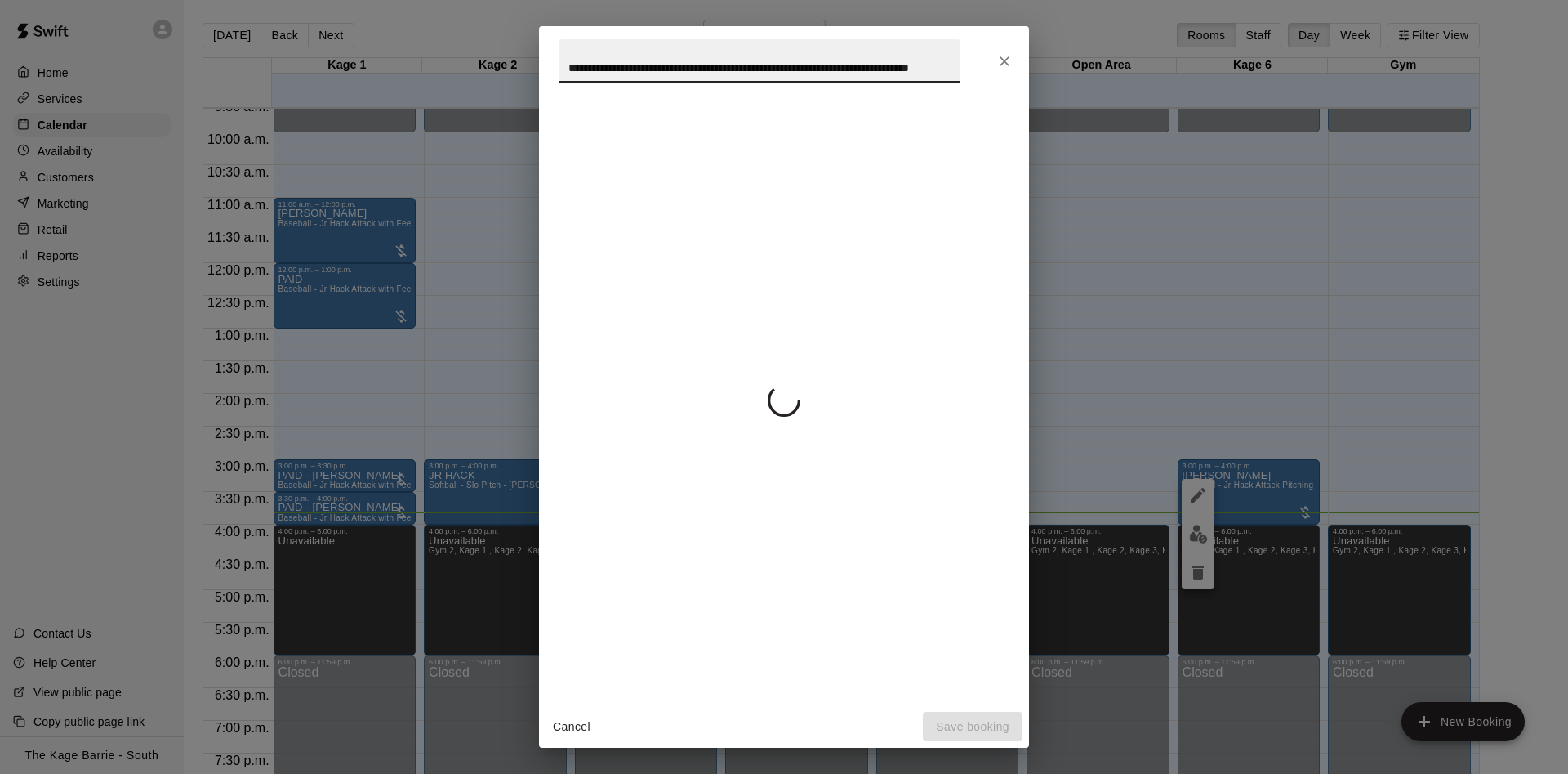
scroll to position [0, 60]
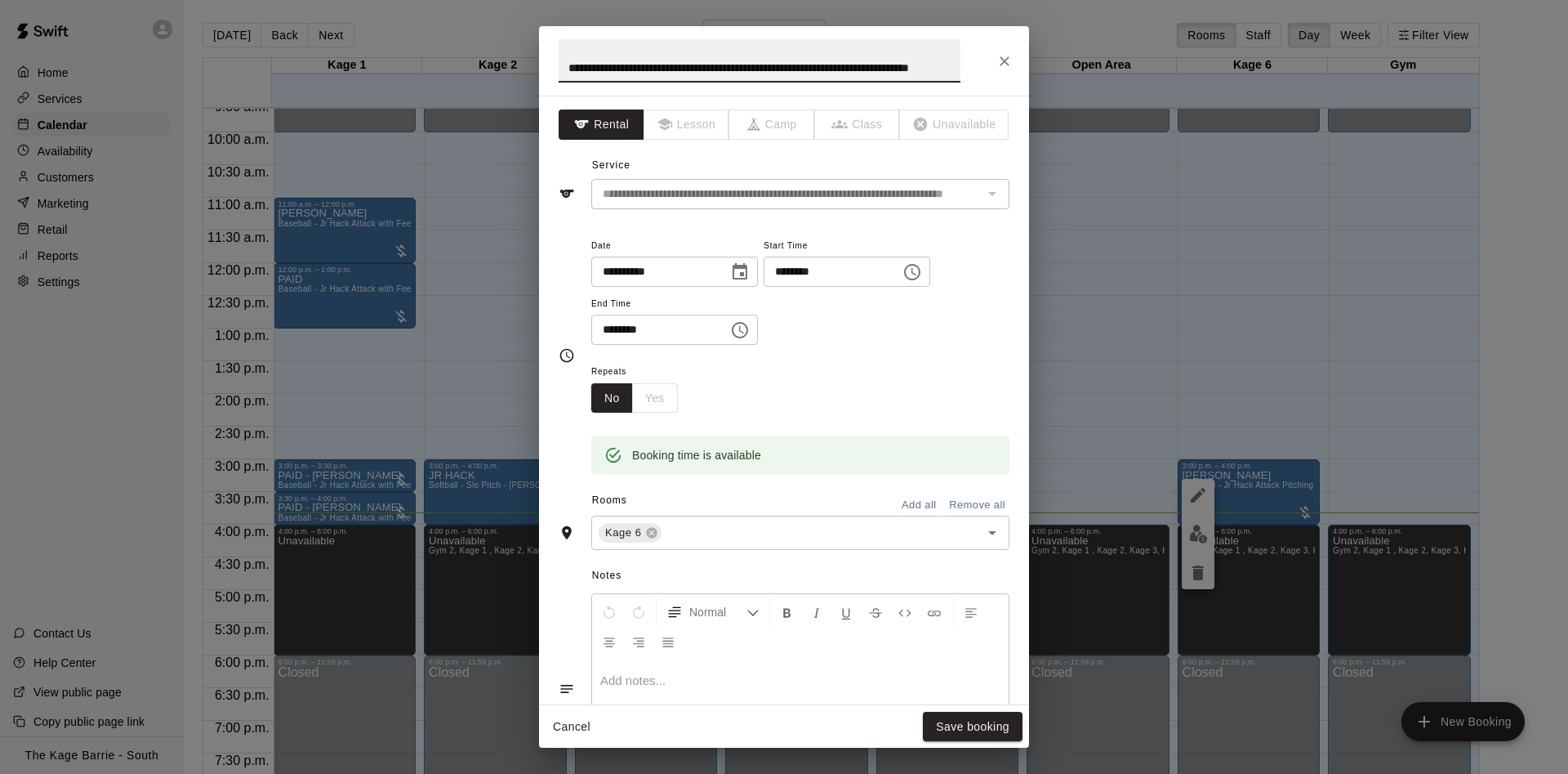
drag, startPoint x: 954, startPoint y: 69, endPoint x: 246, endPoint y: 20, distance: 709.7
click at [539, 26] on div "**********" at bounding box center [784, 387] width 490 height 722
type input "*"
type input "****"
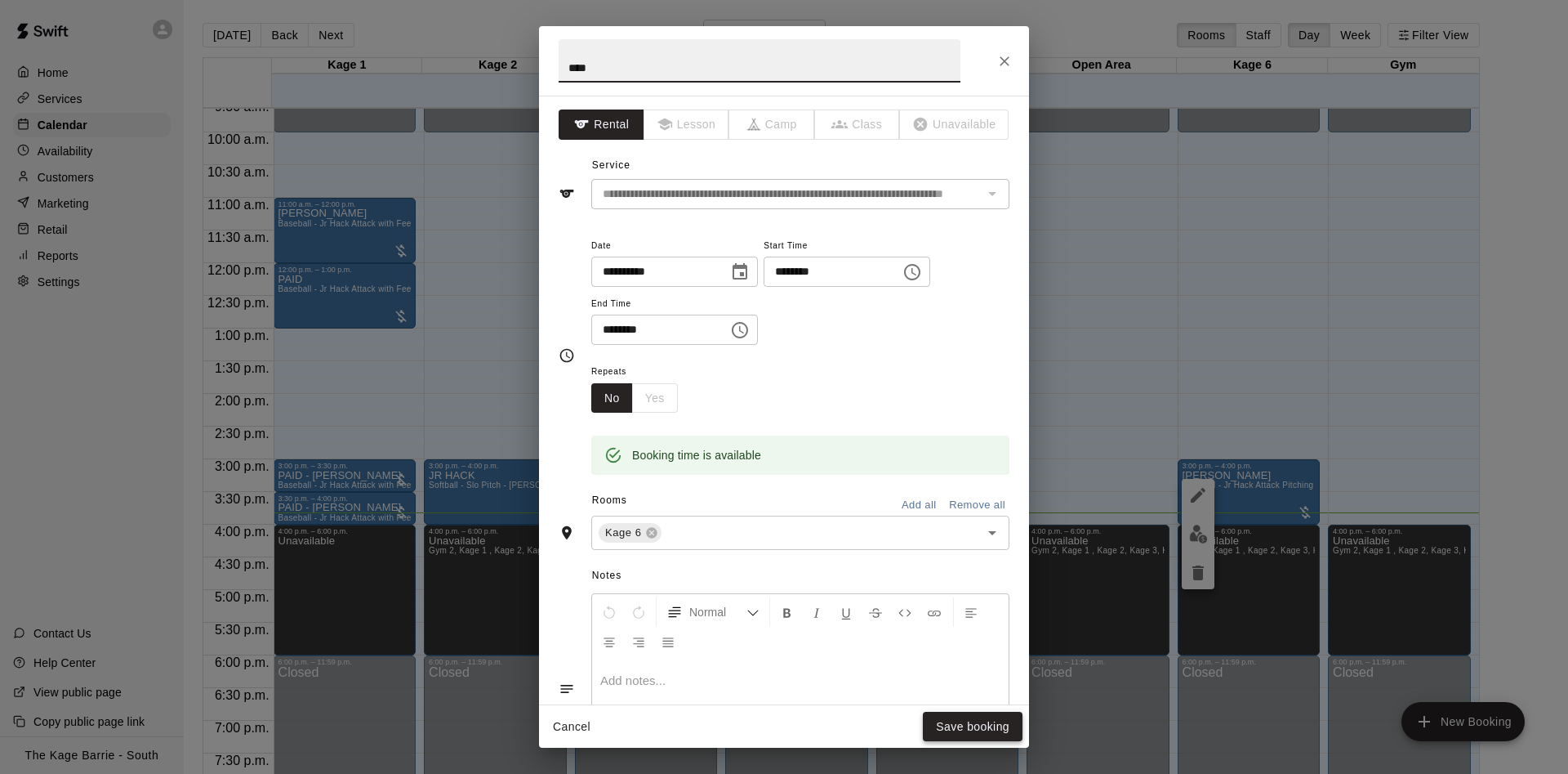
drag, startPoint x: 981, startPoint y: 725, endPoint x: 985, endPoint y: 717, distance: 8.9
click at [985, 717] on button "Save booking" at bounding box center [972, 726] width 100 height 30
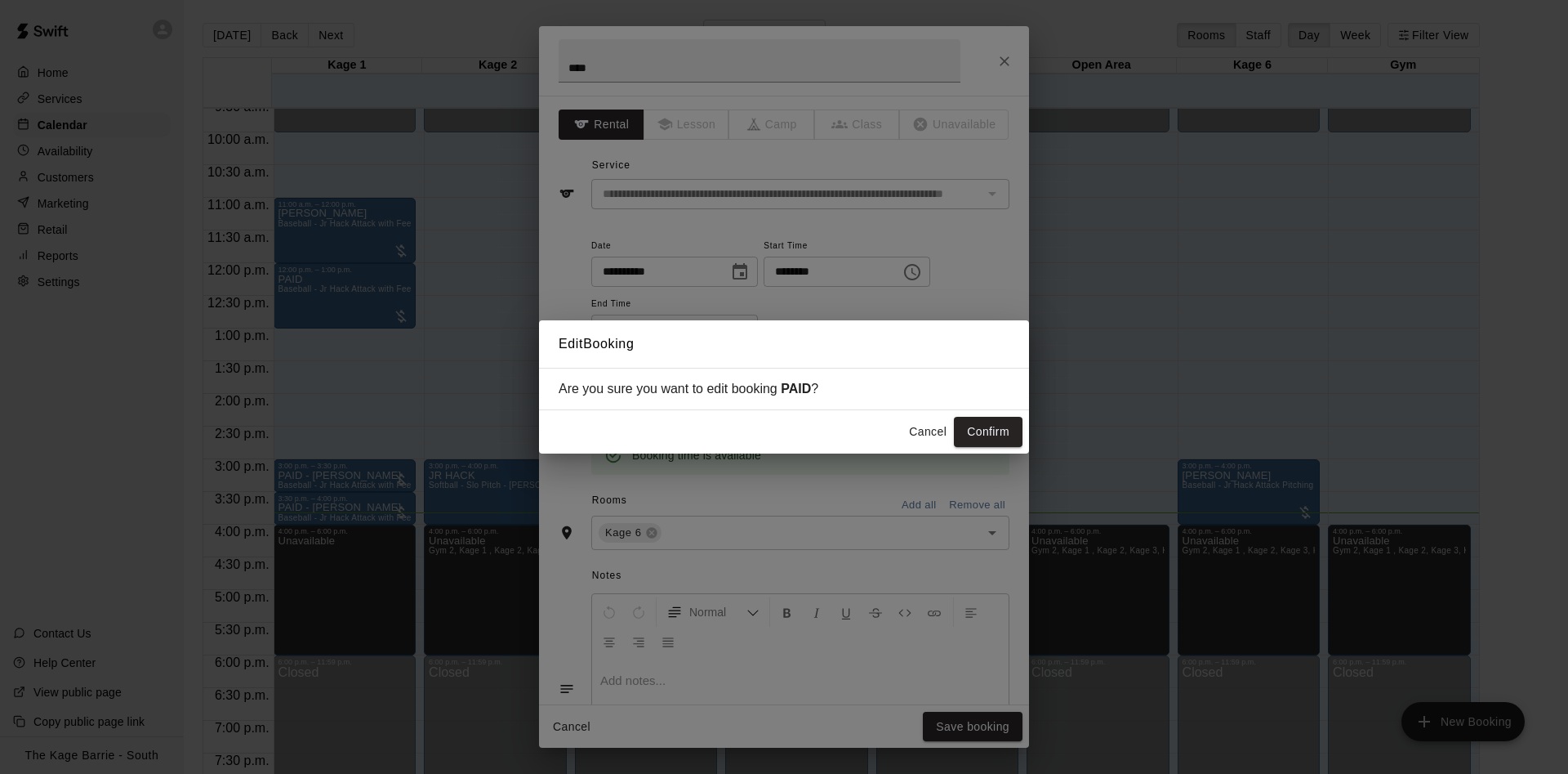
click at [1006, 443] on button "Confirm" at bounding box center [989, 431] width 69 height 30
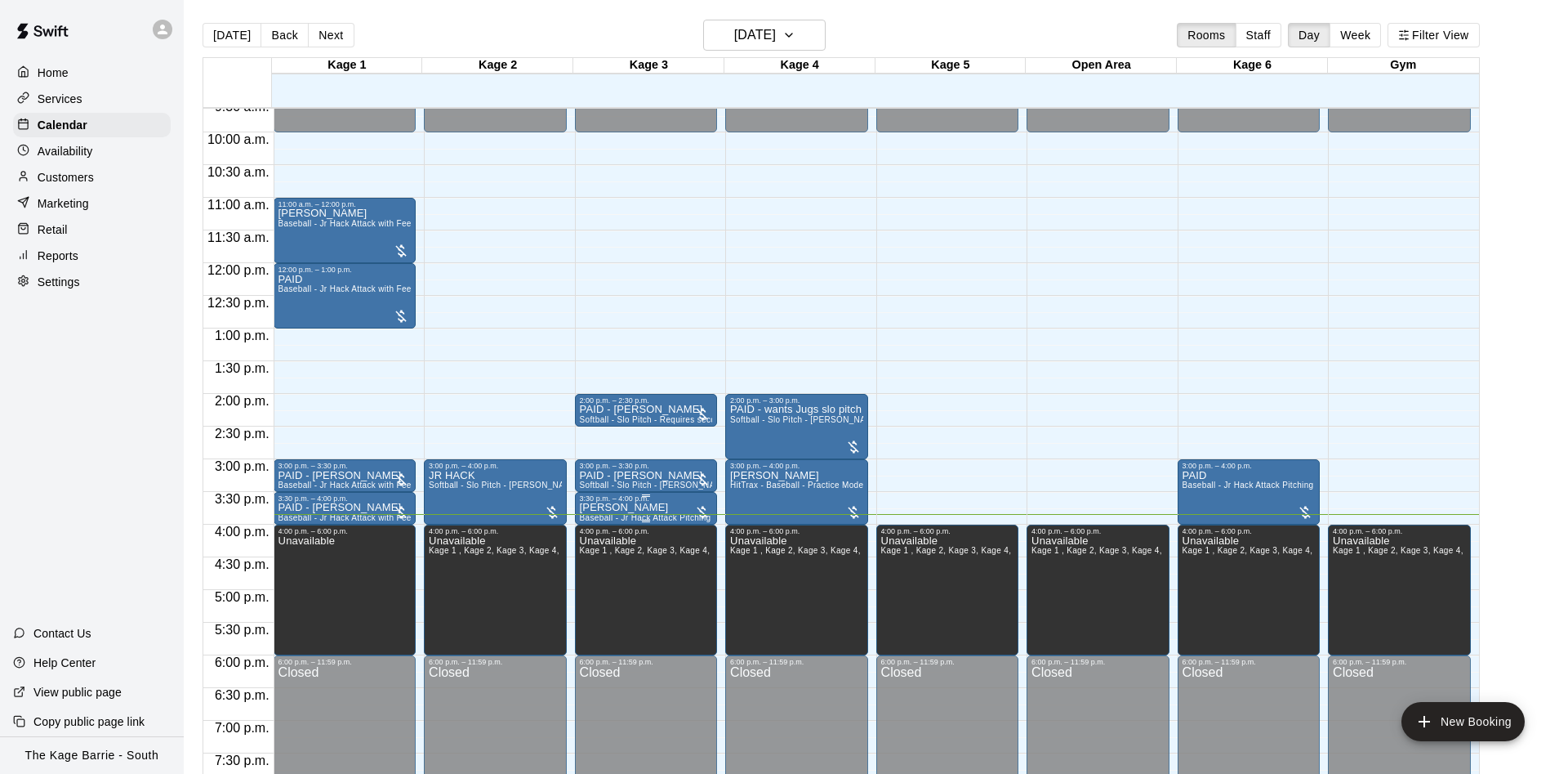
click at [588, 525] on icon "edit" at bounding box center [593, 522] width 20 height 20
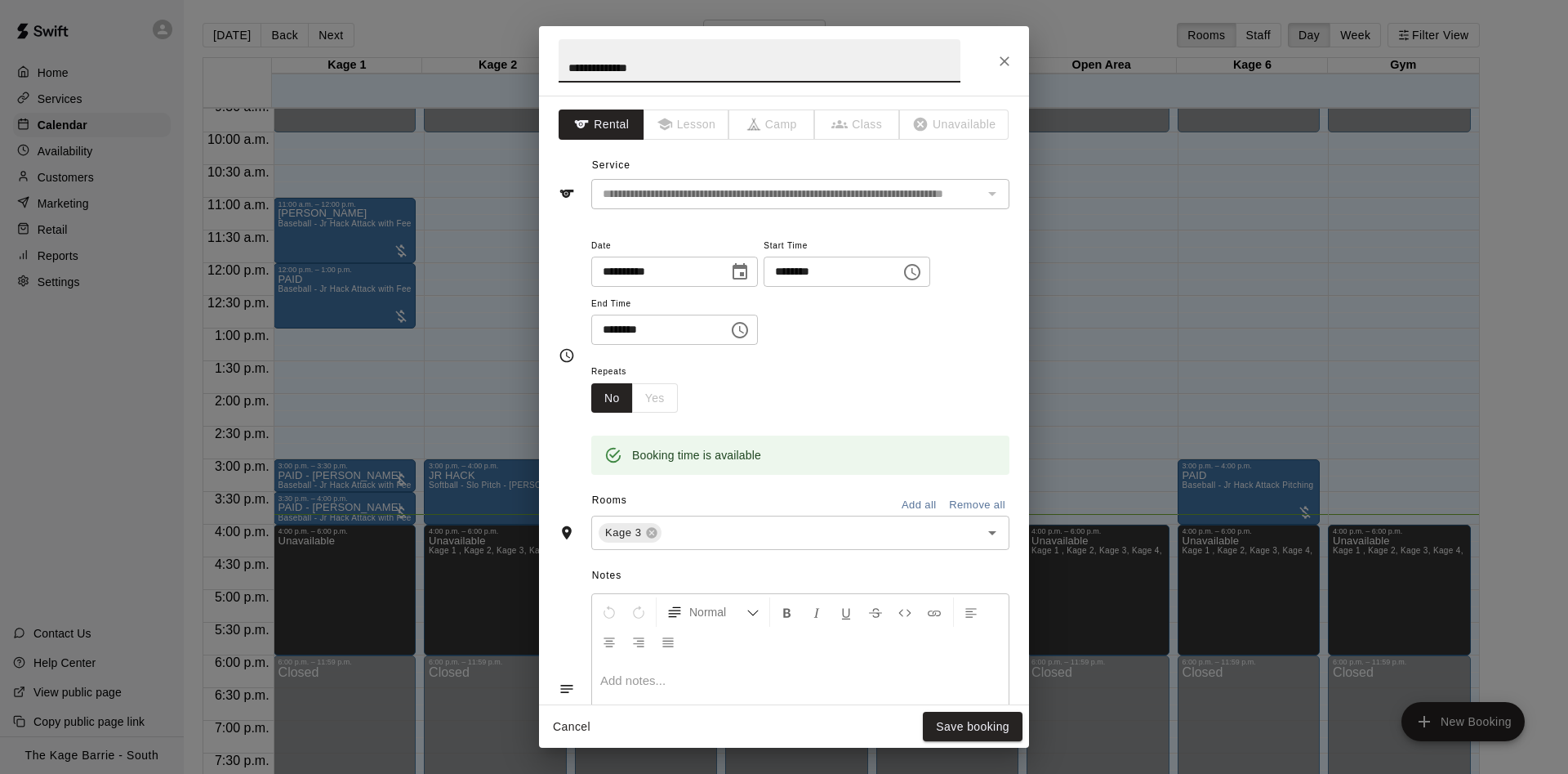
click at [543, 72] on h2 "**********" at bounding box center [760, 61] width 441 height 70
click at [567, 51] on input "**********" at bounding box center [760, 61] width 402 height 43
type input "**********"
click at [989, 720] on button "Save booking" at bounding box center [972, 726] width 100 height 30
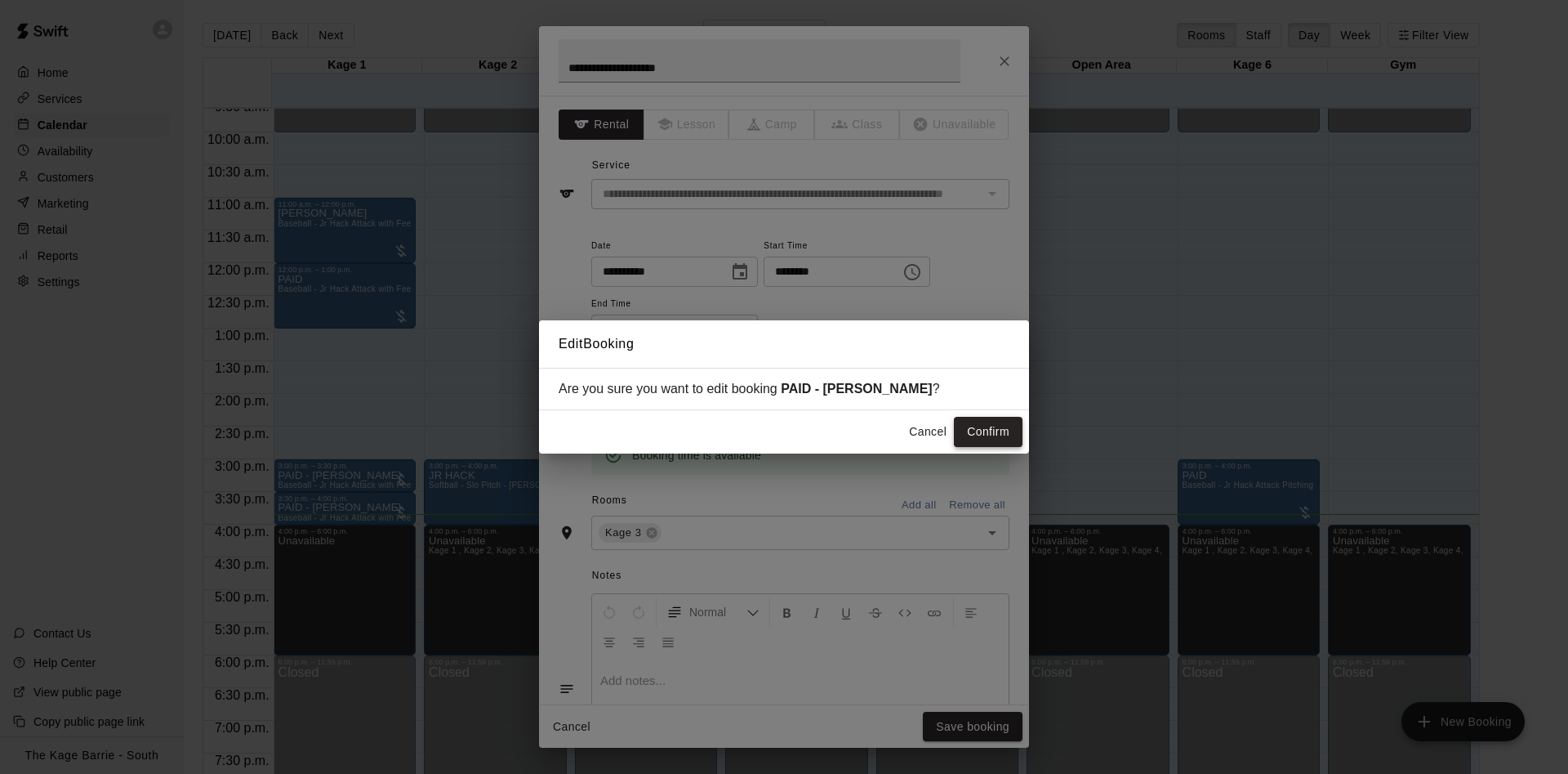
click at [1003, 410] on div "Are you sure you want to edit booking PAID - [PERSON_NAME] ?" at bounding box center [784, 389] width 490 height 43
click at [1002, 426] on button "Confirm" at bounding box center [989, 431] width 69 height 30
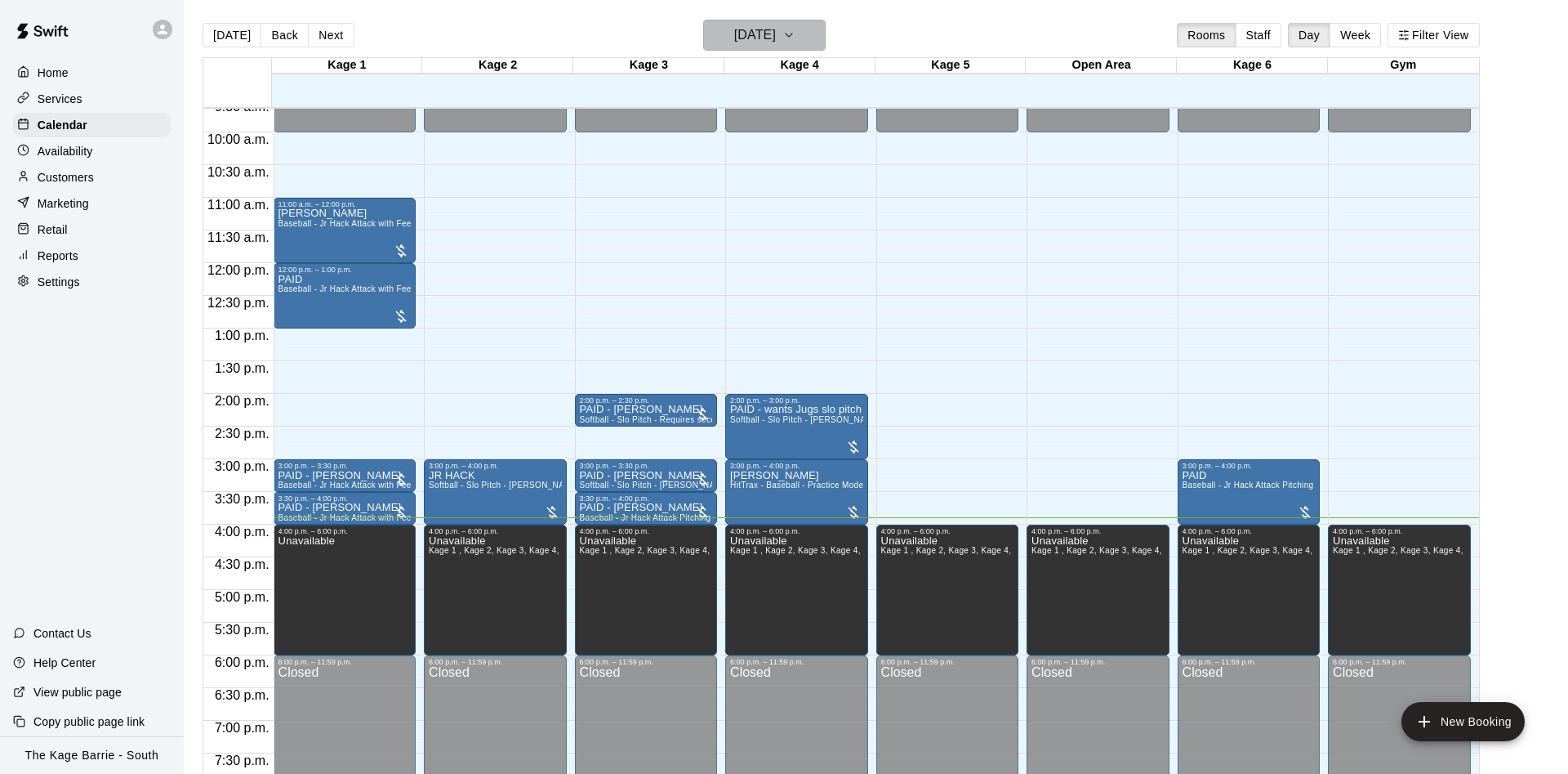
click at [776, 41] on h6 "[DATE]" at bounding box center [755, 34] width 42 height 23
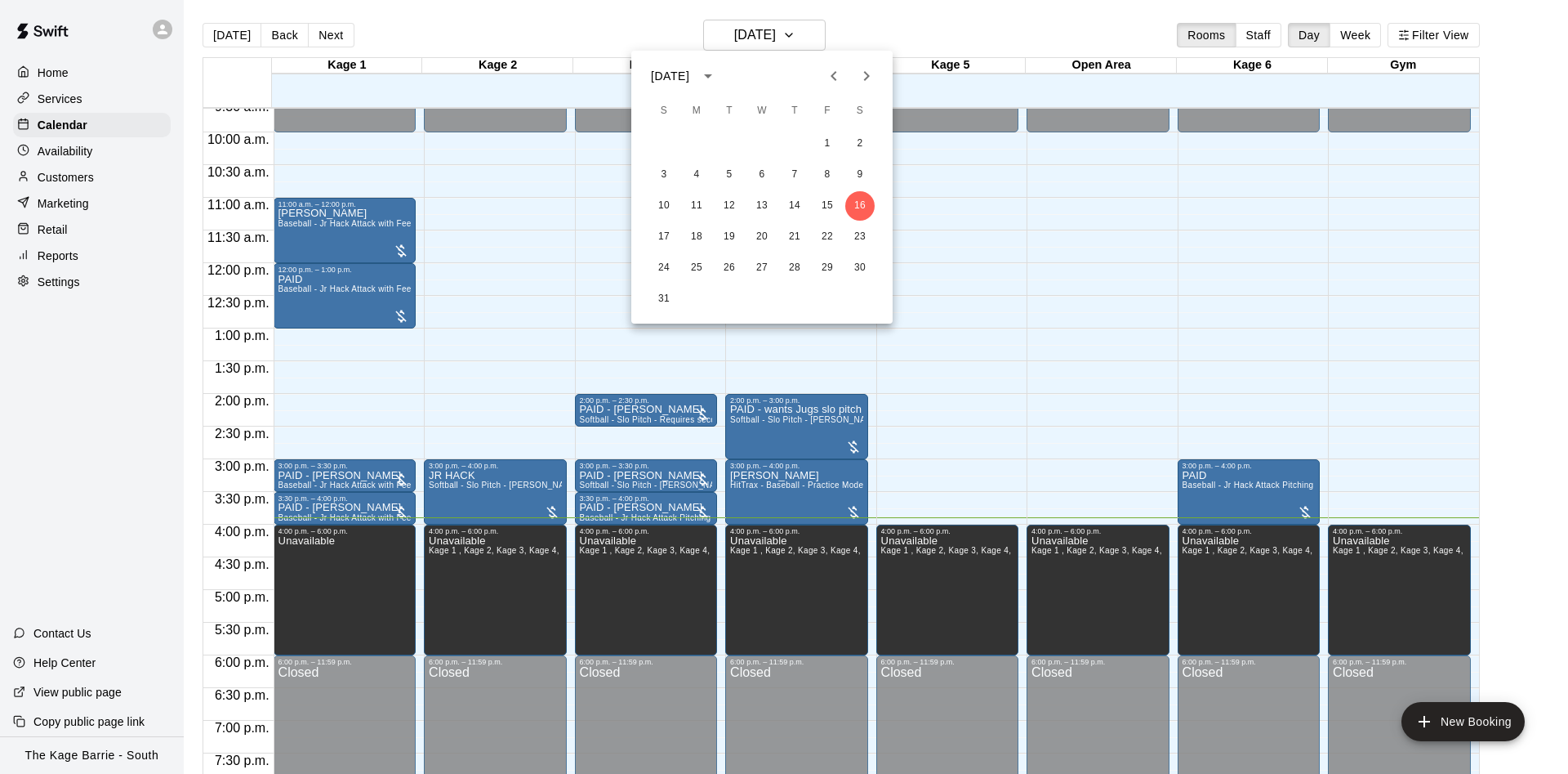
click at [926, 50] on div at bounding box center [784, 387] width 1568 height 774
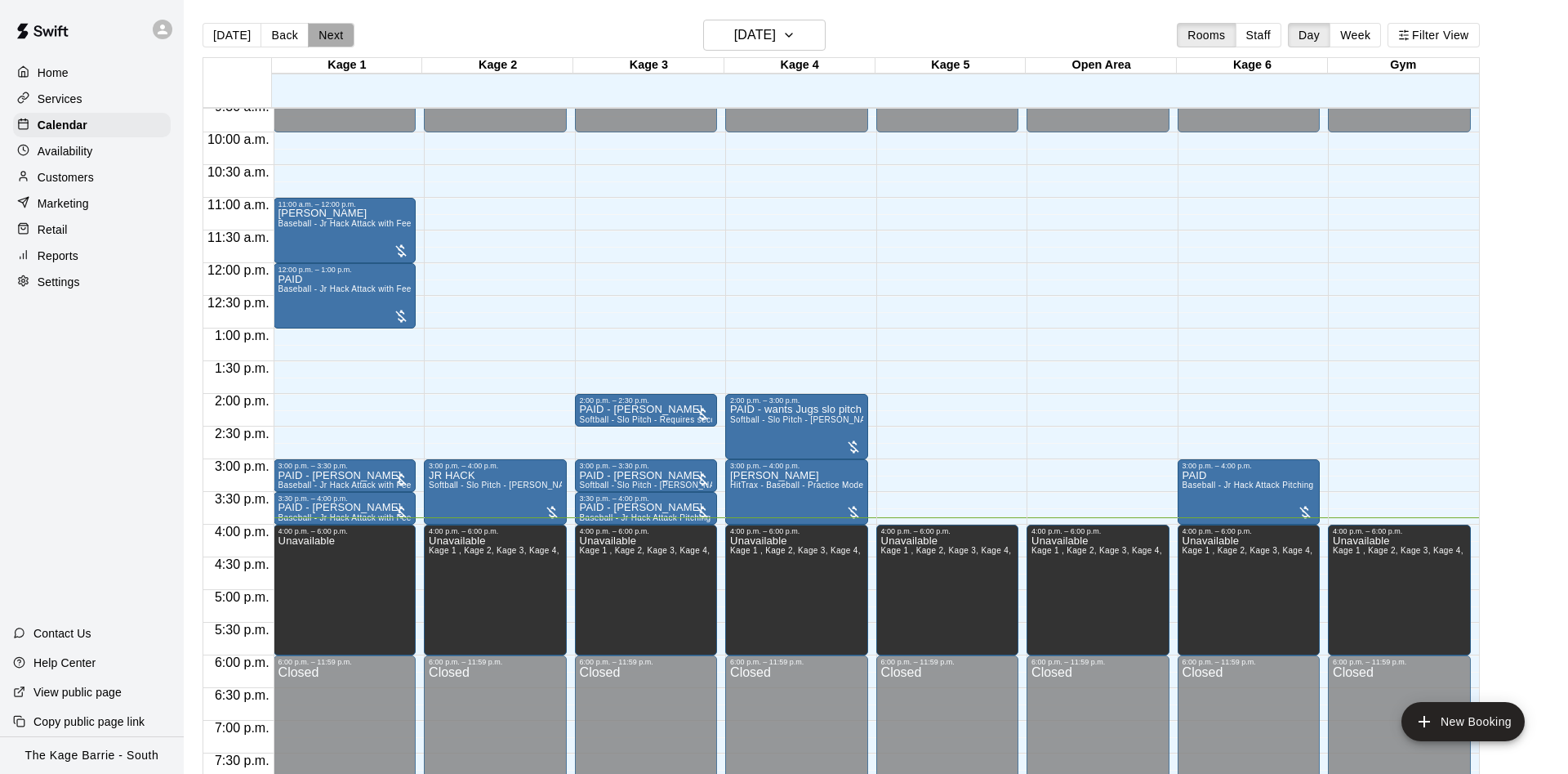
click at [337, 32] on button "Next" at bounding box center [331, 35] width 46 height 24
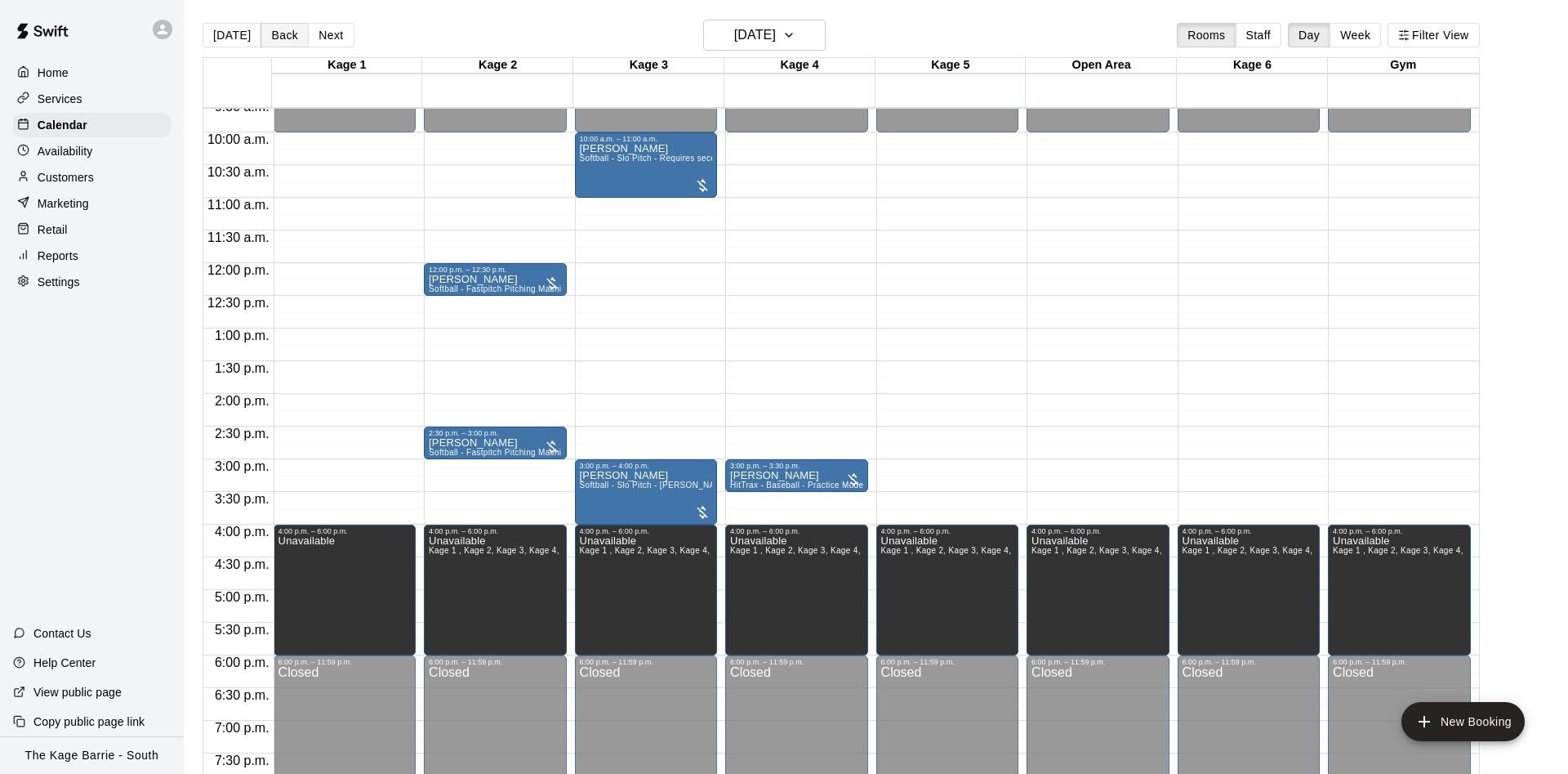
click at [270, 35] on button "Back" at bounding box center [285, 35] width 48 height 24
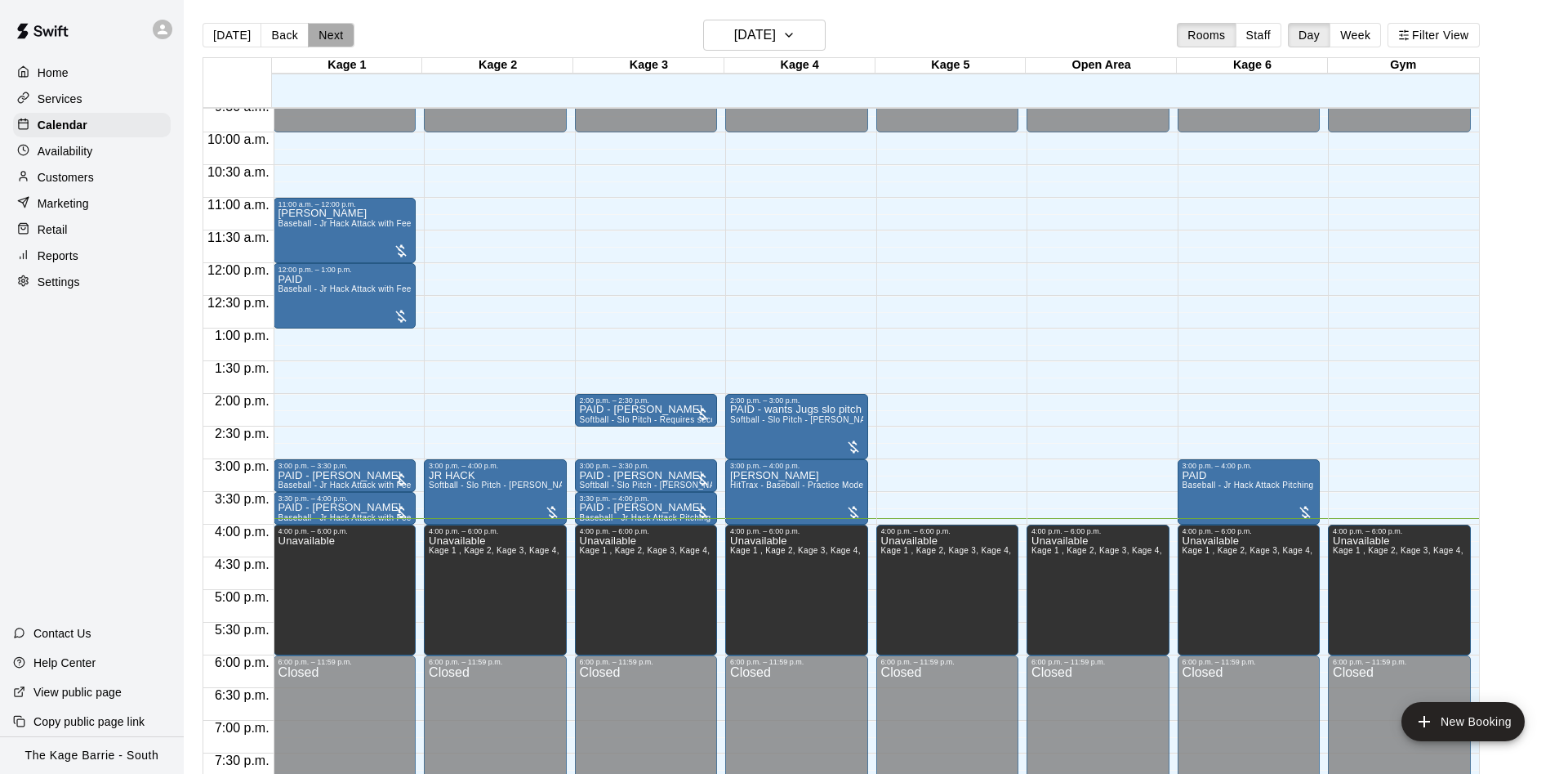
click at [334, 25] on button "Next" at bounding box center [331, 35] width 46 height 24
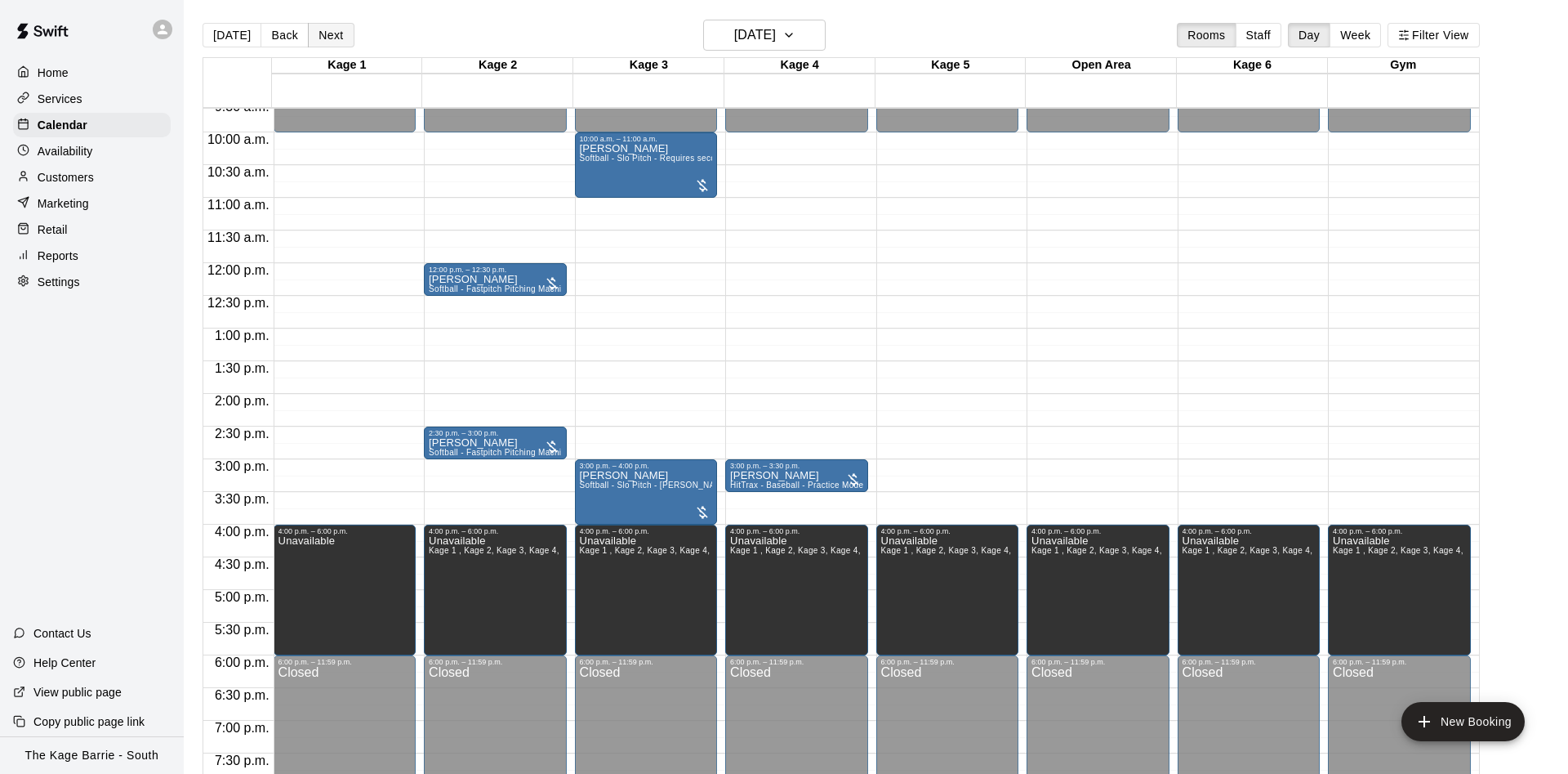
click at [330, 23] on button "Next" at bounding box center [331, 35] width 46 height 24
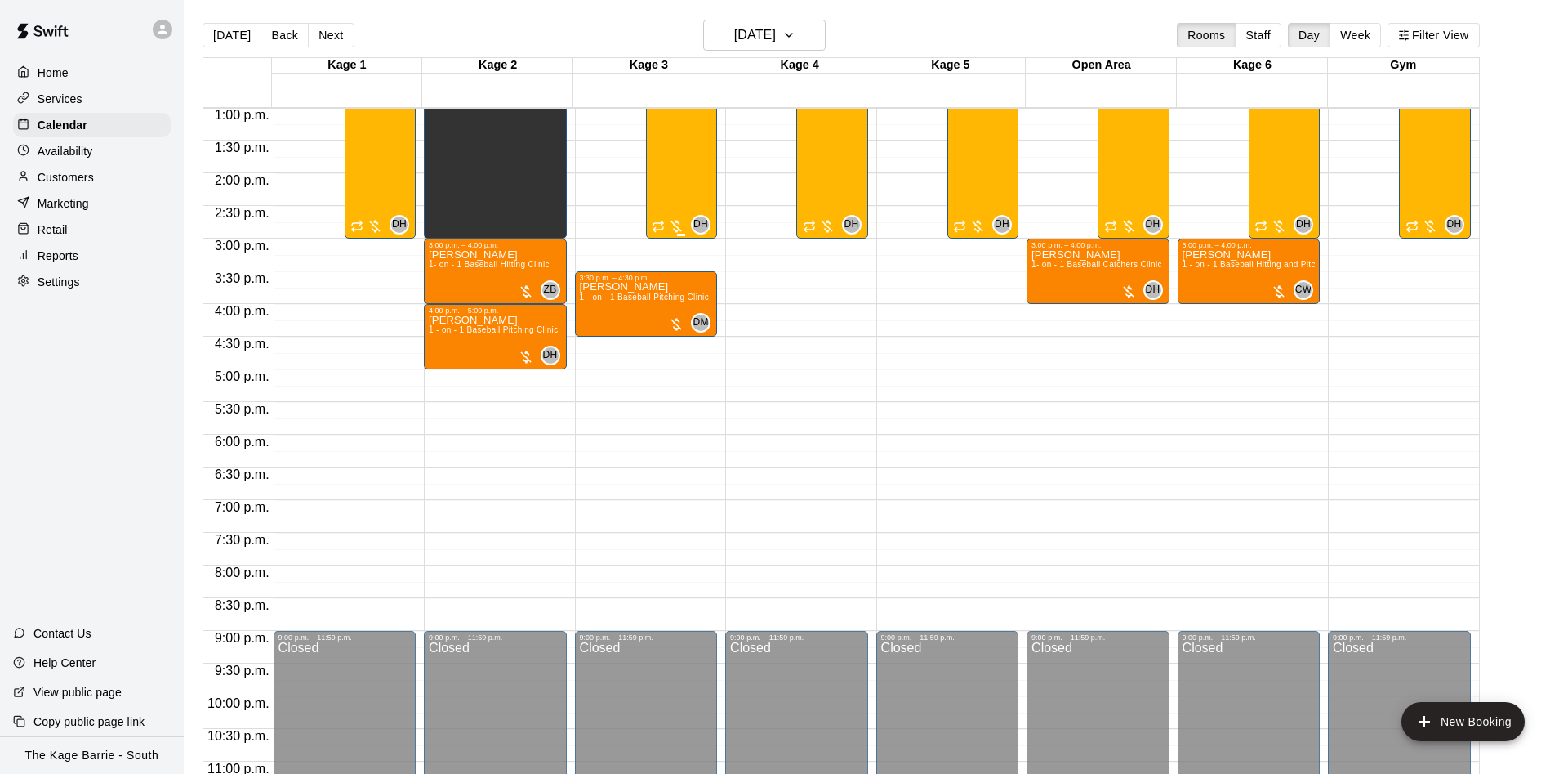
scroll to position [887, 0]
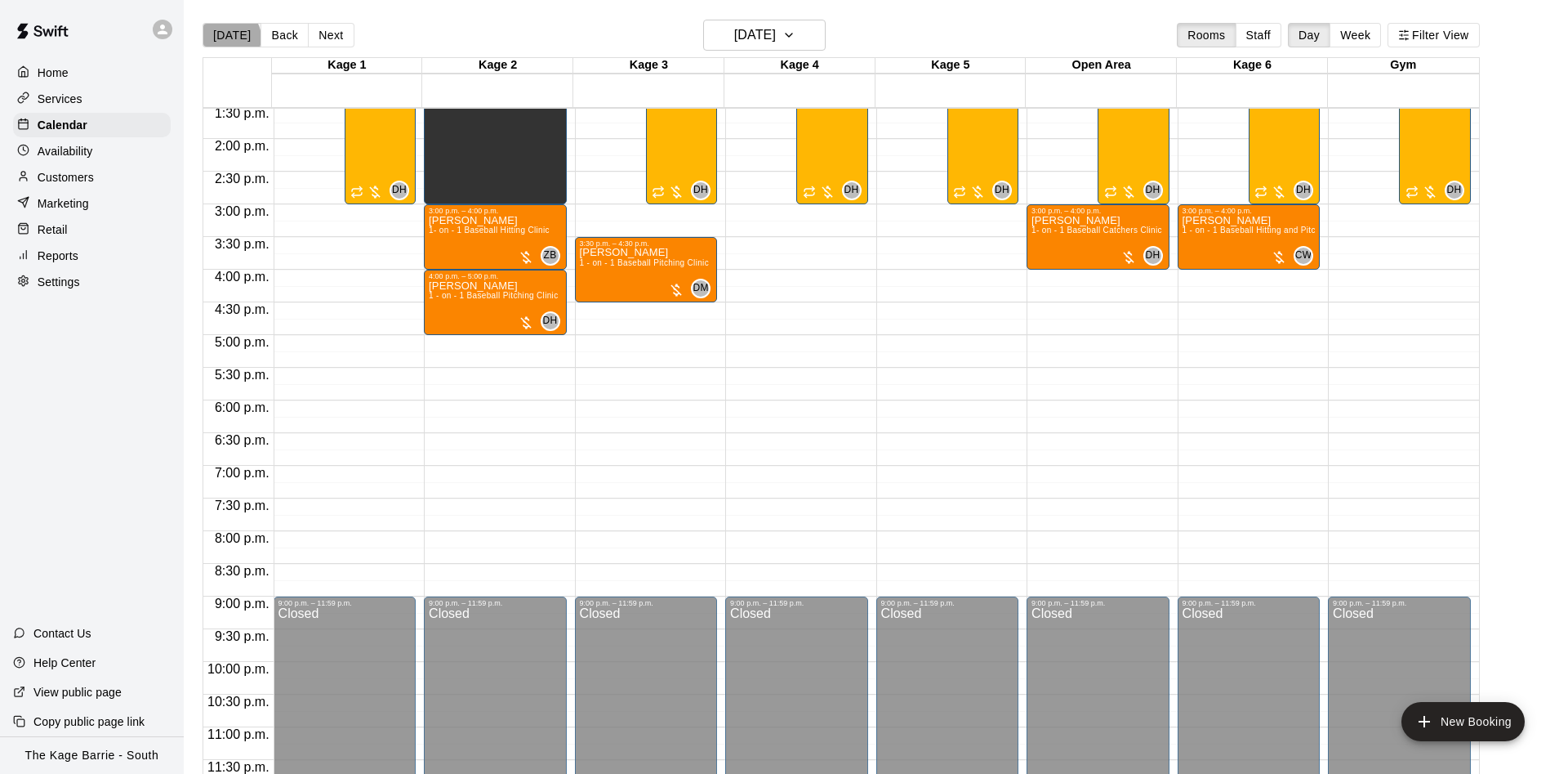
click at [230, 36] on button "[DATE]" at bounding box center [232, 35] width 59 height 24
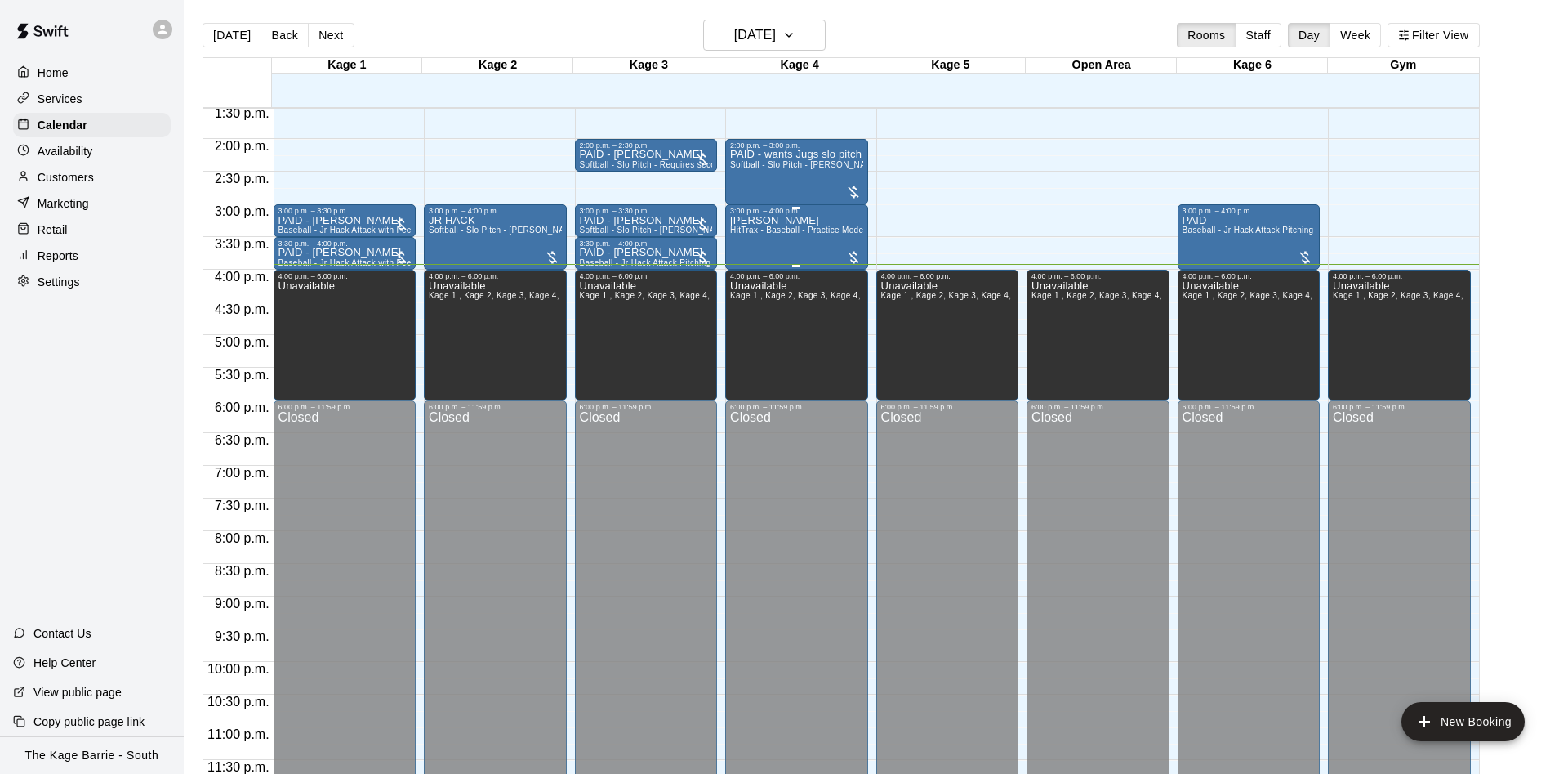
click at [795, 235] on span "HitTrax - Baseball - Practice Mode" at bounding box center [796, 230] width 133 height 9
click at [750, 281] on img "edit" at bounding box center [745, 283] width 19 height 19
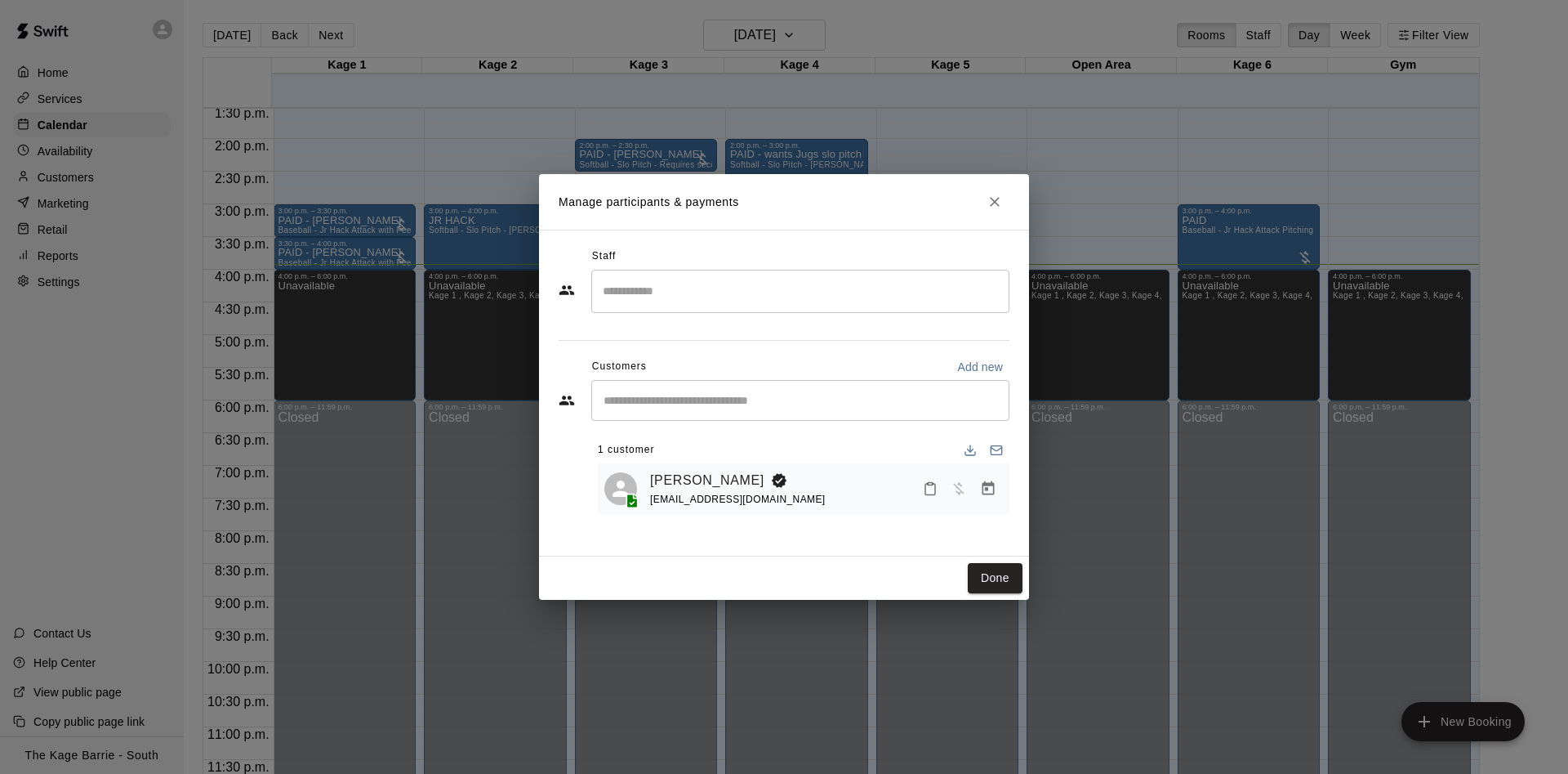
click at [986, 202] on button "Close" at bounding box center [995, 202] width 30 height 30
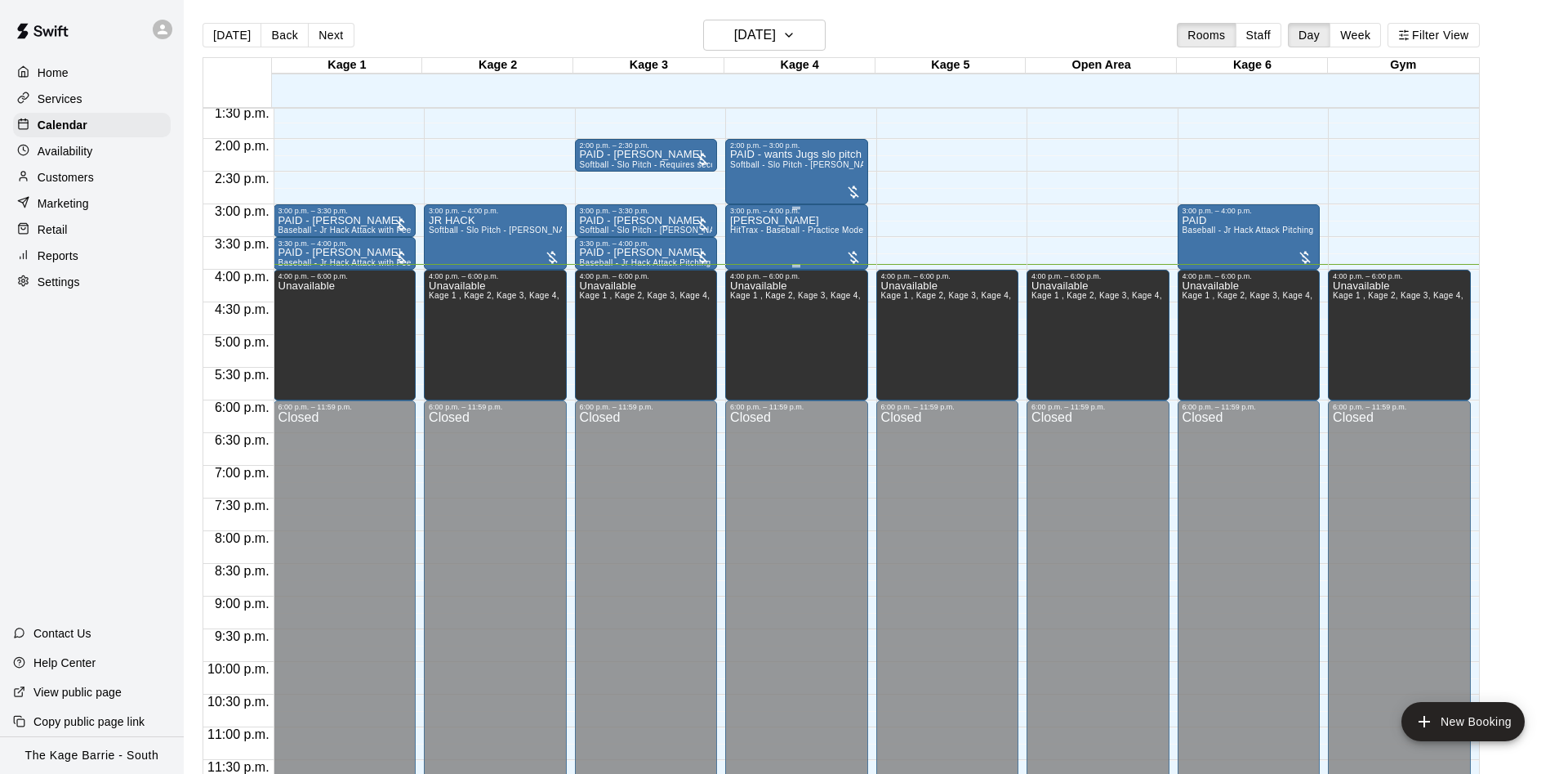
click at [790, 250] on div "[PERSON_NAME] HitTrax - Baseball - Practice Mode" at bounding box center [796, 602] width 133 height 774
click at [746, 236] on icon "edit" at bounding box center [745, 233] width 20 height 20
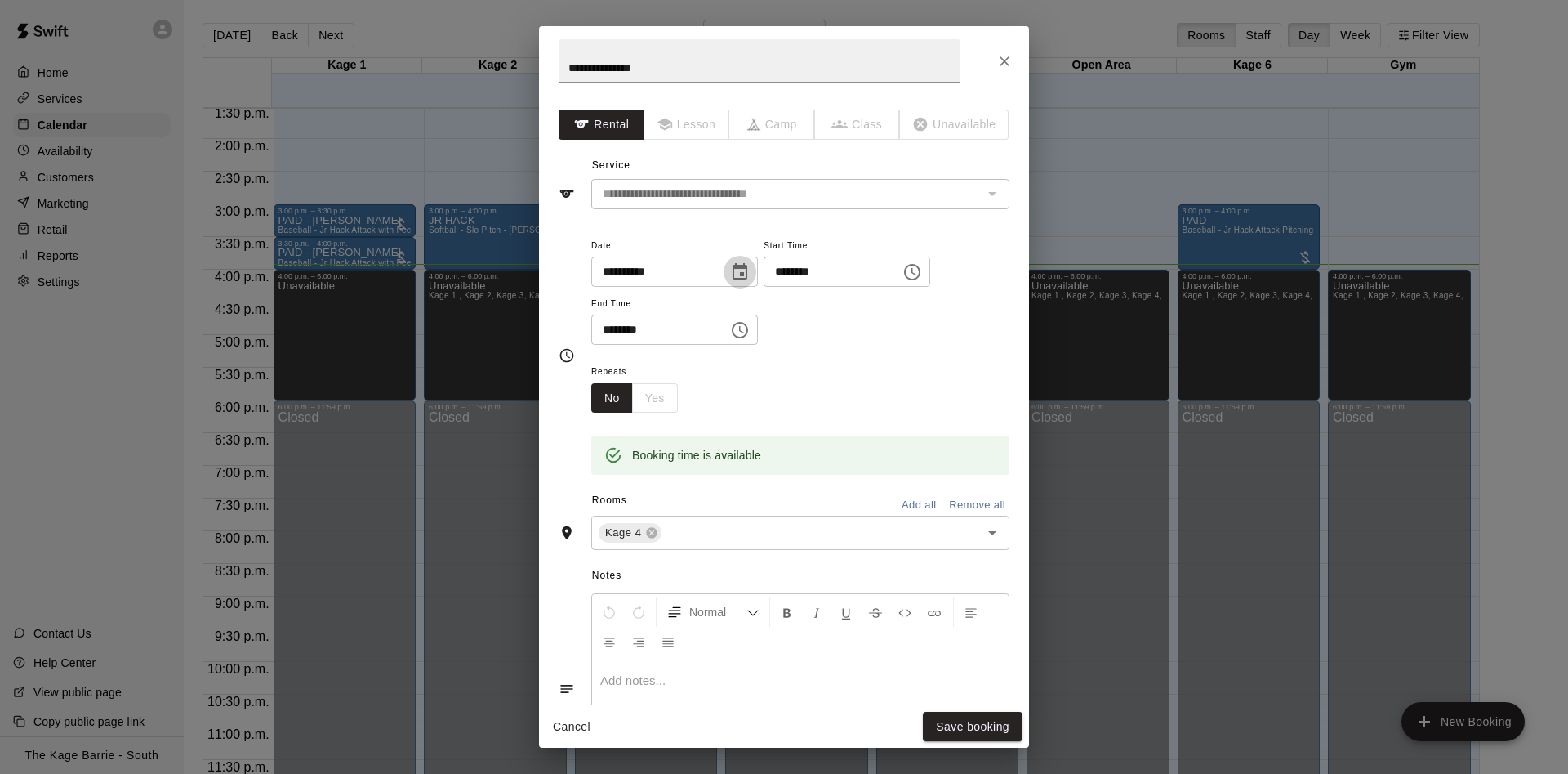
click at [748, 267] on icon "Choose date, selected date is Aug 16, 2025" at bounding box center [740, 271] width 15 height 17
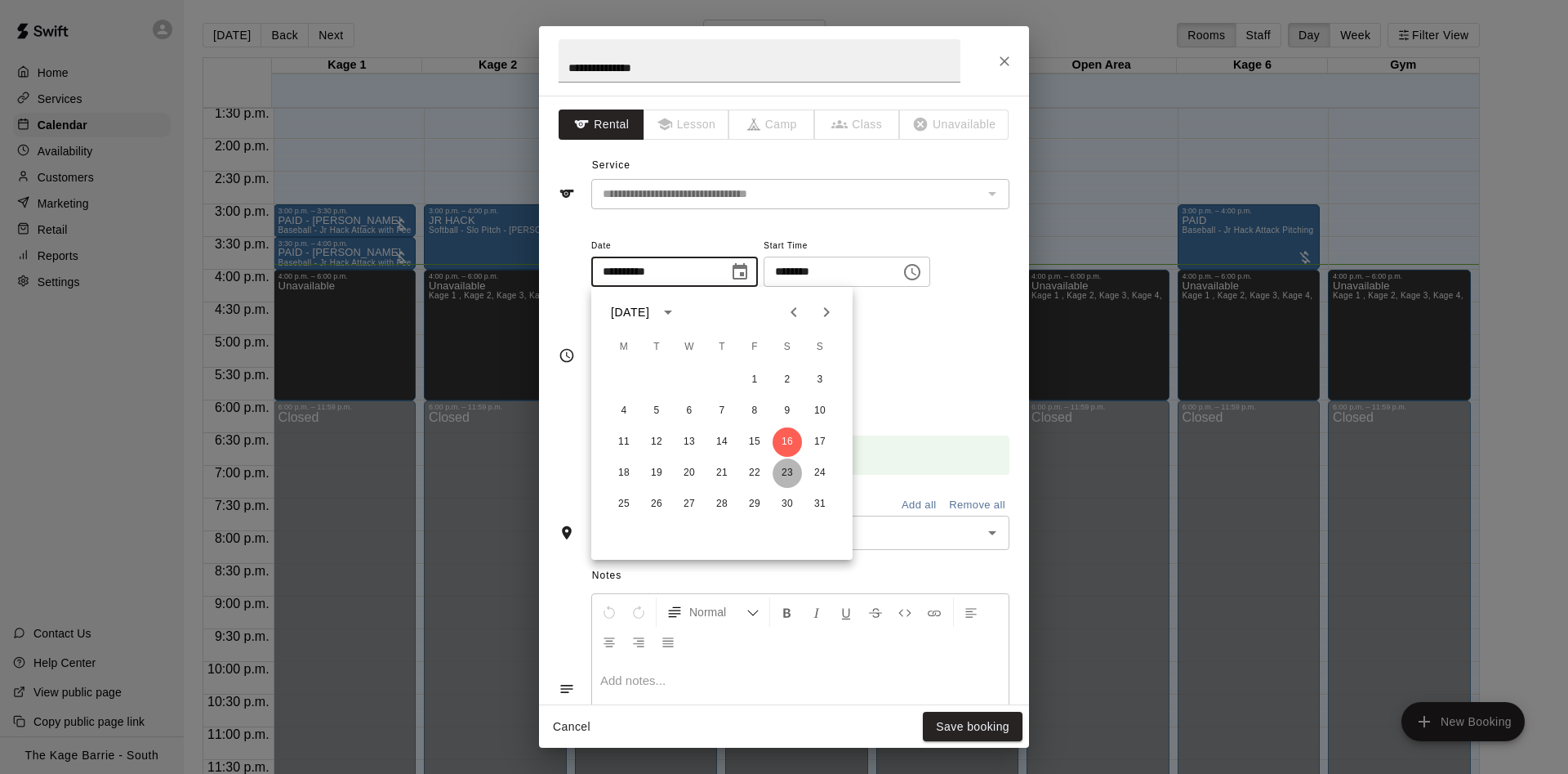
click at [789, 476] on button "23" at bounding box center [788, 473] width 30 height 30
type input "**********"
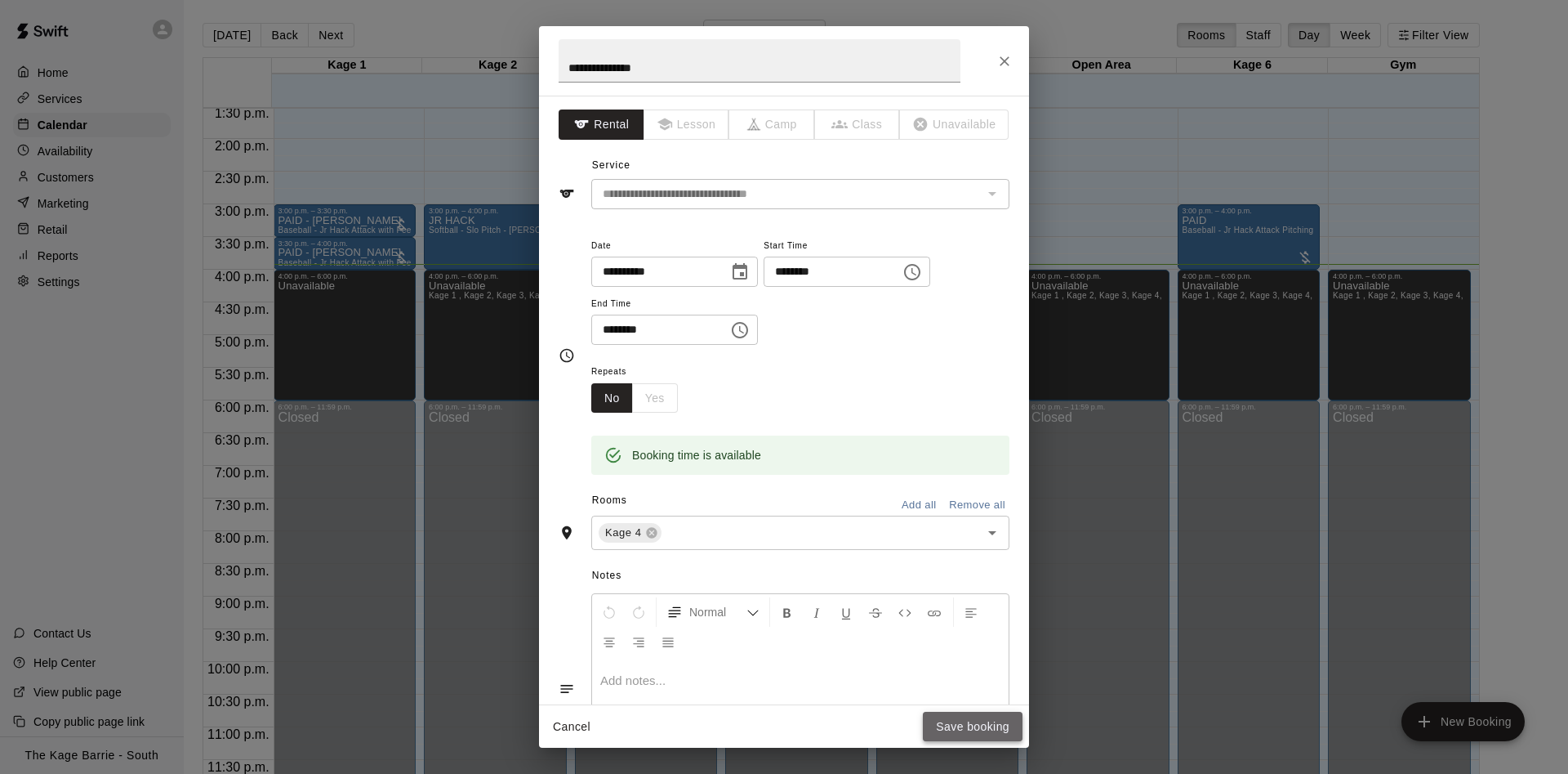
click at [999, 720] on button "Save booking" at bounding box center [972, 726] width 100 height 30
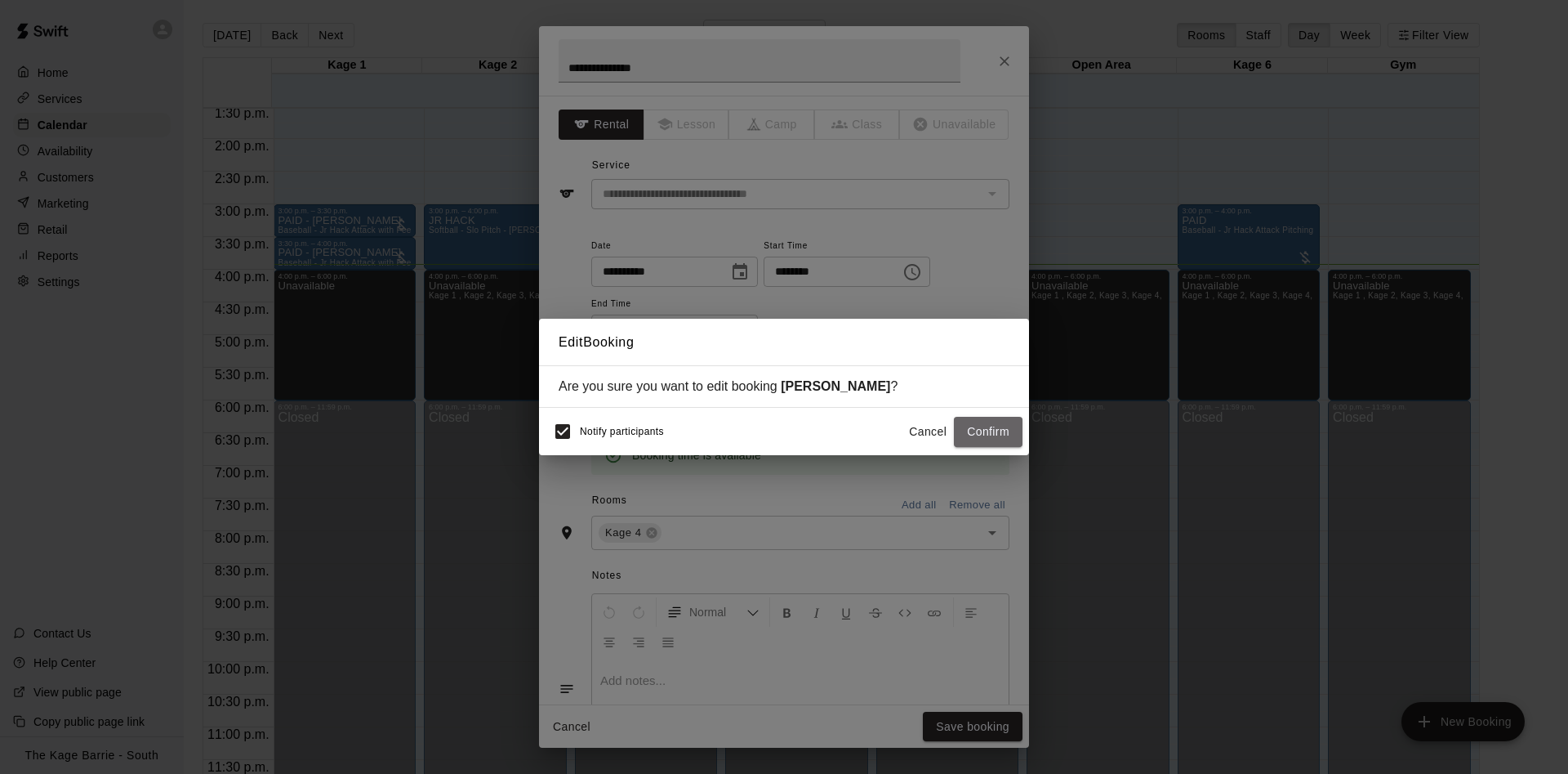
click at [982, 433] on button "Confirm" at bounding box center [989, 431] width 69 height 30
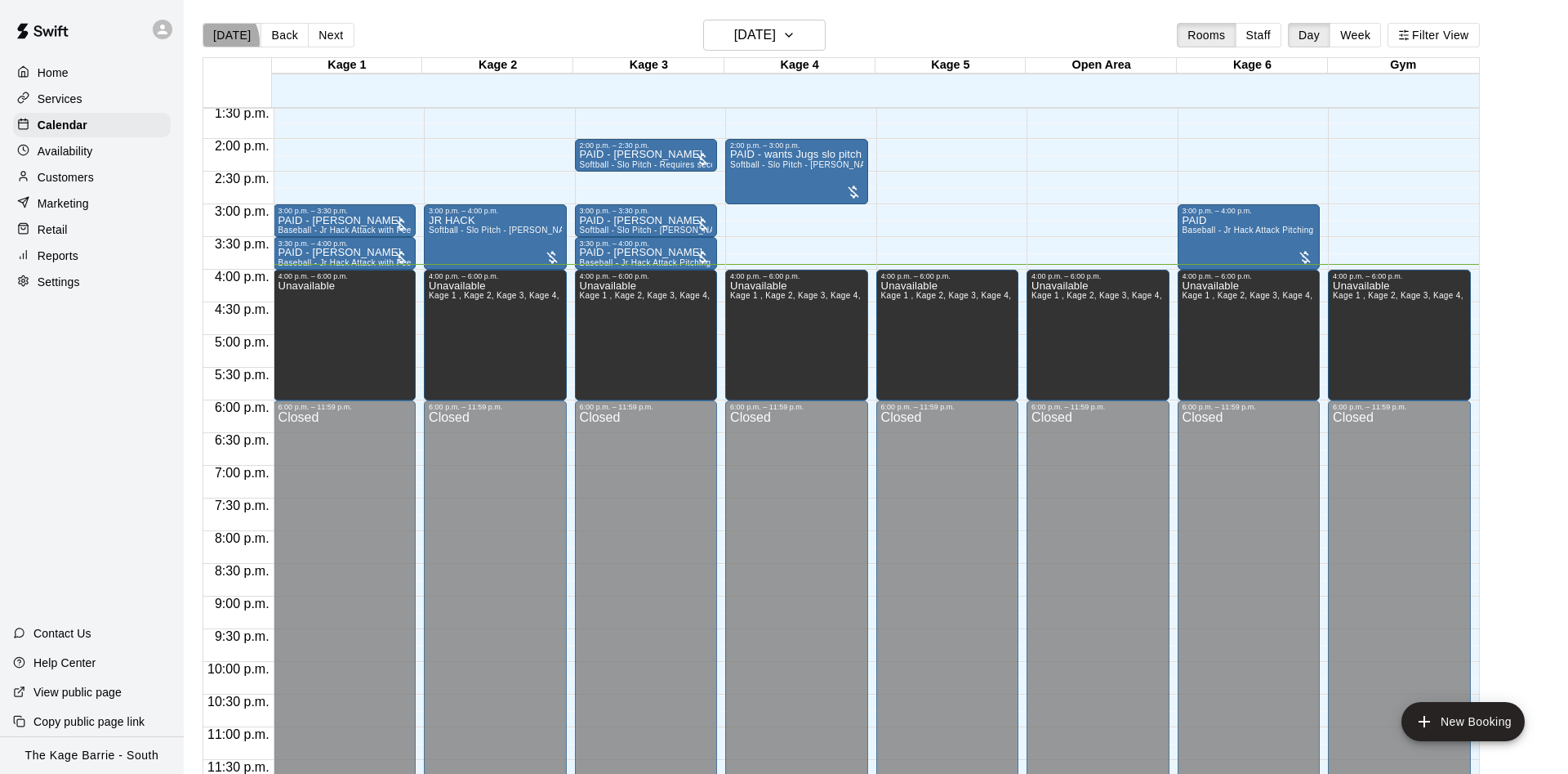
click at [218, 41] on button "[DATE]" at bounding box center [232, 35] width 59 height 24
click at [763, 26] on h6 "[DATE]" at bounding box center [755, 34] width 42 height 23
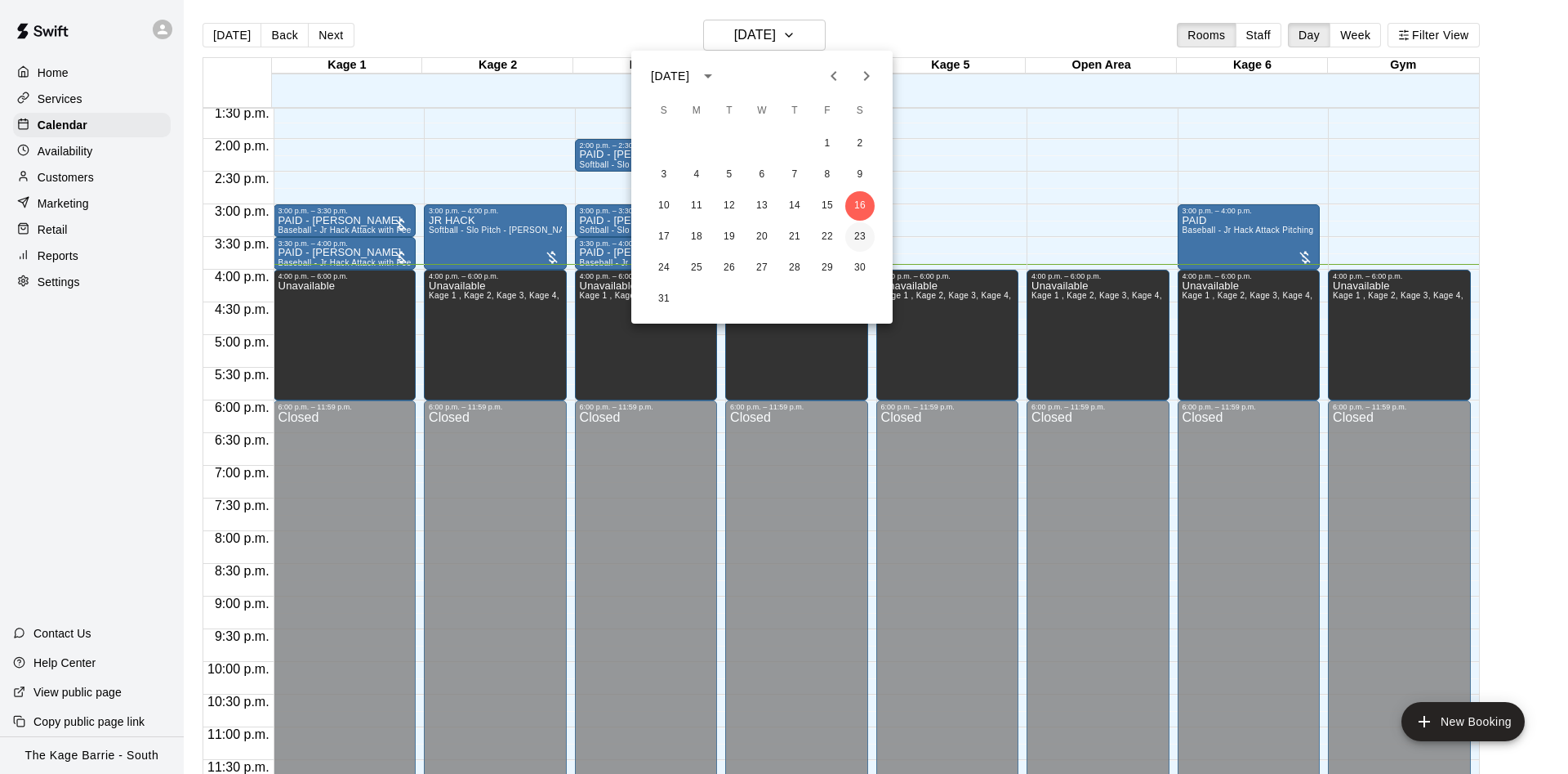
click at [850, 234] on button "23" at bounding box center [860, 238] width 30 height 30
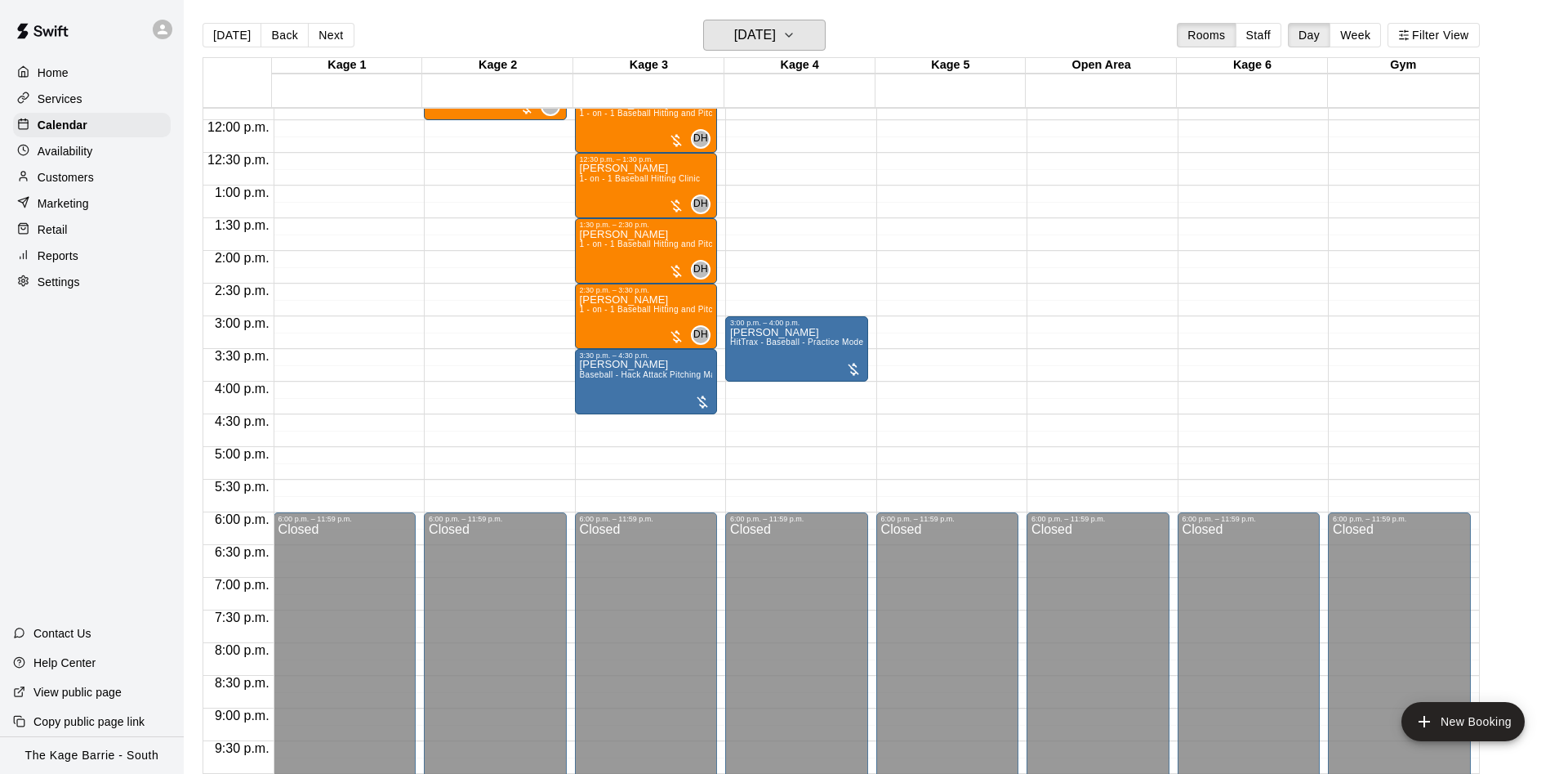
scroll to position [681, 0]
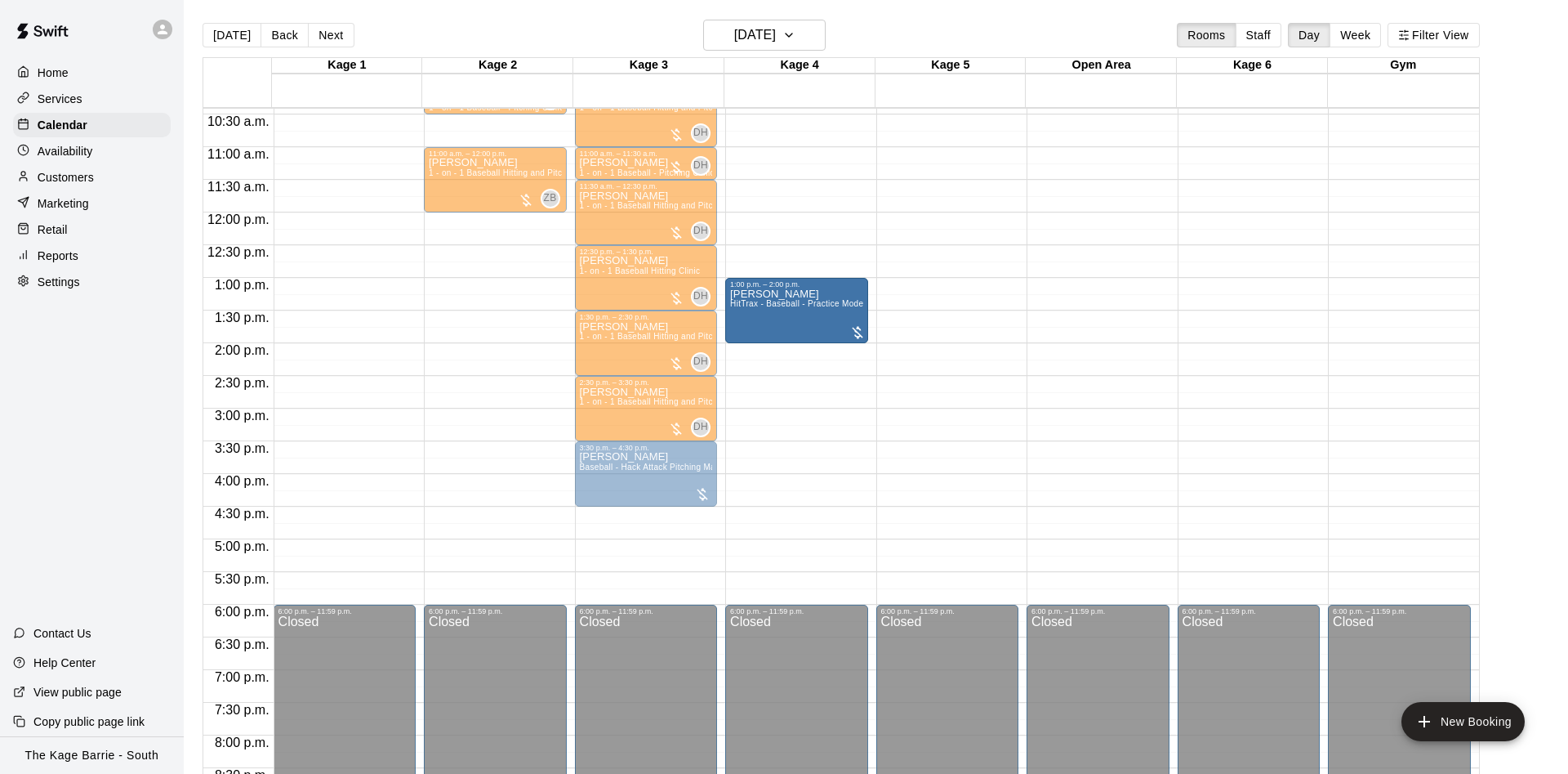
drag, startPoint x: 822, startPoint y: 428, endPoint x: 820, endPoint y: 305, distance: 123.0
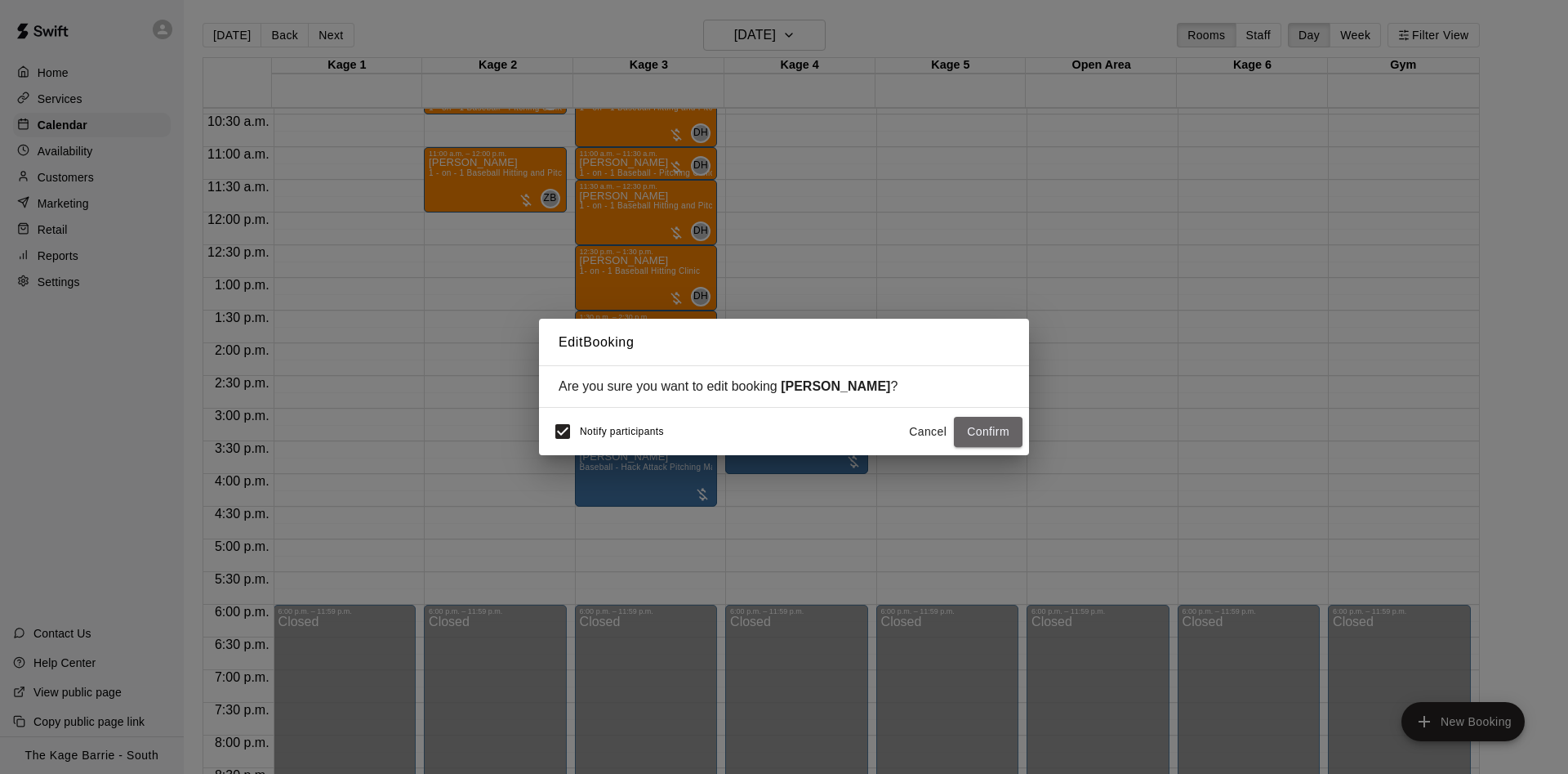
drag, startPoint x: 984, startPoint y: 419, endPoint x: 1032, endPoint y: 396, distance: 53.2
click at [986, 420] on button "Confirm" at bounding box center [989, 431] width 69 height 30
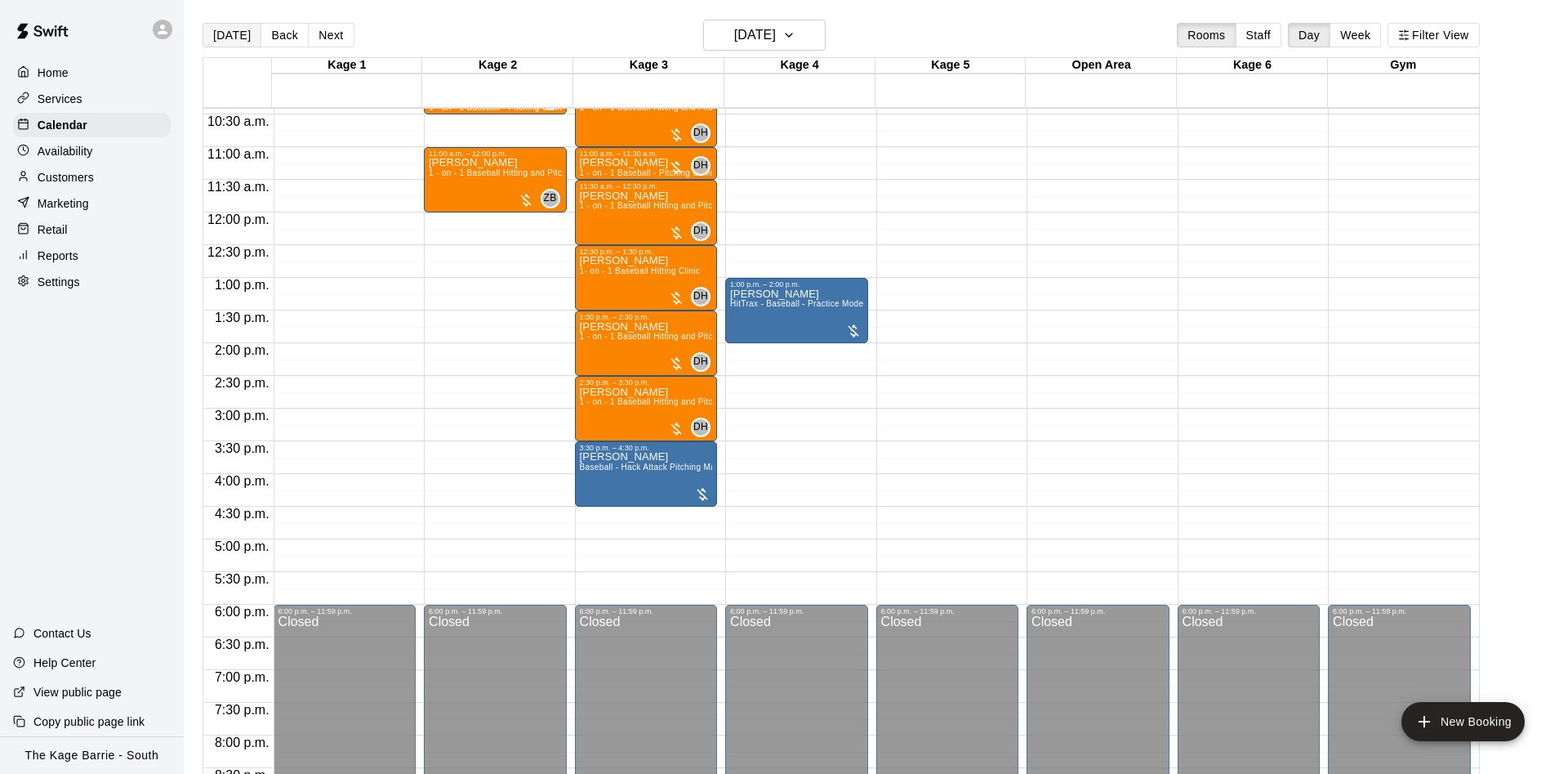
click at [220, 38] on button "[DATE]" at bounding box center [232, 35] width 59 height 24
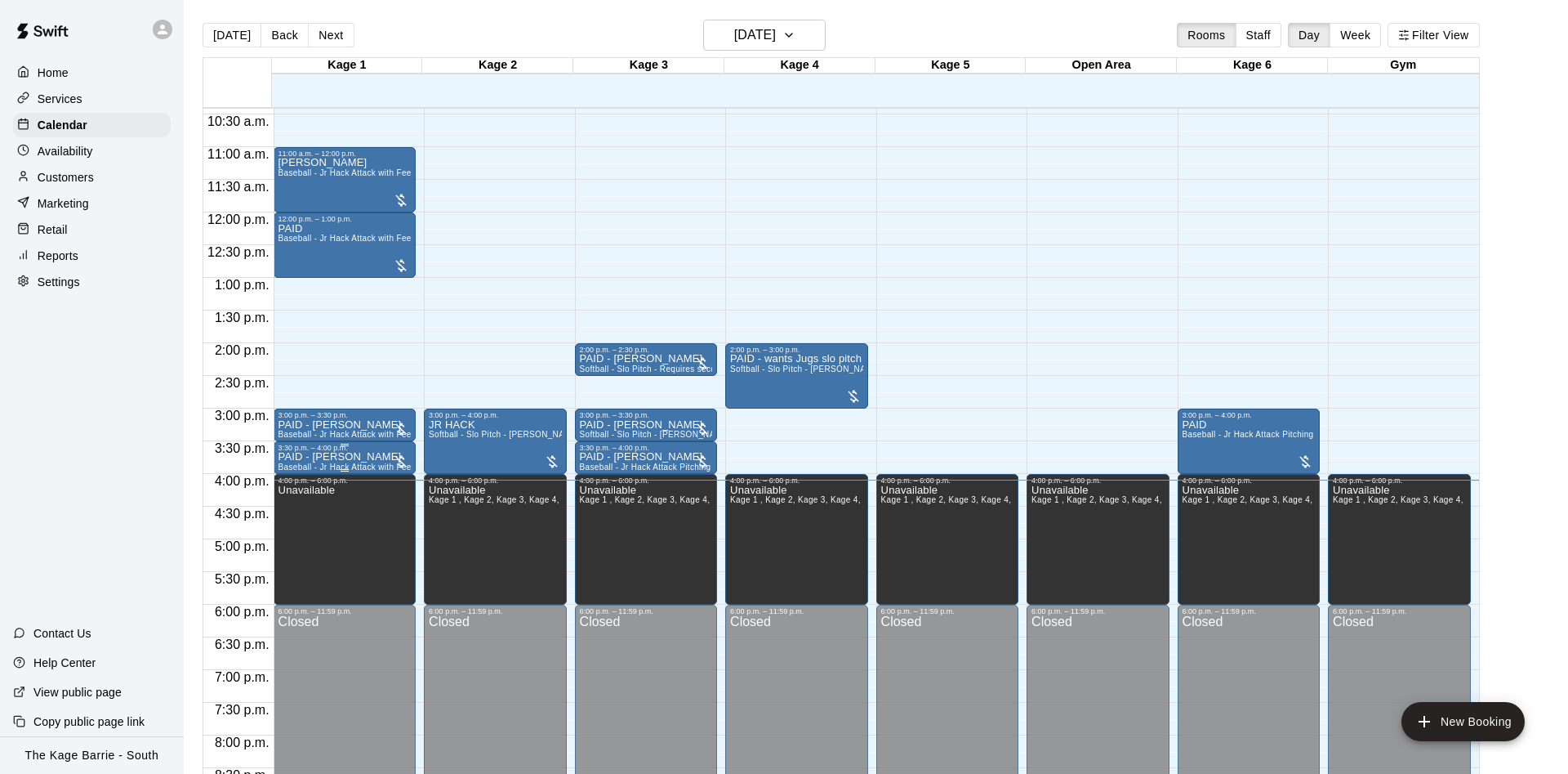
click at [359, 456] on p "PAID - [PERSON_NAME]" at bounding box center [345, 456] width 133 height 0
click at [298, 520] on img "edit" at bounding box center [292, 516] width 19 height 19
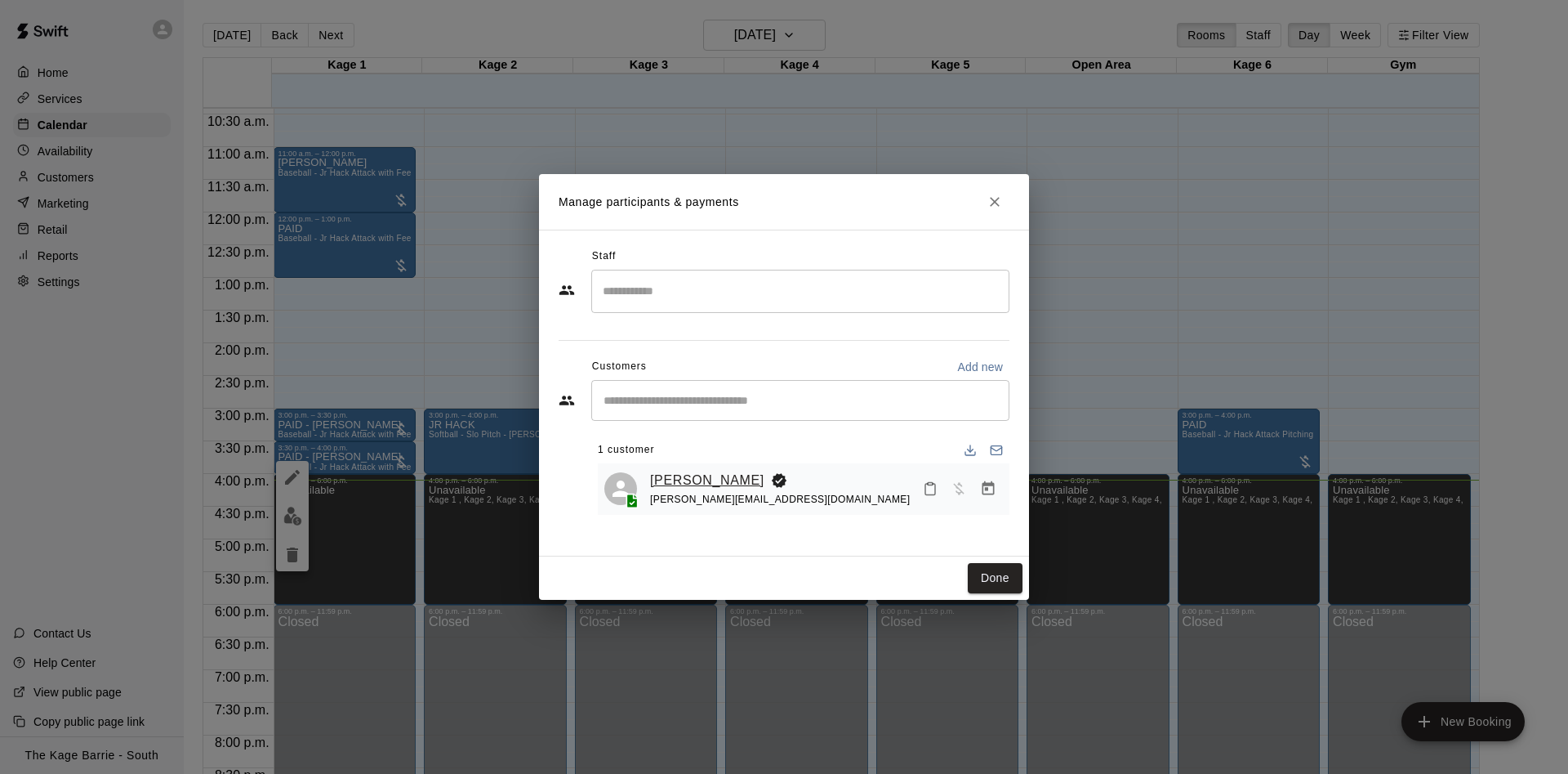
click at [713, 489] on link "[PERSON_NAME]" at bounding box center [707, 480] width 115 height 21
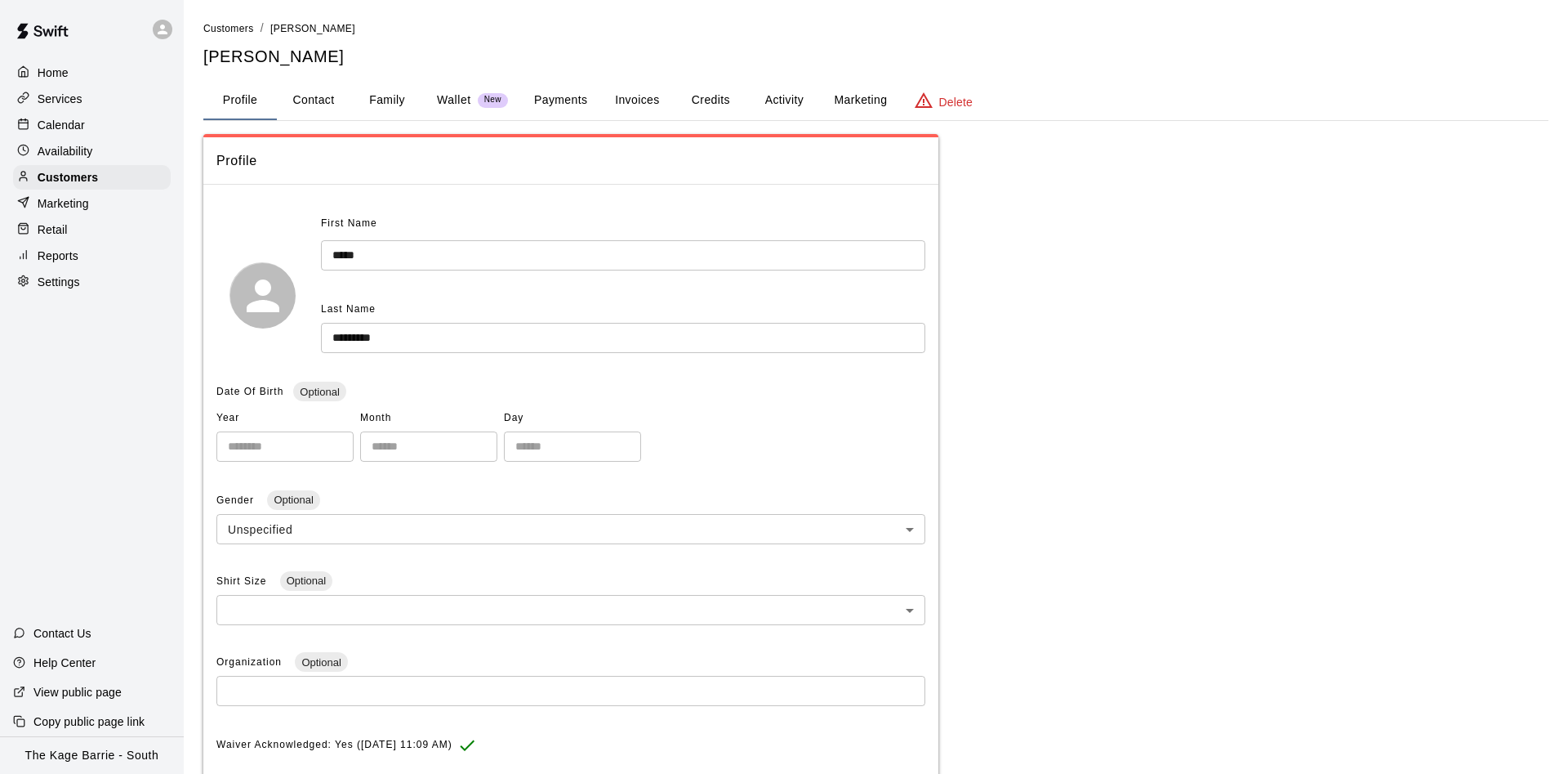
click at [772, 94] on button "Activity" at bounding box center [784, 101] width 74 height 39
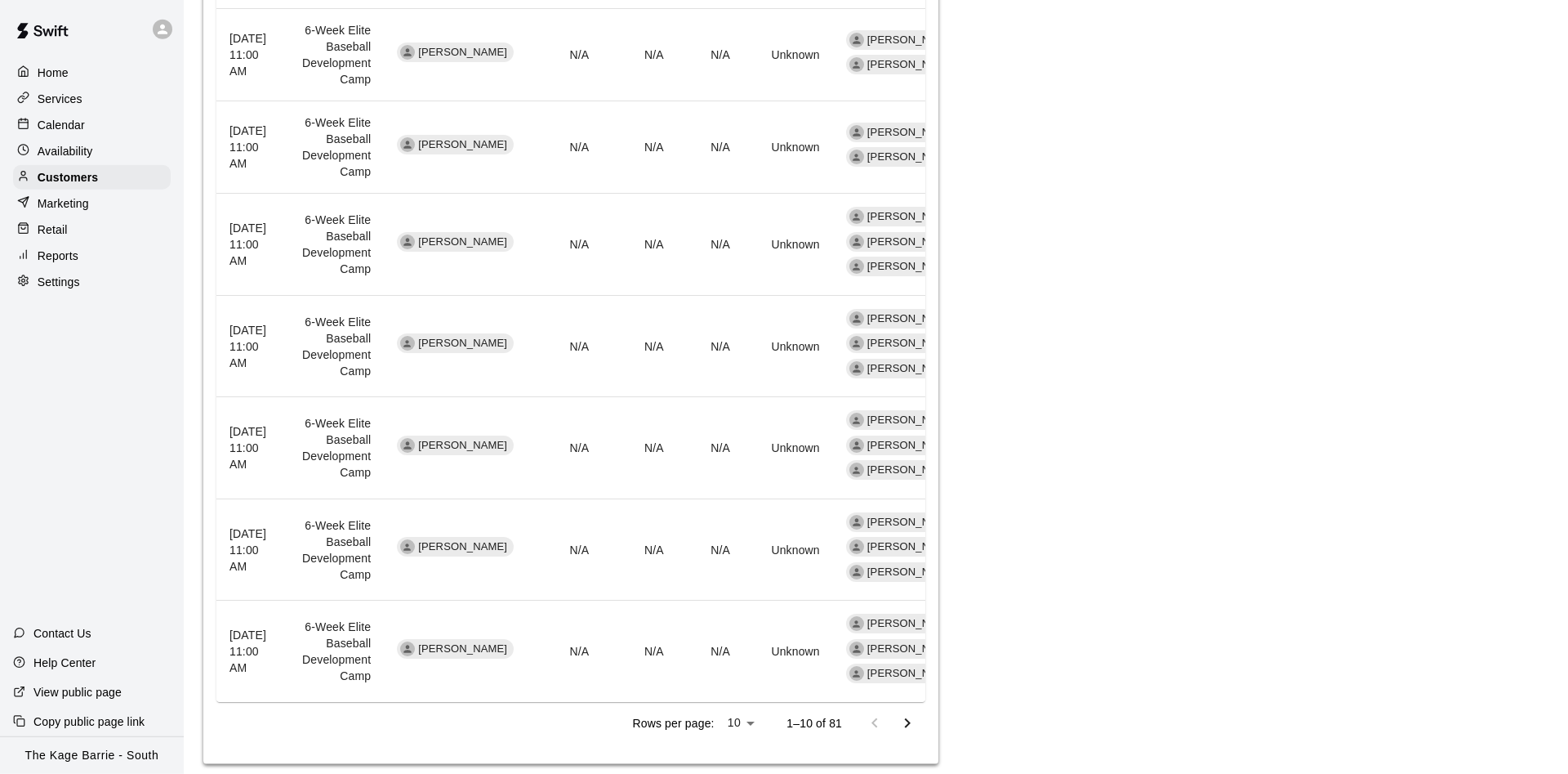
scroll to position [862, 0]
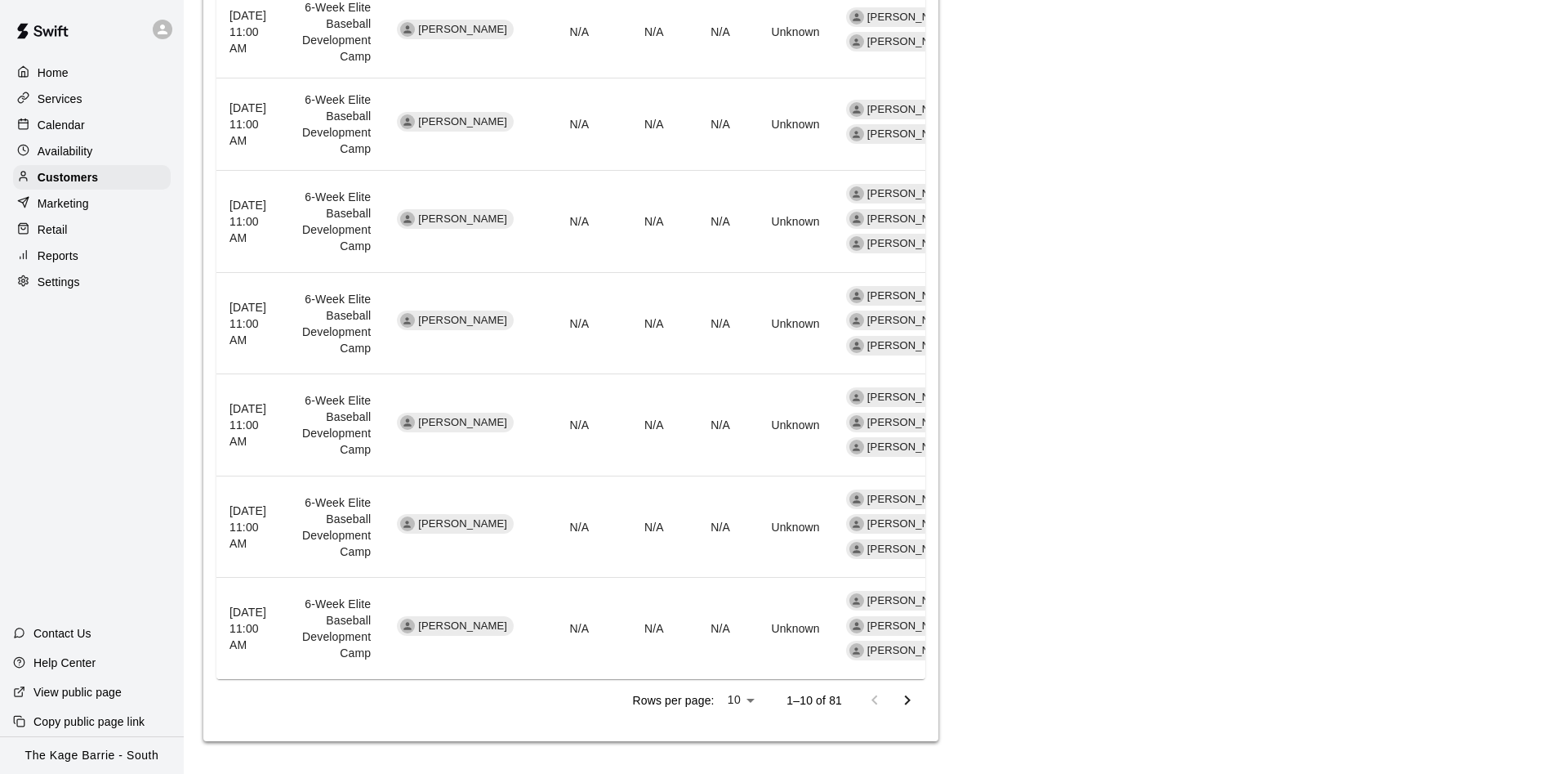
click at [752, 739] on li "25" at bounding box center [741, 740] width 40 height 27
type input "**"
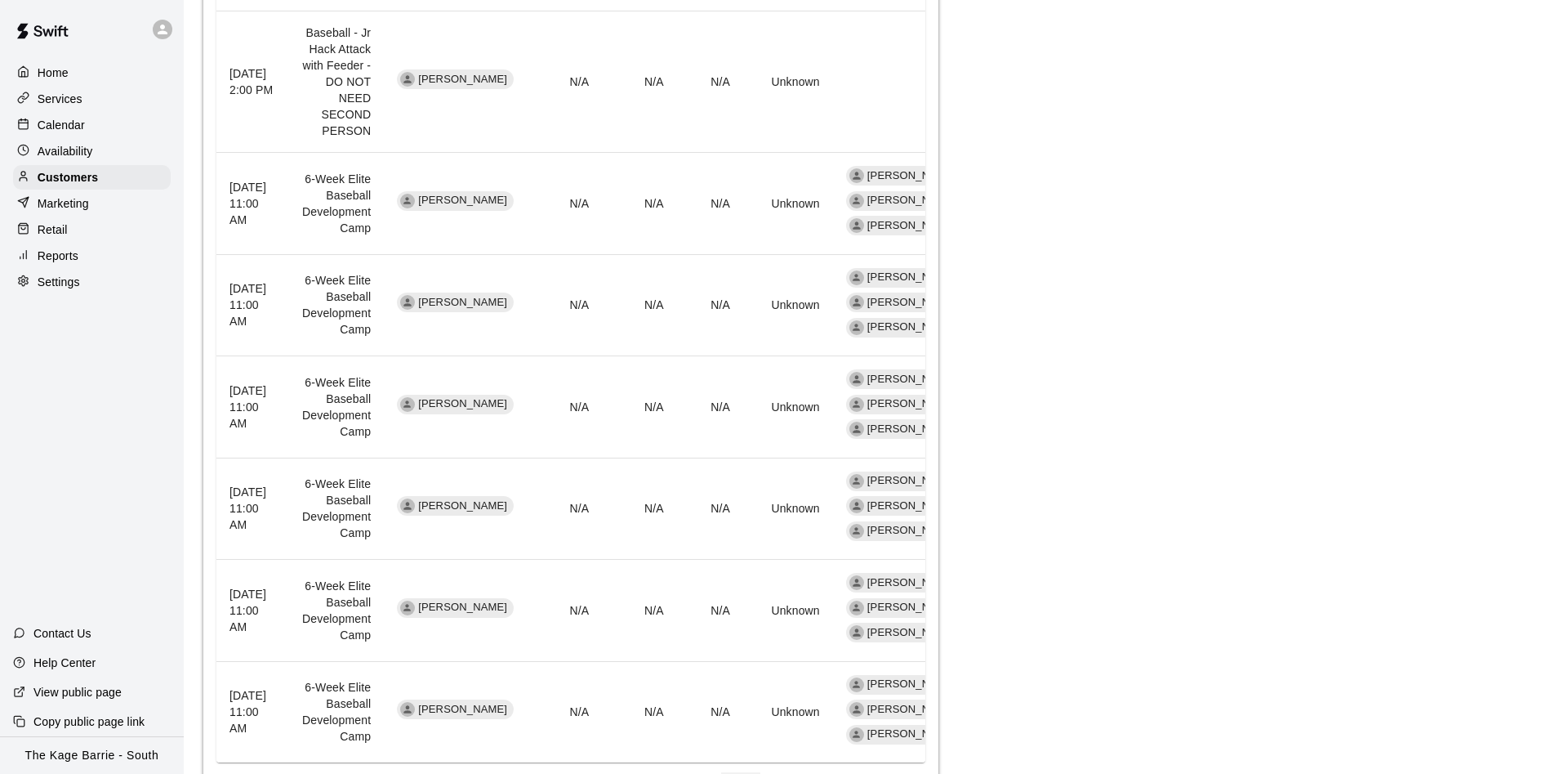
scroll to position [2475, 0]
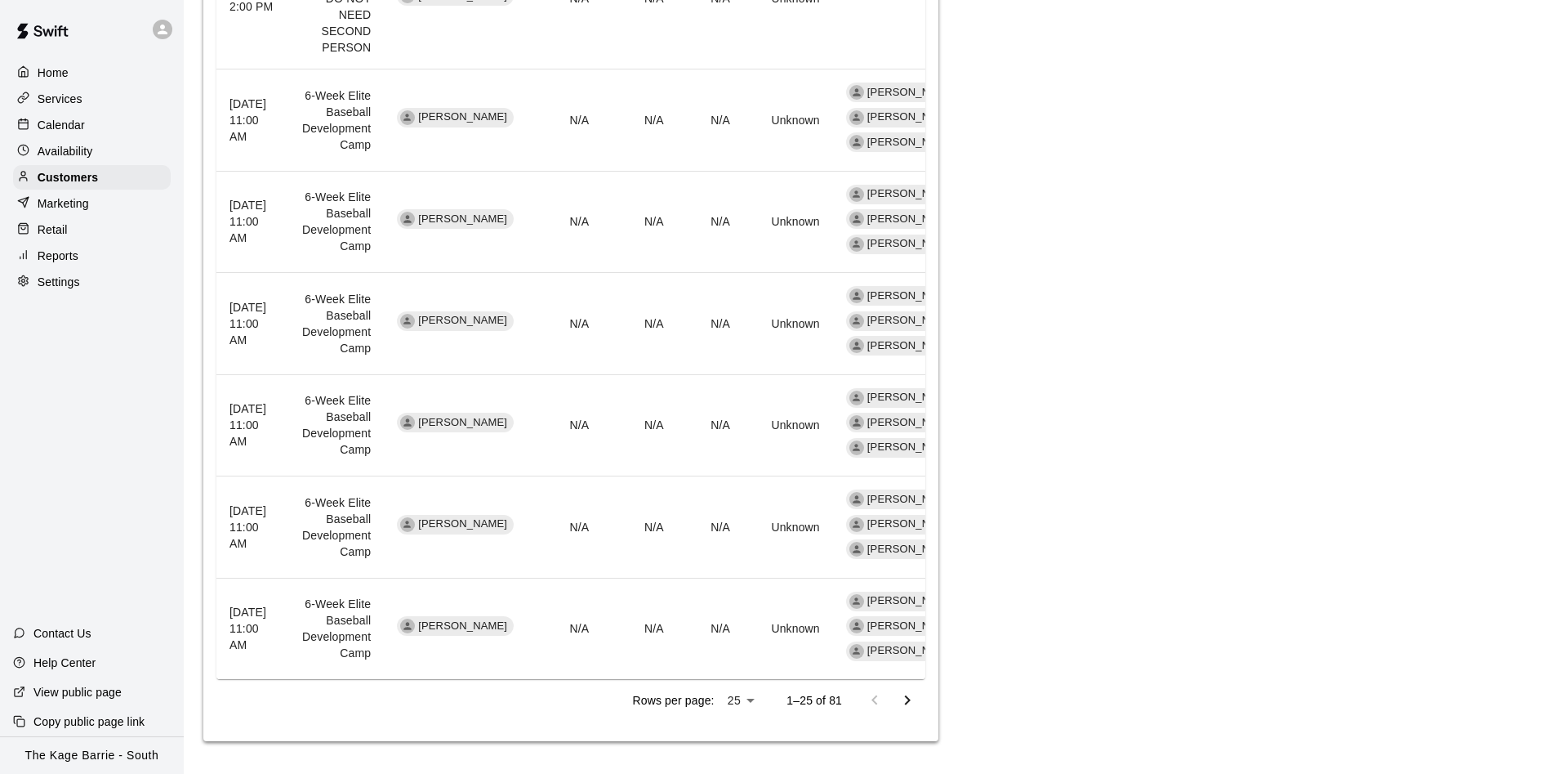
click at [913, 694] on icon "Go to next page" at bounding box center [907, 699] width 20 height 20
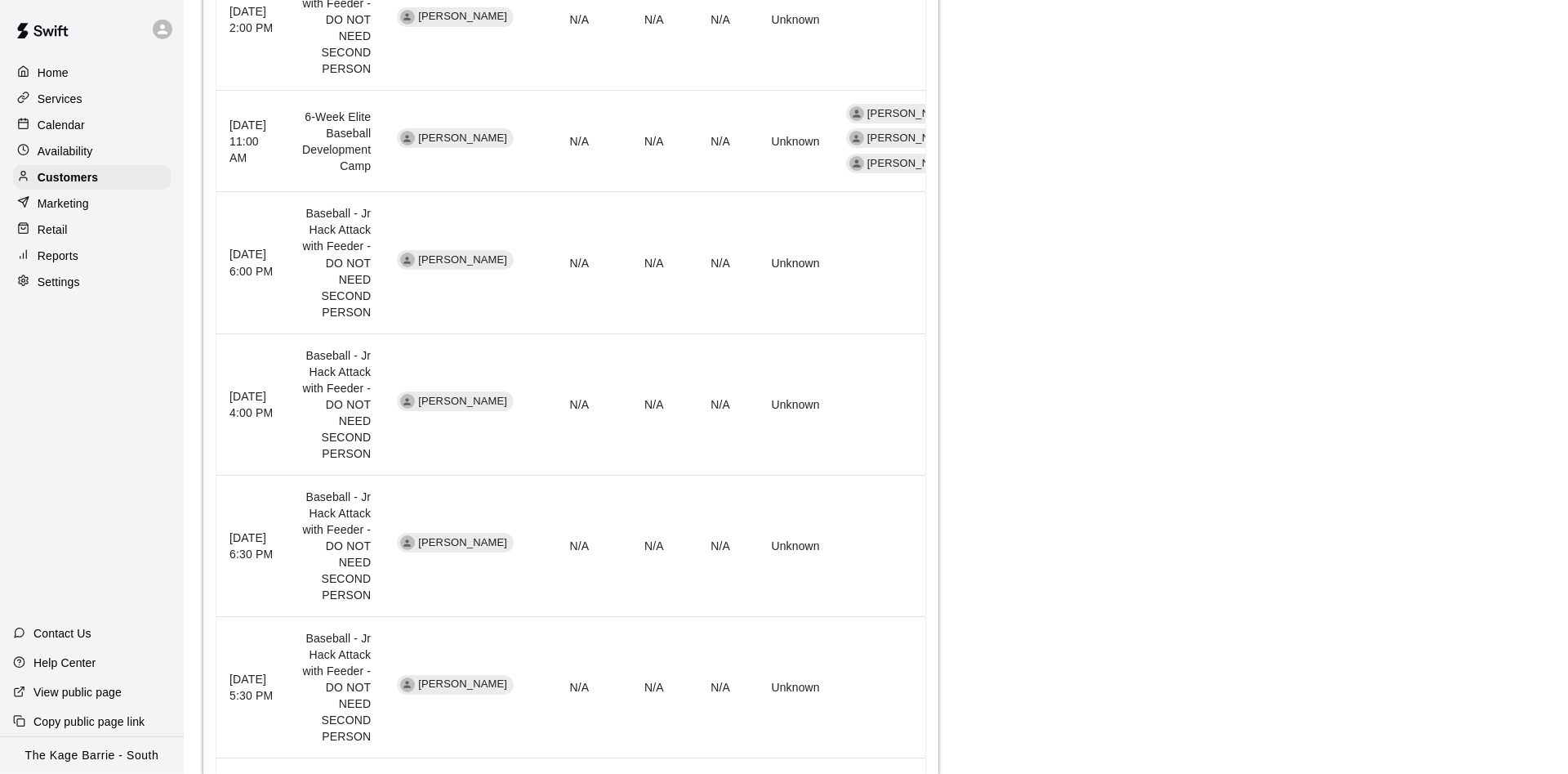
scroll to position [1346, 0]
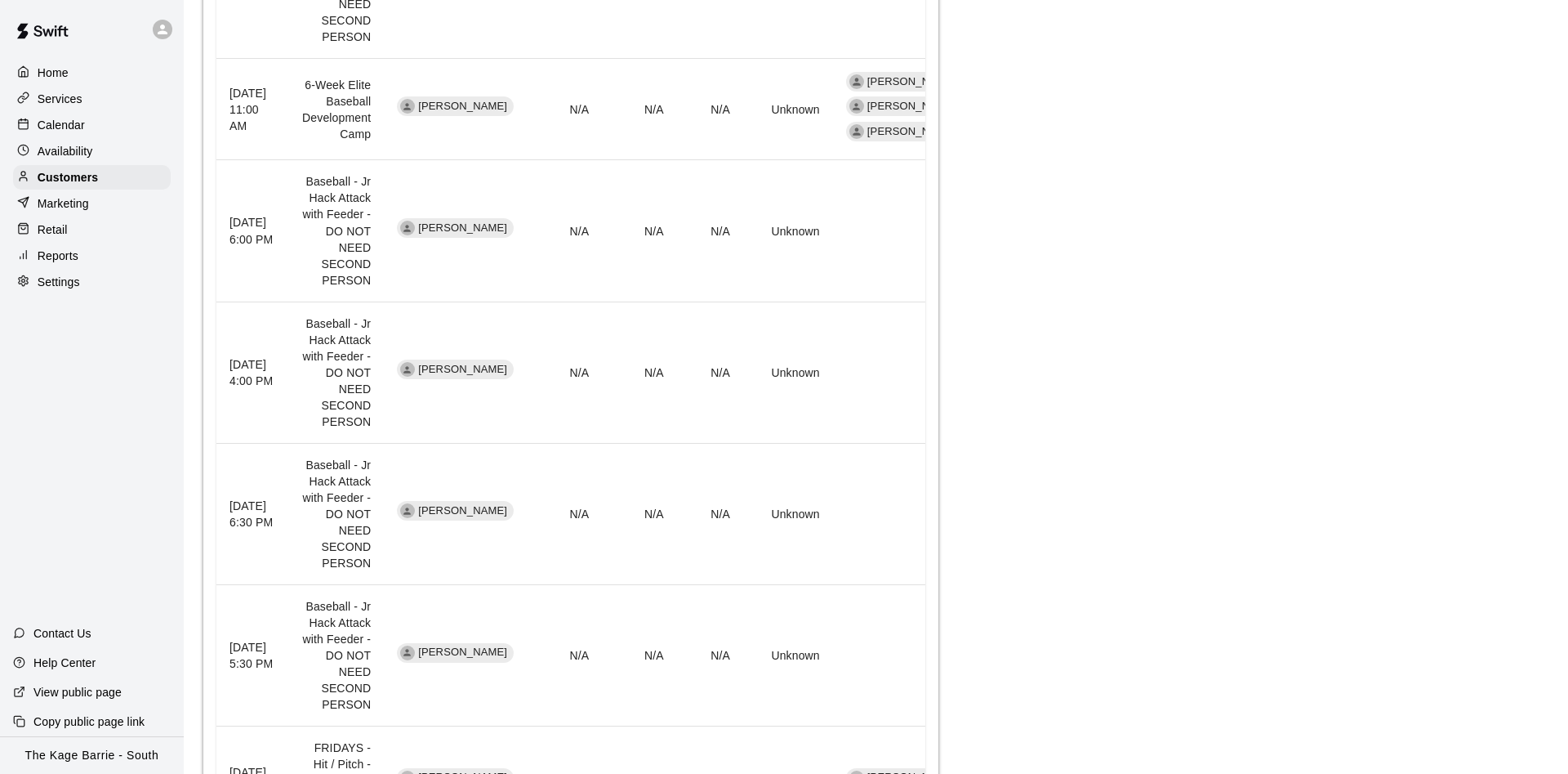
click at [80, 130] on p "Calendar" at bounding box center [61, 125] width 47 height 17
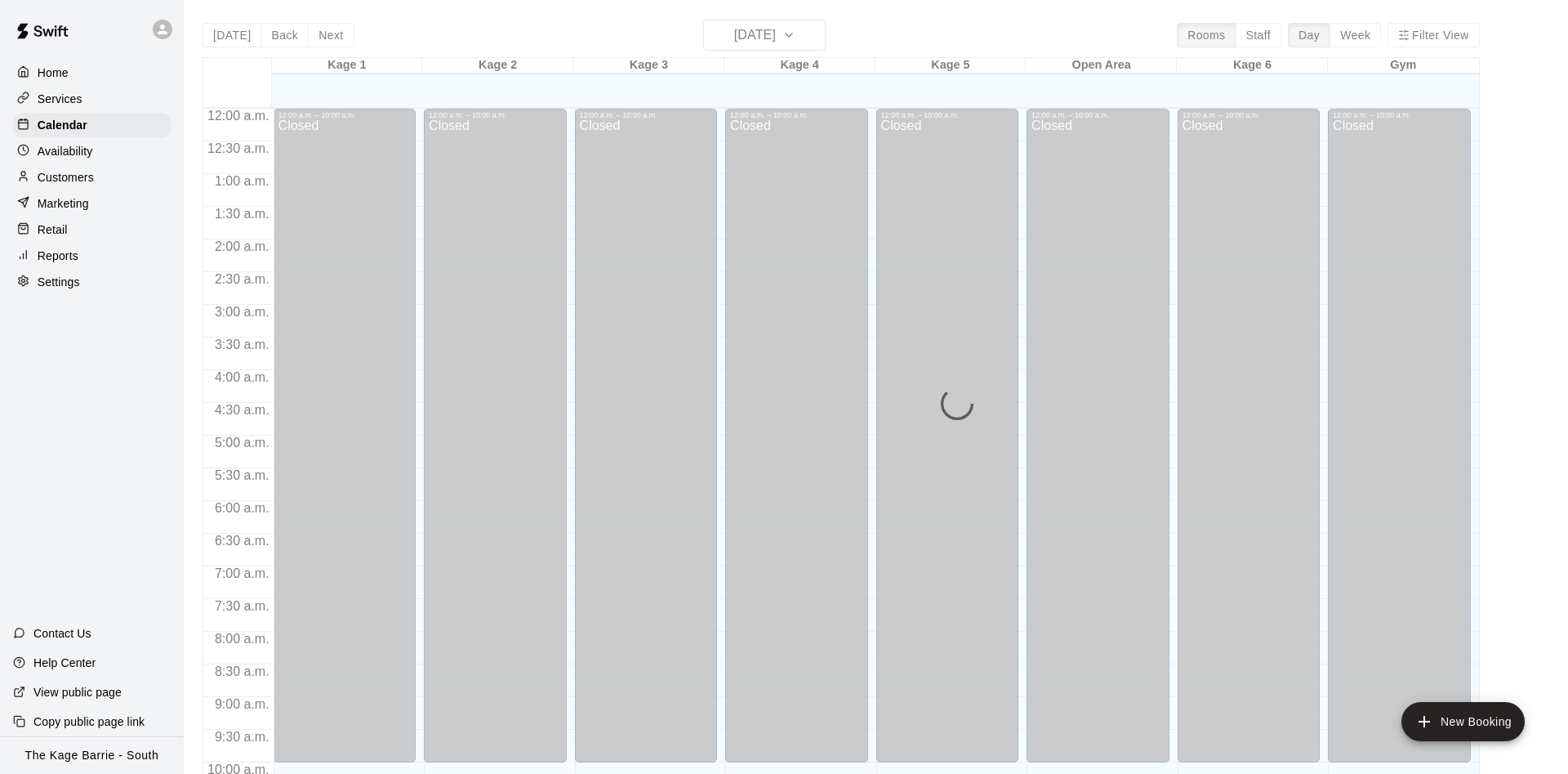
scroll to position [836, 0]
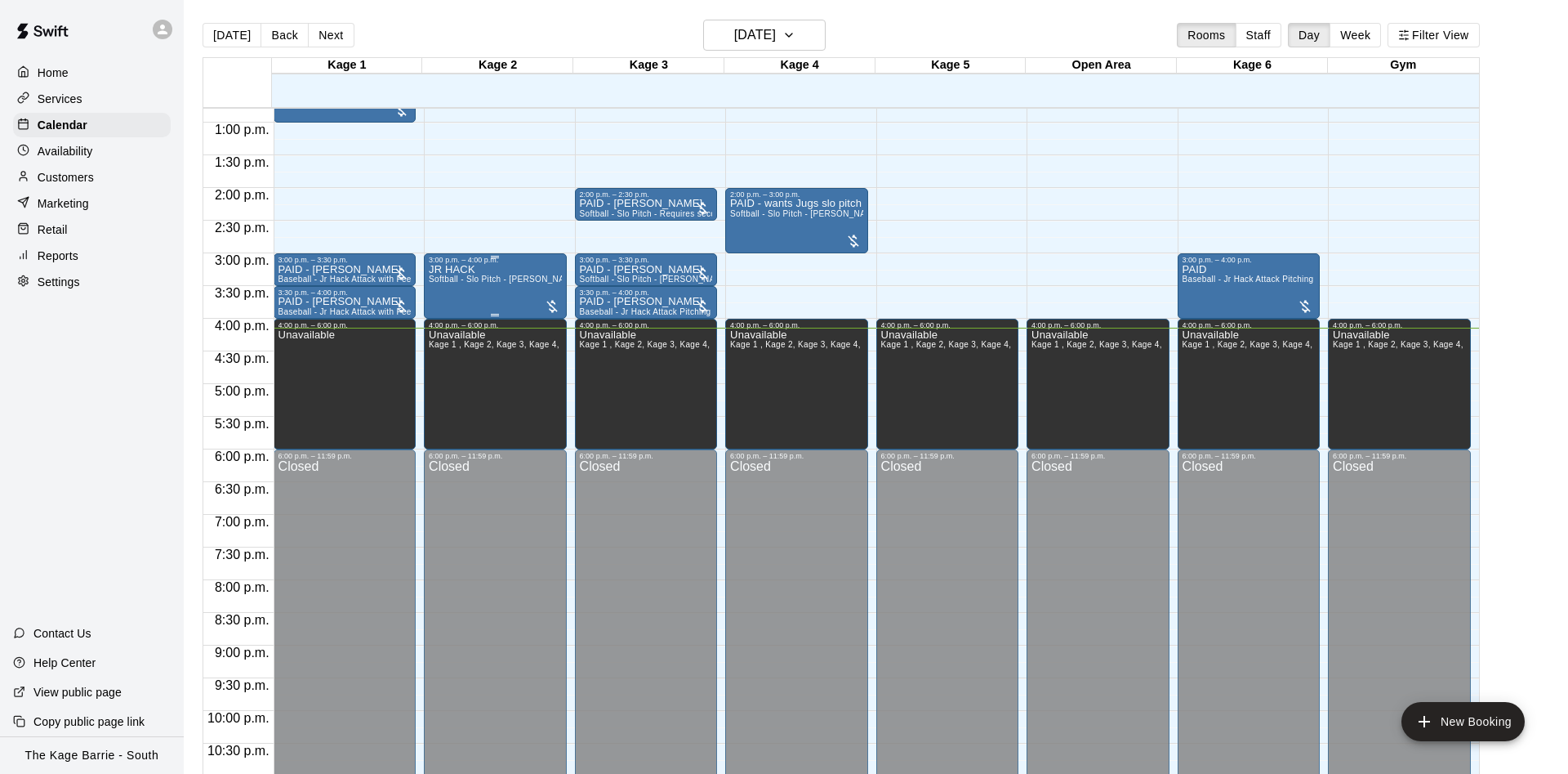
click at [503, 303] on div "JR HACK Softball - Slo Pitch - [PERSON_NAME] Fed Pitching Machine" at bounding box center [495, 650] width 133 height 774
click at [436, 323] on img "edit" at bounding box center [443, 322] width 19 height 19
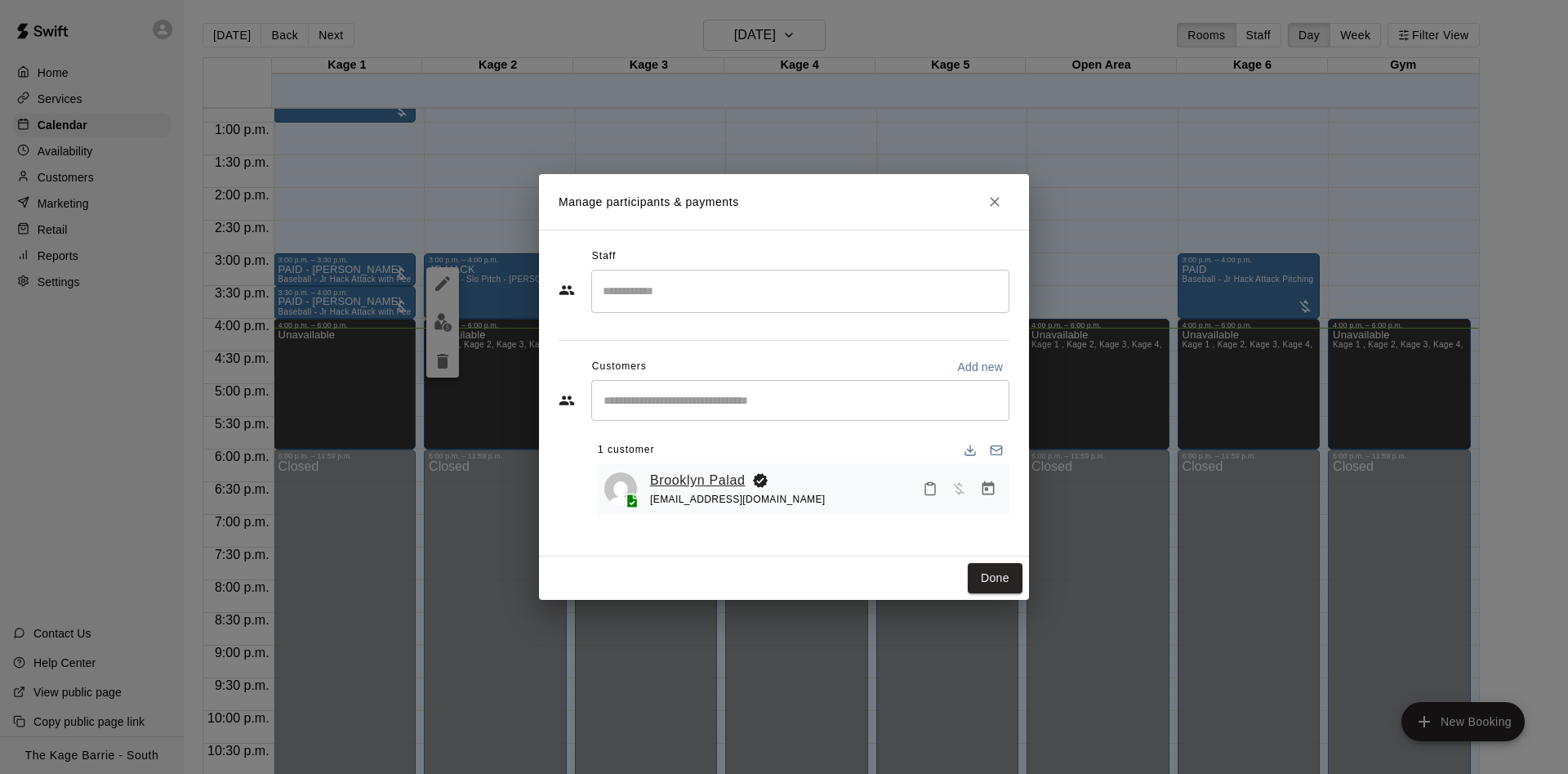
click at [716, 477] on link "Brooklyn Palad" at bounding box center [697, 480] width 96 height 21
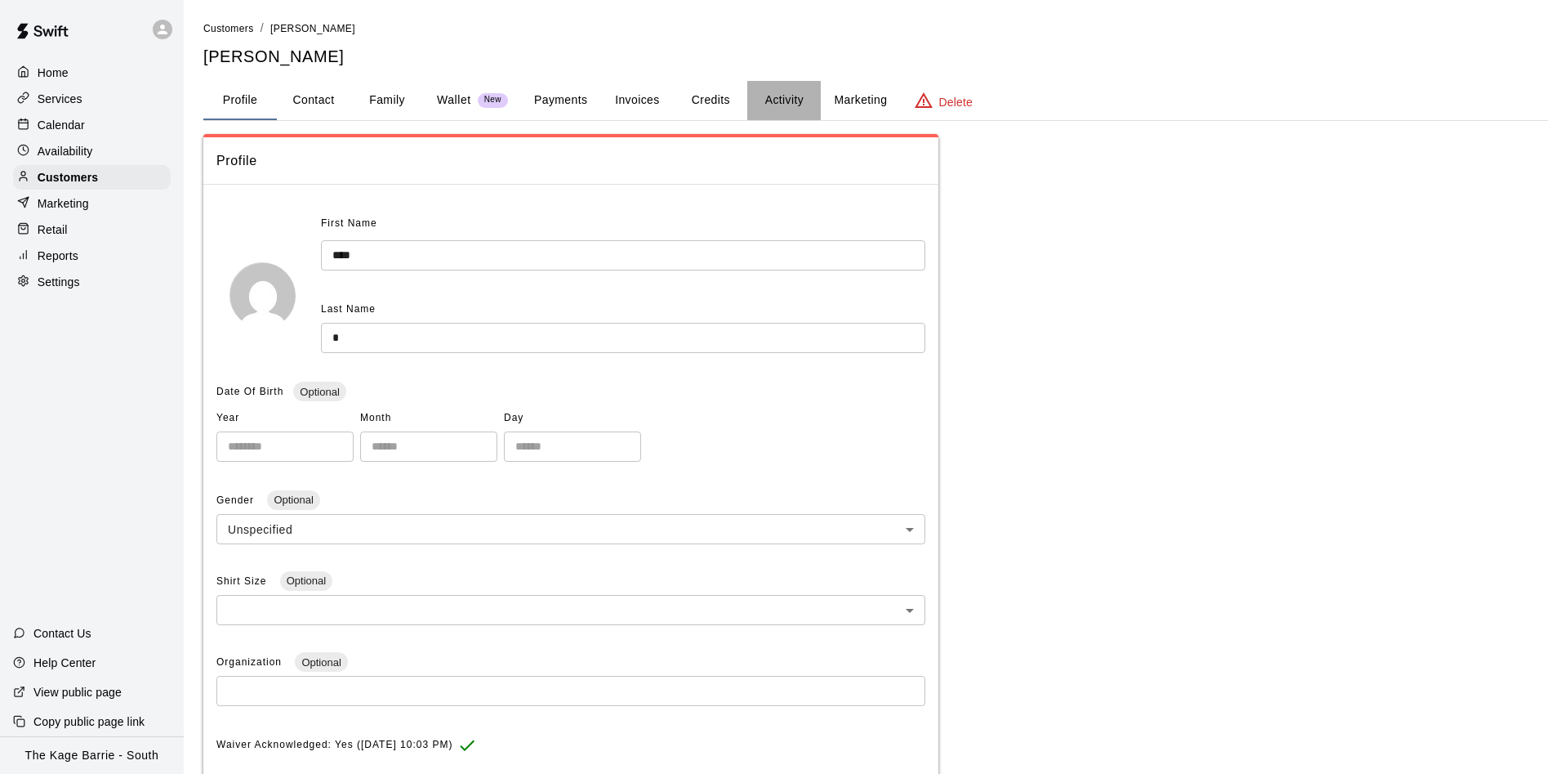
click at [790, 105] on button "Activity" at bounding box center [784, 101] width 74 height 39
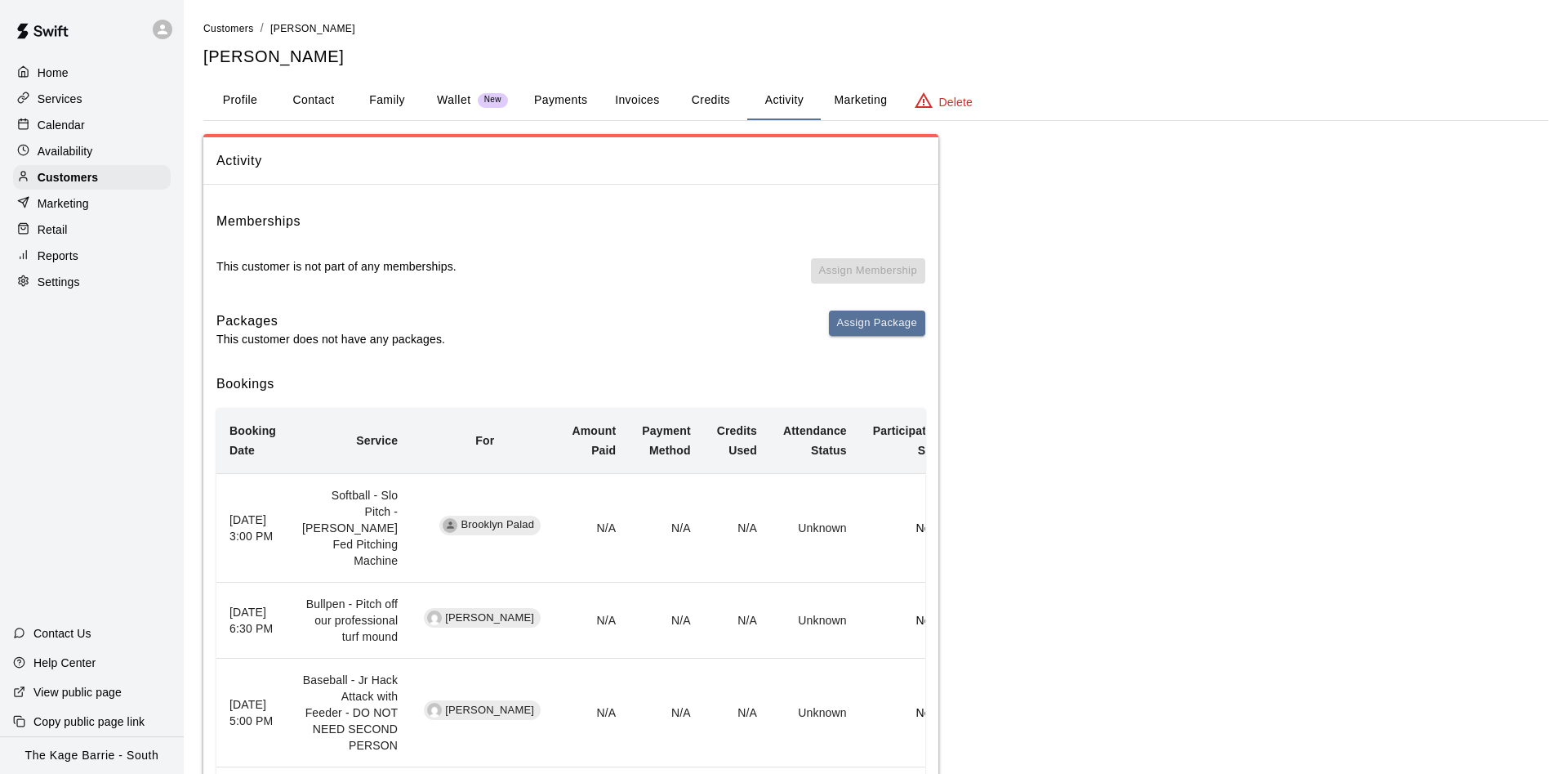
click at [99, 122] on div "Calendar" at bounding box center [91, 125] width 157 height 24
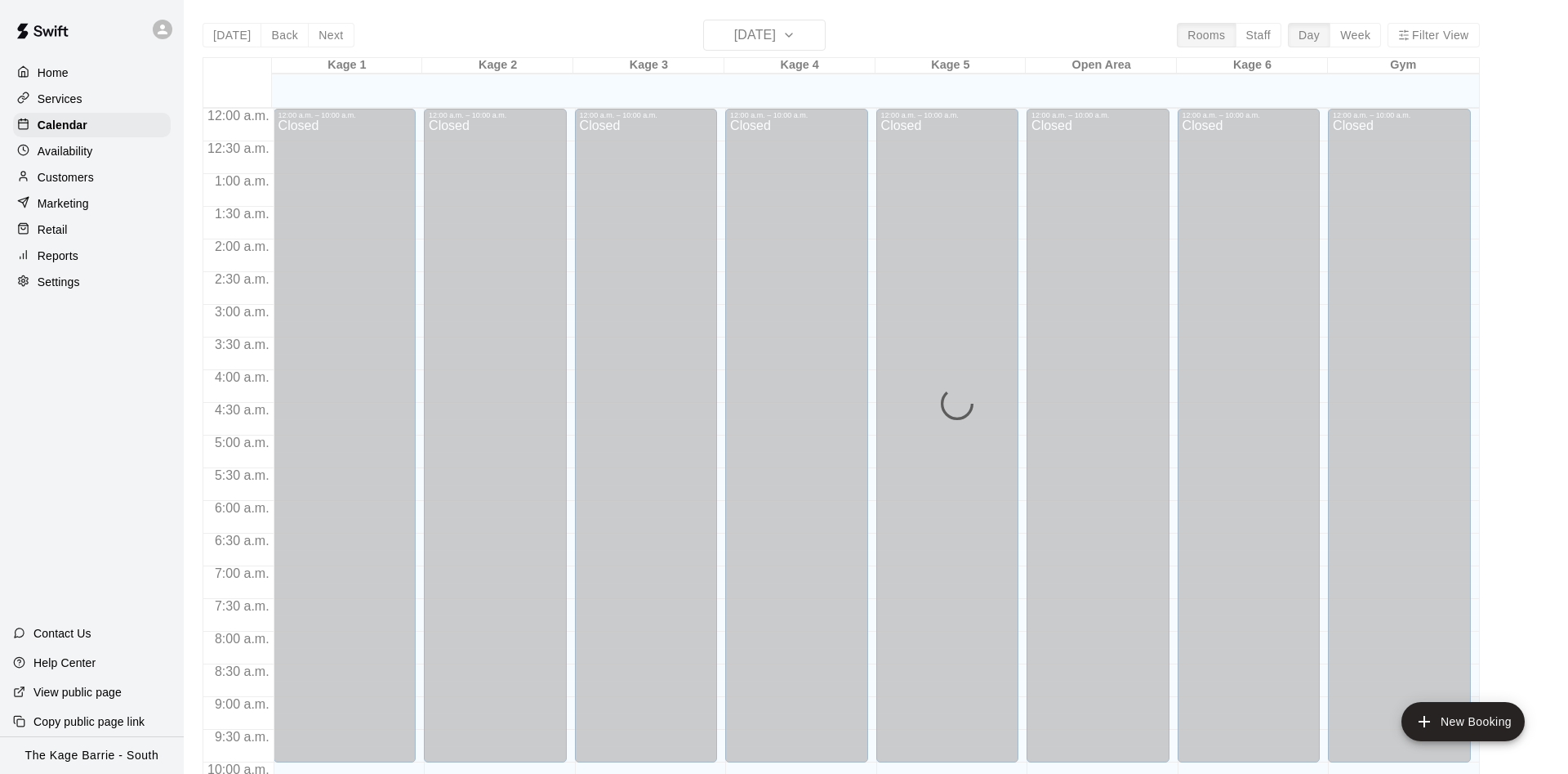
scroll to position [836, 0]
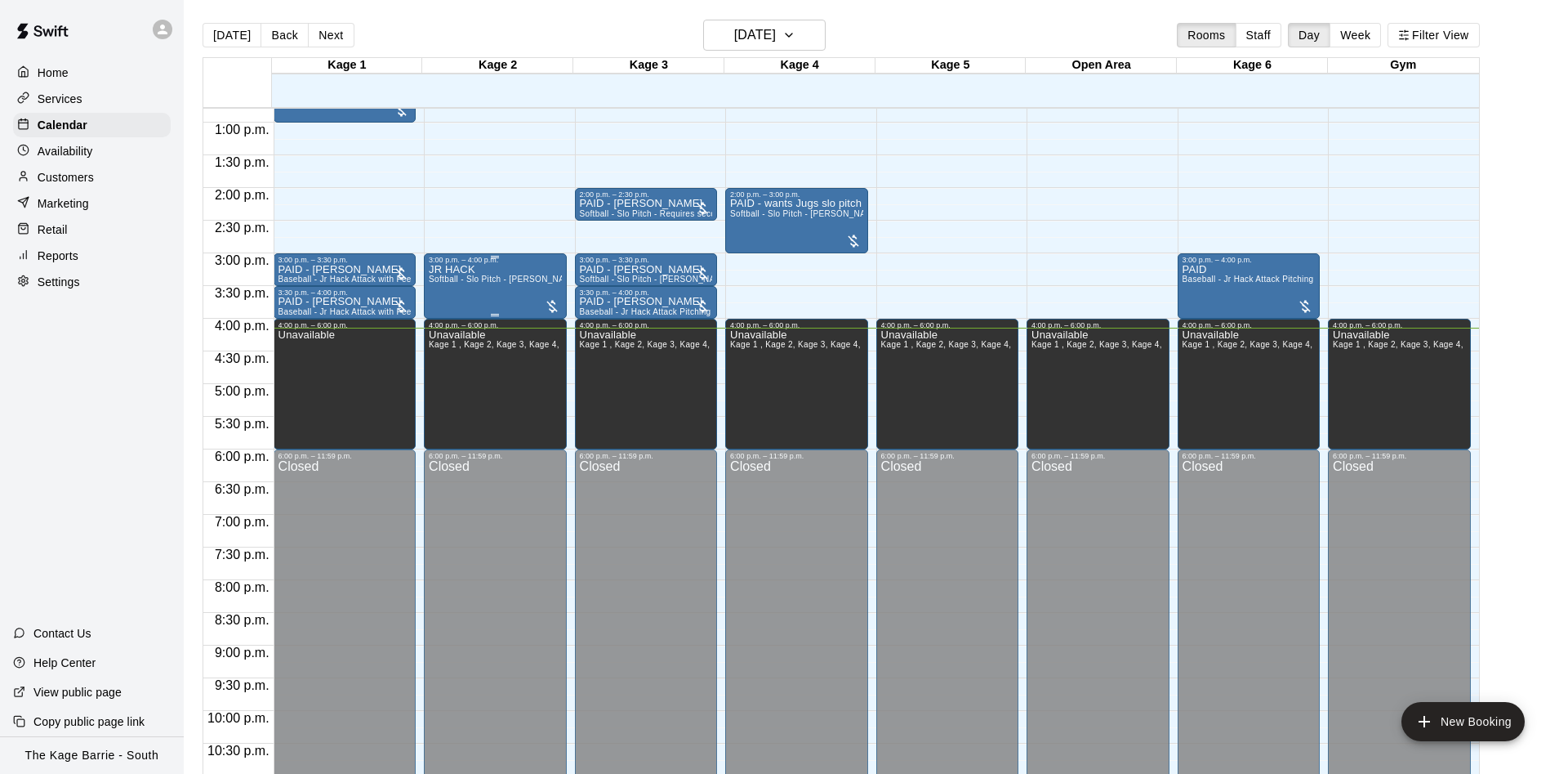
click at [460, 283] on span "Softball - Slo Pitch - [PERSON_NAME] Fed Pitching Machine" at bounding box center [547, 279] width 237 height 9
click at [443, 283] on button "edit" at bounding box center [442, 294] width 33 height 33
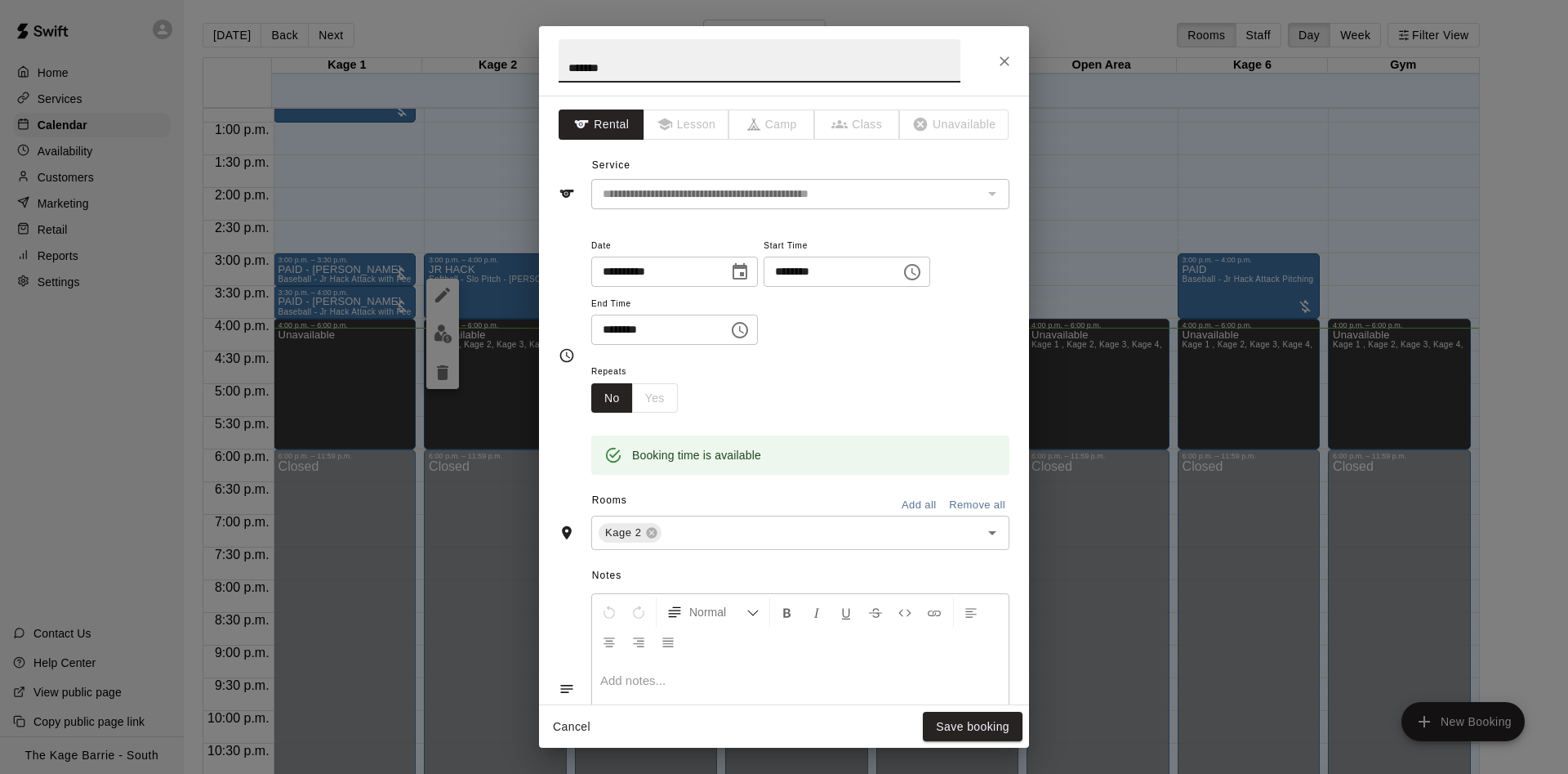
click at [574, 64] on input "*******" at bounding box center [760, 61] width 402 height 43
click at [569, 69] on input "*******" at bounding box center [760, 61] width 402 height 43
click at [565, 71] on input "*******" at bounding box center [760, 61] width 402 height 43
type input "**********"
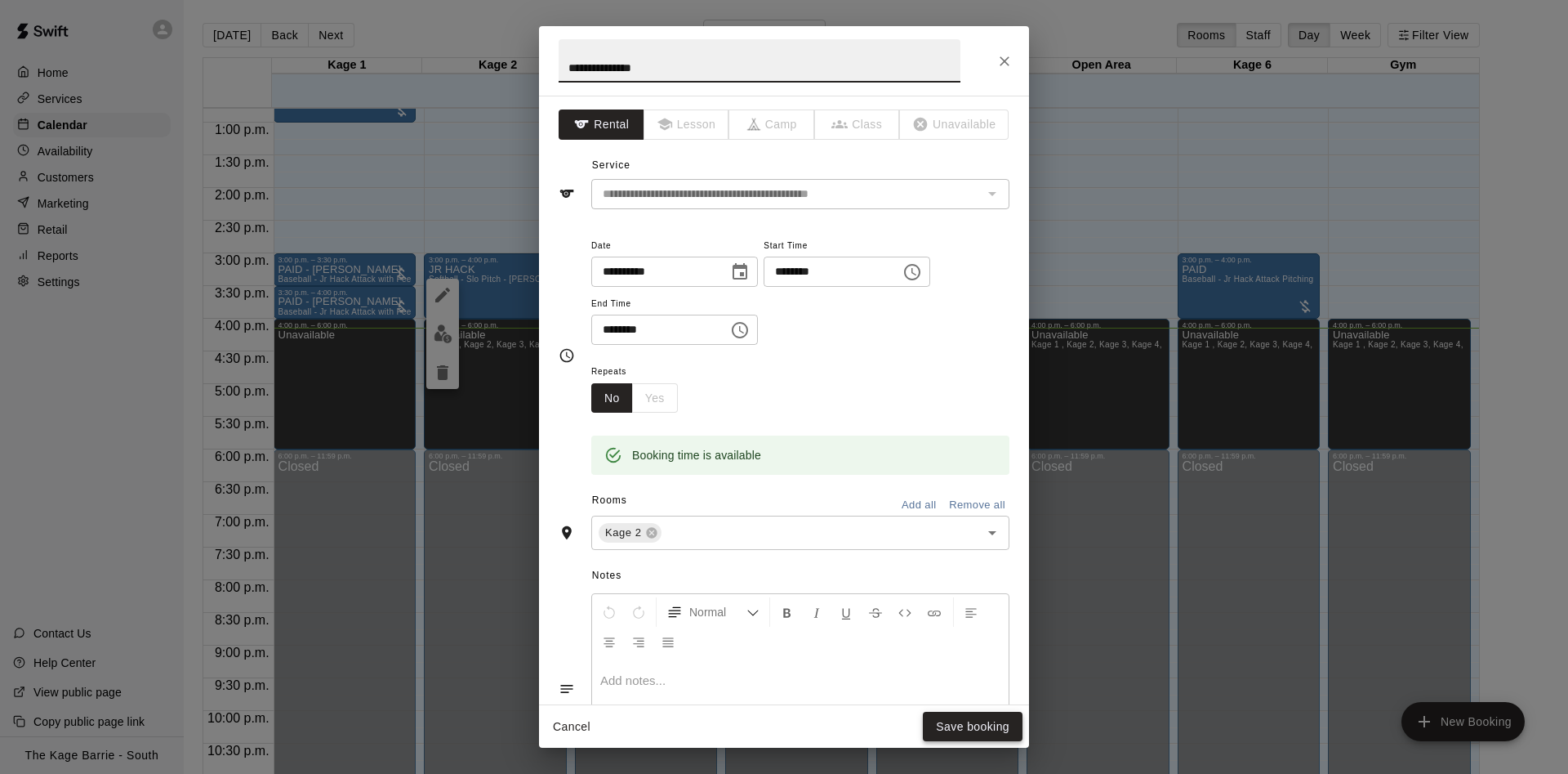
click at [966, 736] on button "Save booking" at bounding box center [972, 726] width 100 height 30
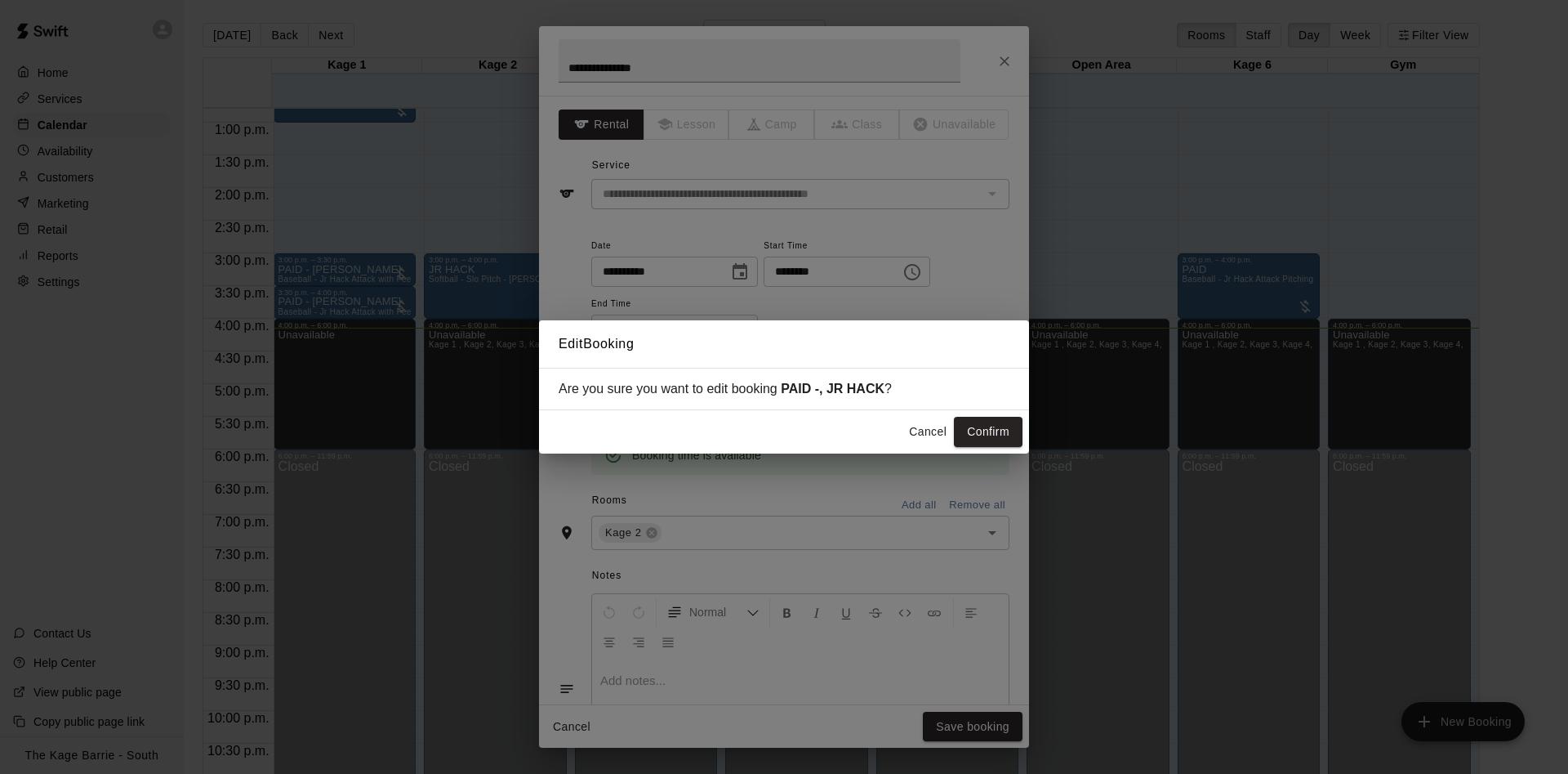
click at [993, 457] on div "Edit Booking Are you sure you want to edit booking PAID -, JR HACK ? Cancel Con…" at bounding box center [784, 387] width 1568 height 774
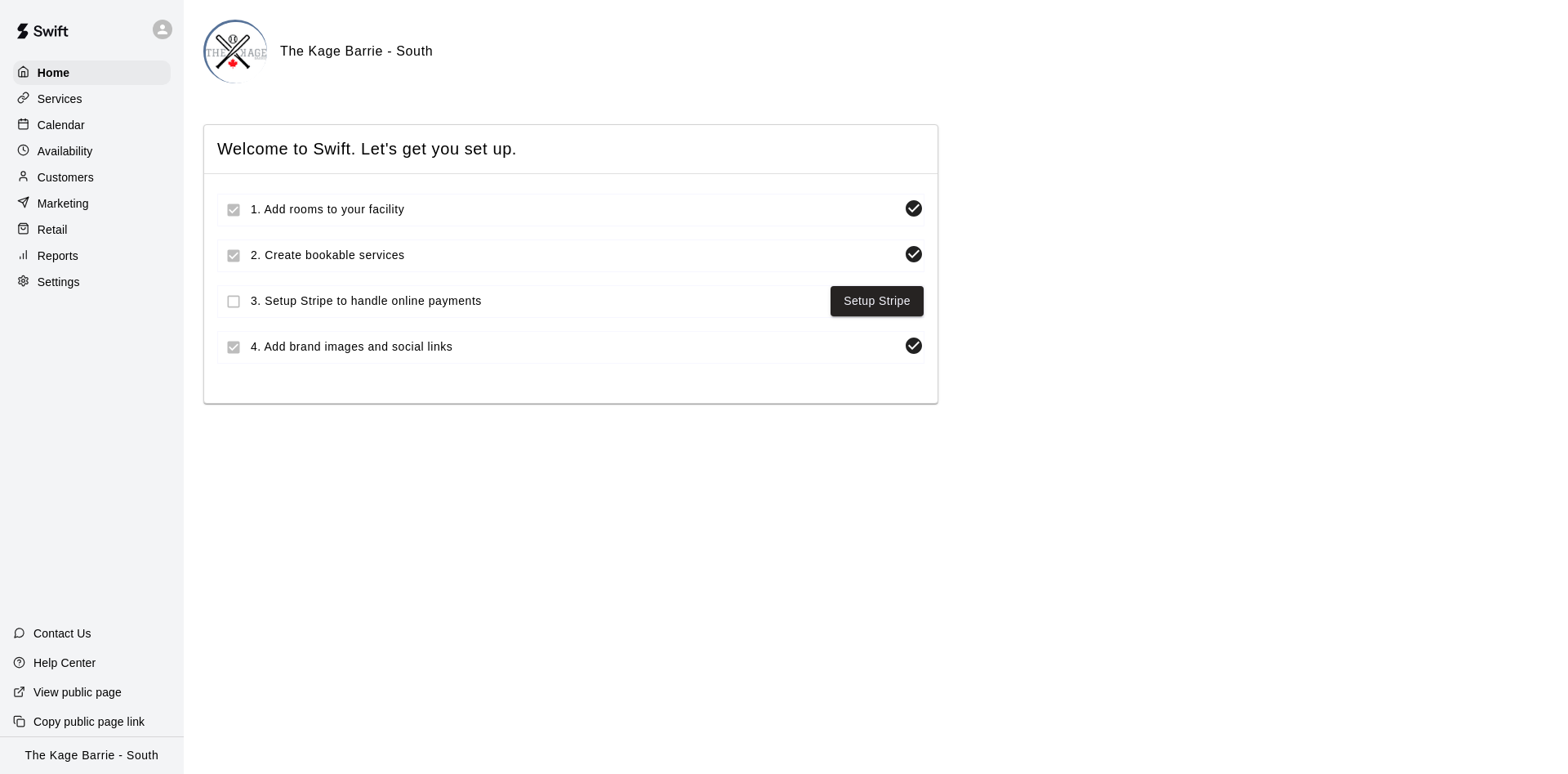
click at [103, 141] on div "Home Services Calendar Availability Customers Marketing Retail Reports Settings" at bounding box center [91, 177] width 183 height 237
click at [103, 131] on div "Calendar" at bounding box center [91, 125] width 157 height 24
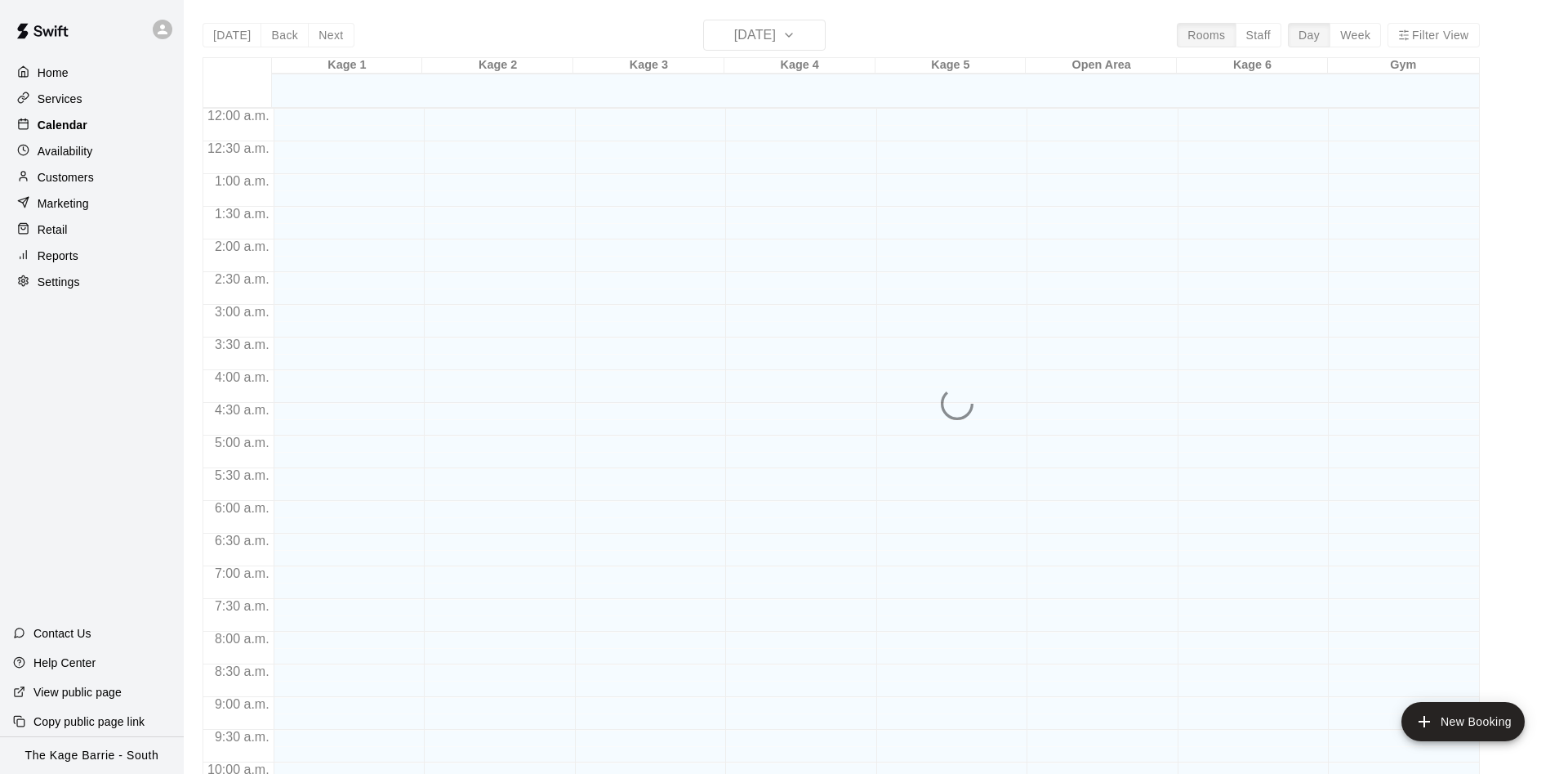
scroll to position [836, 0]
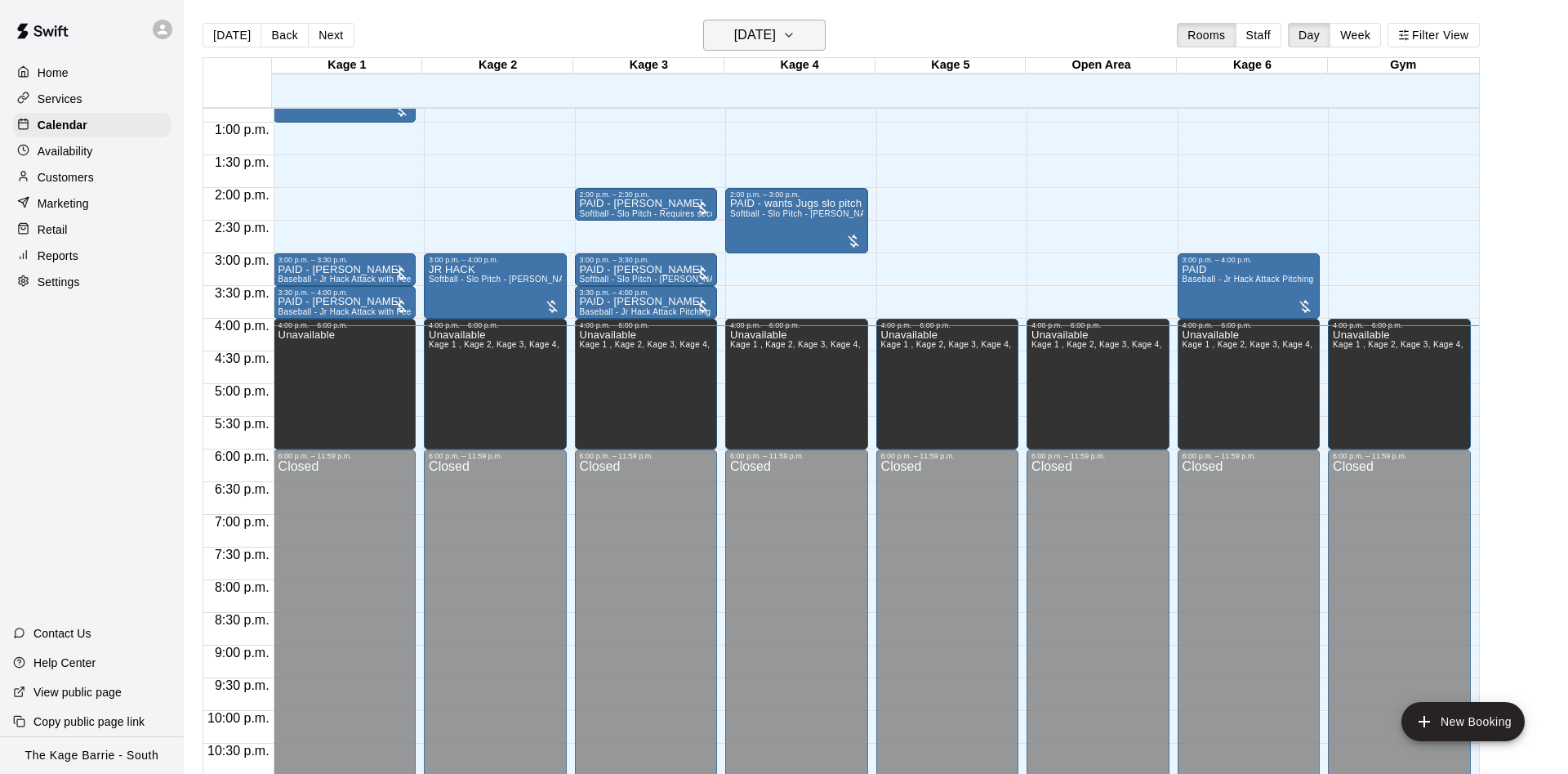
click at [776, 39] on h6 "[DATE]" at bounding box center [755, 34] width 42 height 23
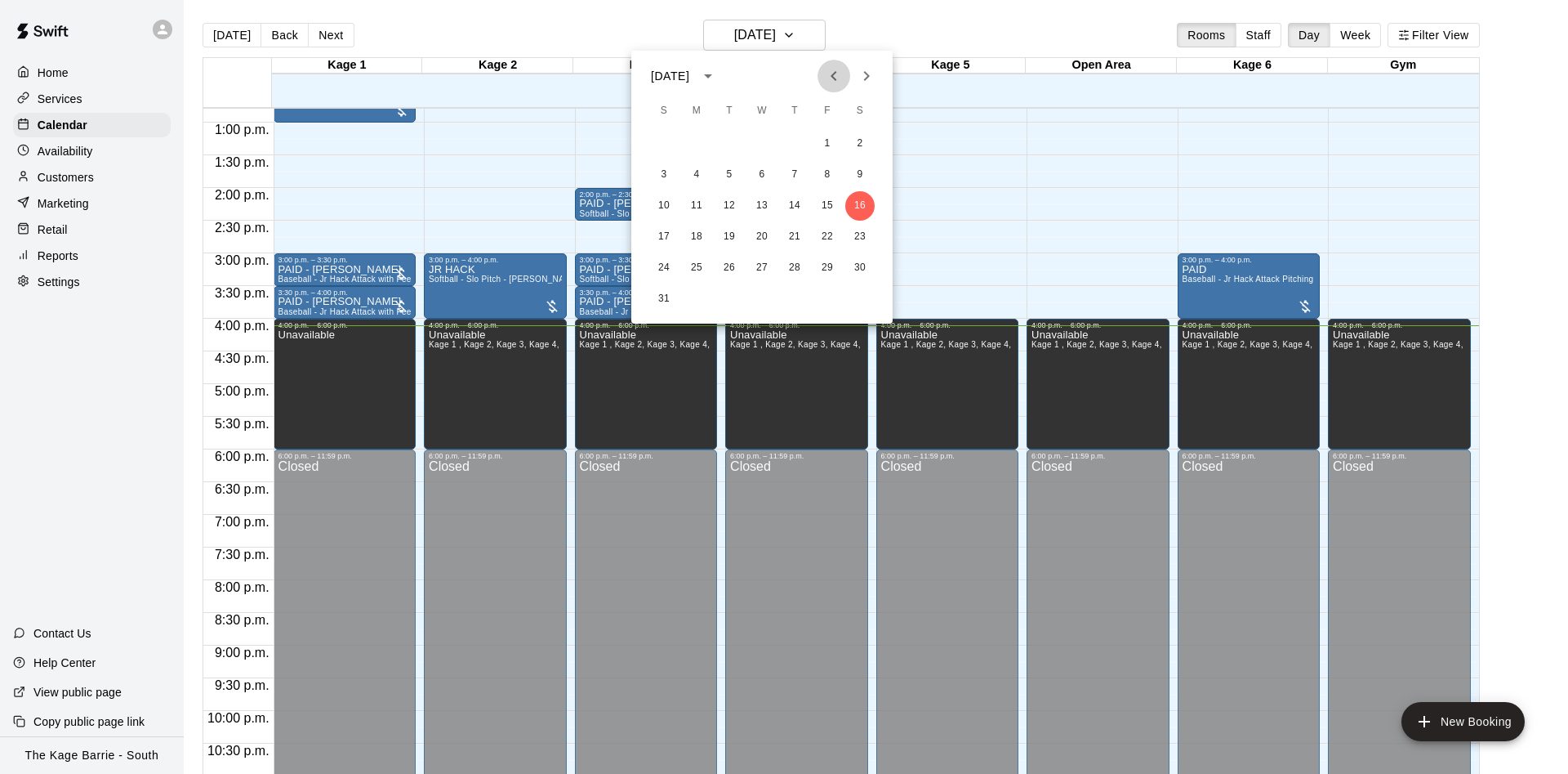
click at [839, 76] on icon "Previous month" at bounding box center [833, 75] width 20 height 20
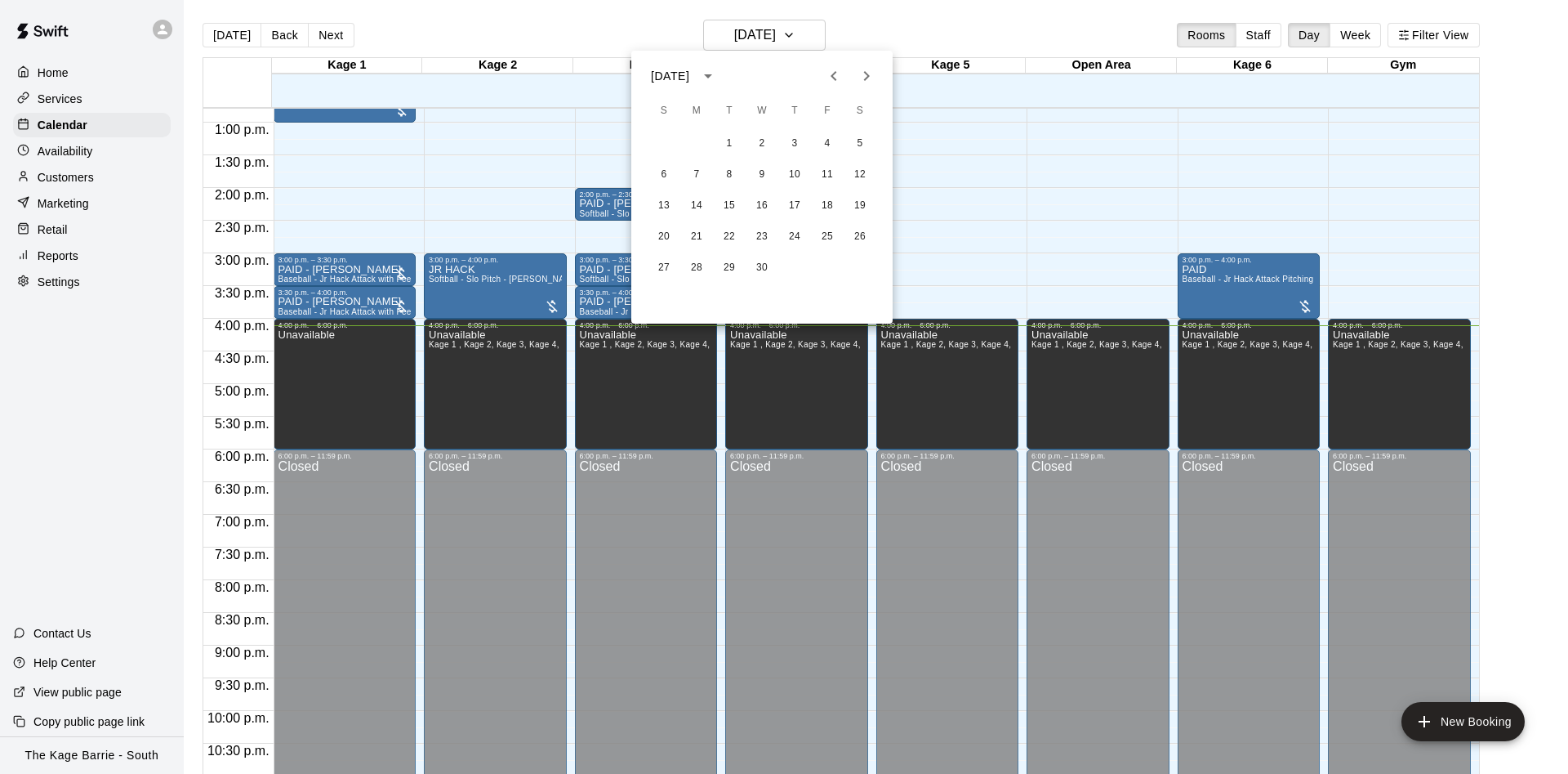
click at [839, 76] on icon "Previous month" at bounding box center [833, 75] width 20 height 20
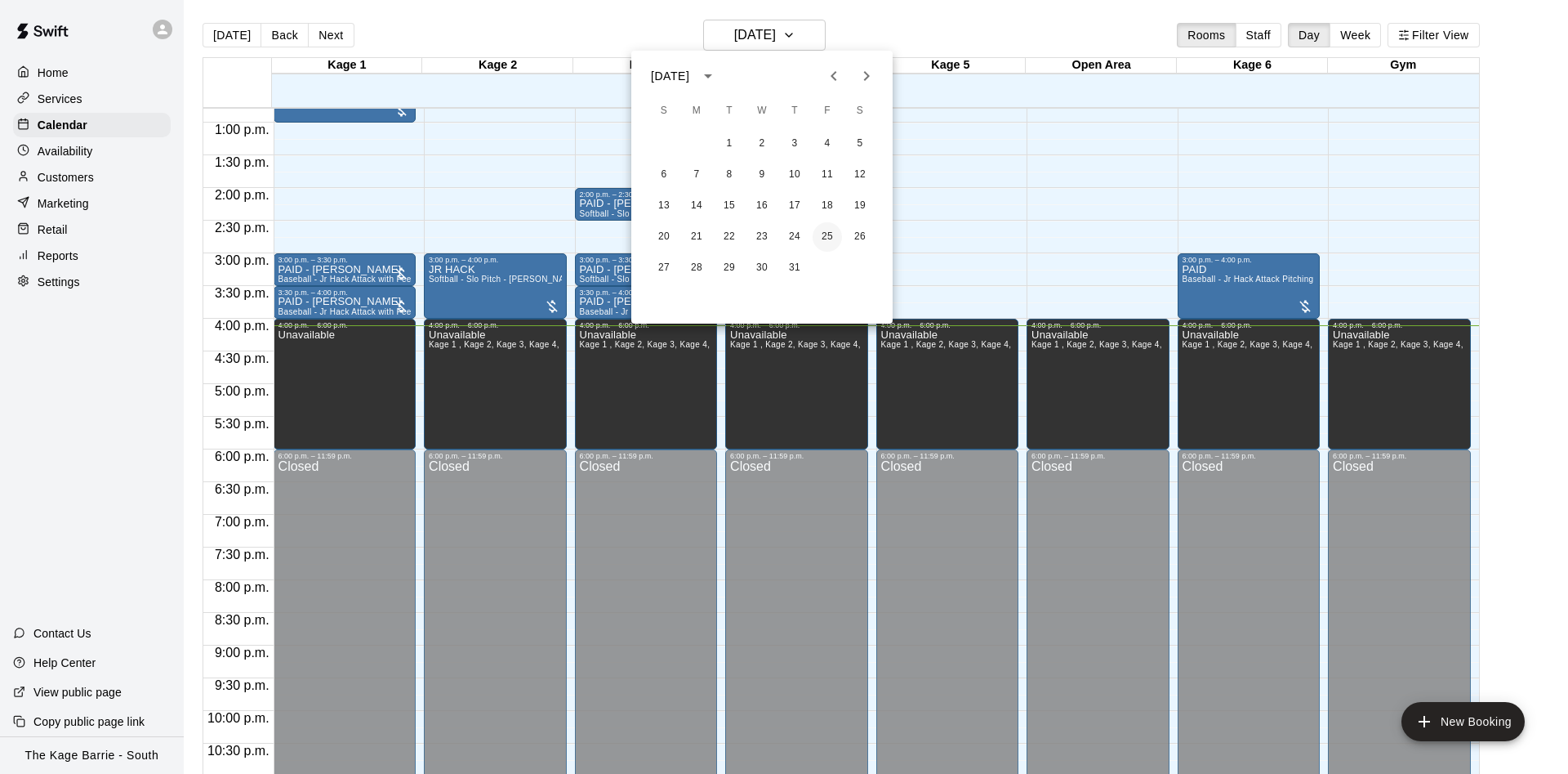
click at [825, 242] on button "25" at bounding box center [828, 238] width 30 height 30
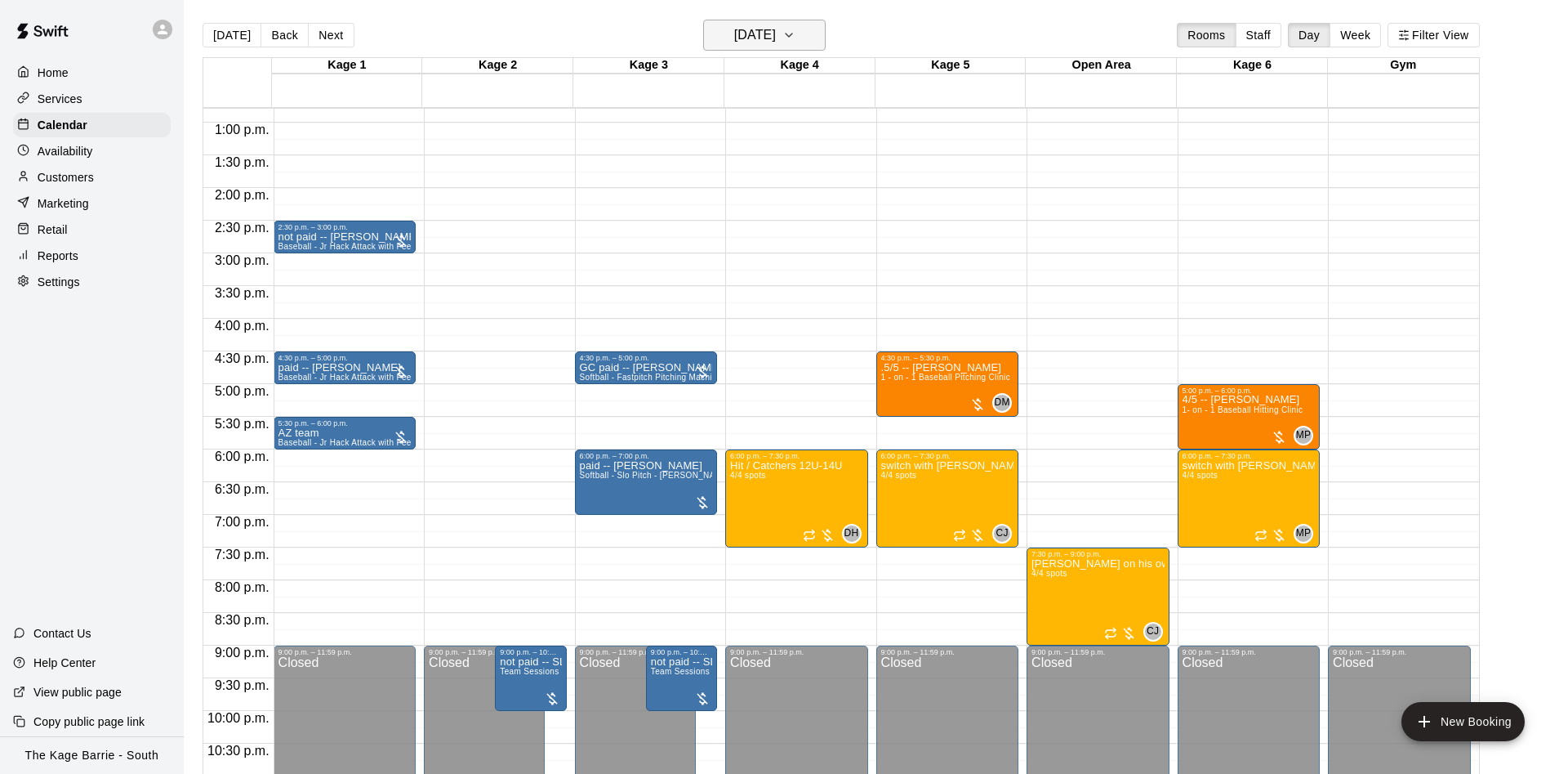
click at [772, 31] on h6 "Friday Oct 25" at bounding box center [755, 34] width 42 height 23
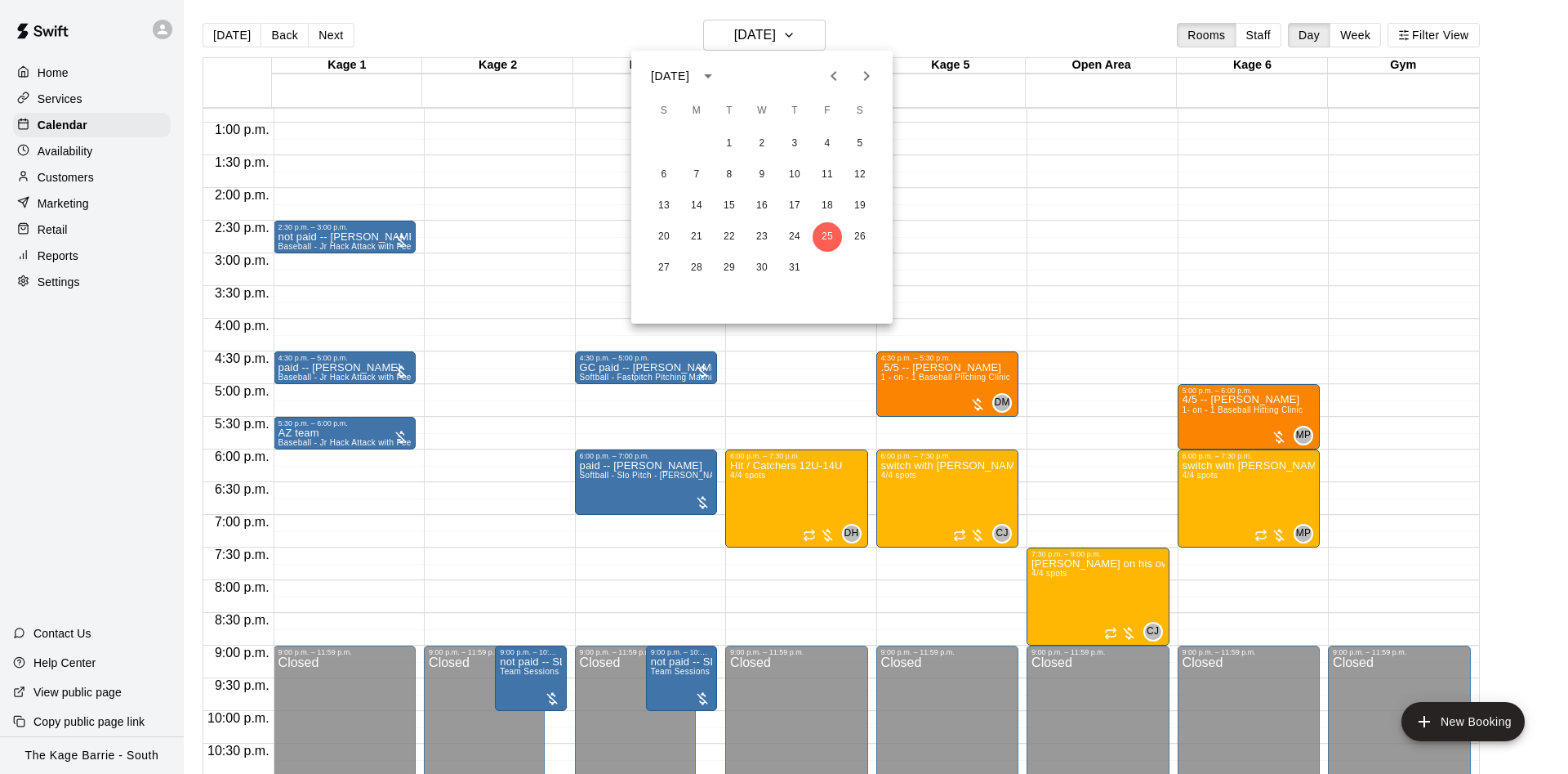
click at [852, 81] on button "Next month" at bounding box center [866, 75] width 33 height 33
click at [859, 76] on icon "Next month" at bounding box center [866, 75] width 20 height 20
click at [861, 76] on icon "Next month" at bounding box center [866, 75] width 20 height 20
click at [862, 75] on icon "Next month" at bounding box center [866, 75] width 20 height 20
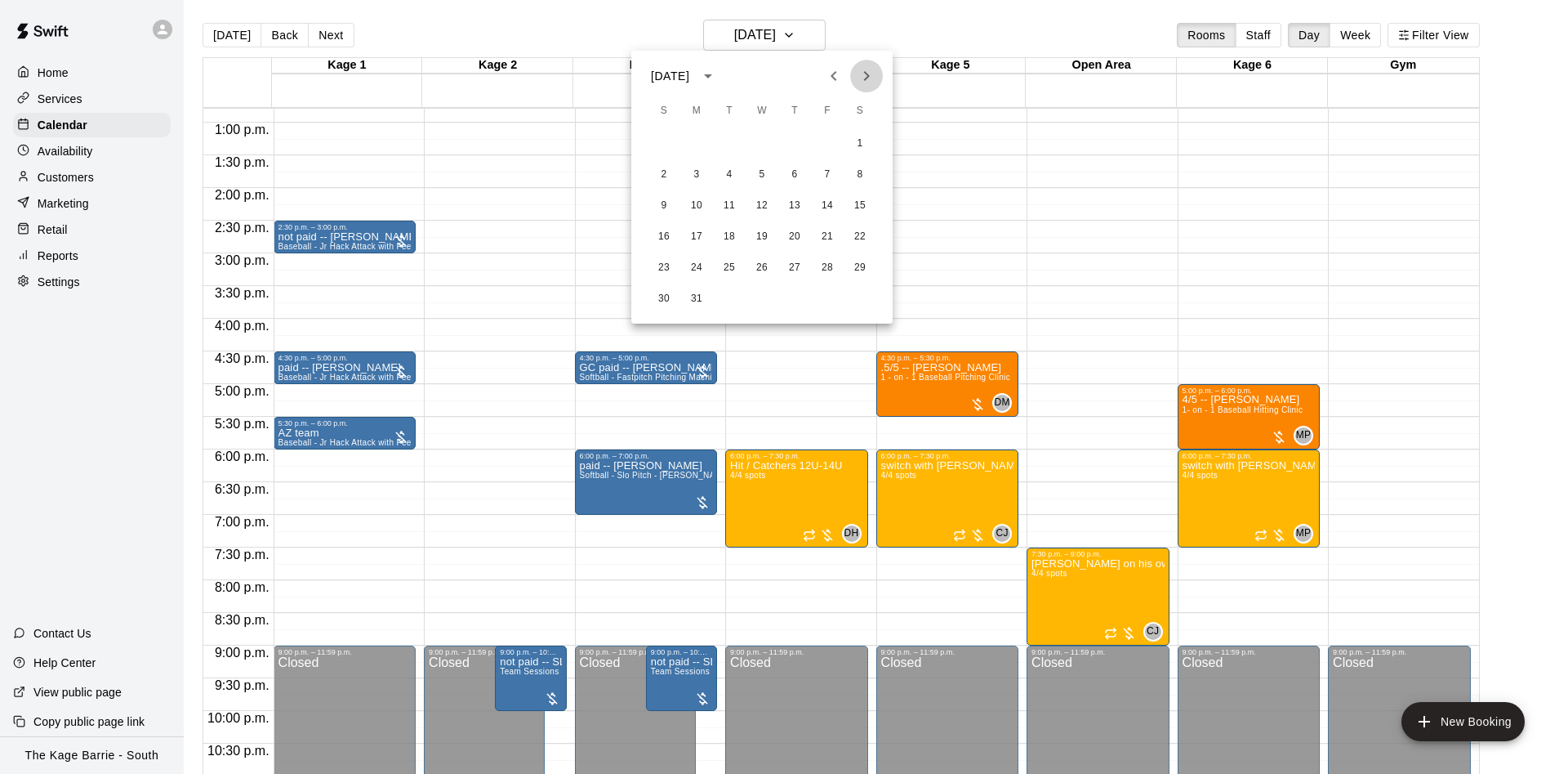
click at [862, 75] on icon "Next month" at bounding box center [866, 75] width 20 height 20
click at [796, 147] on button "3" at bounding box center [795, 144] width 30 height 30
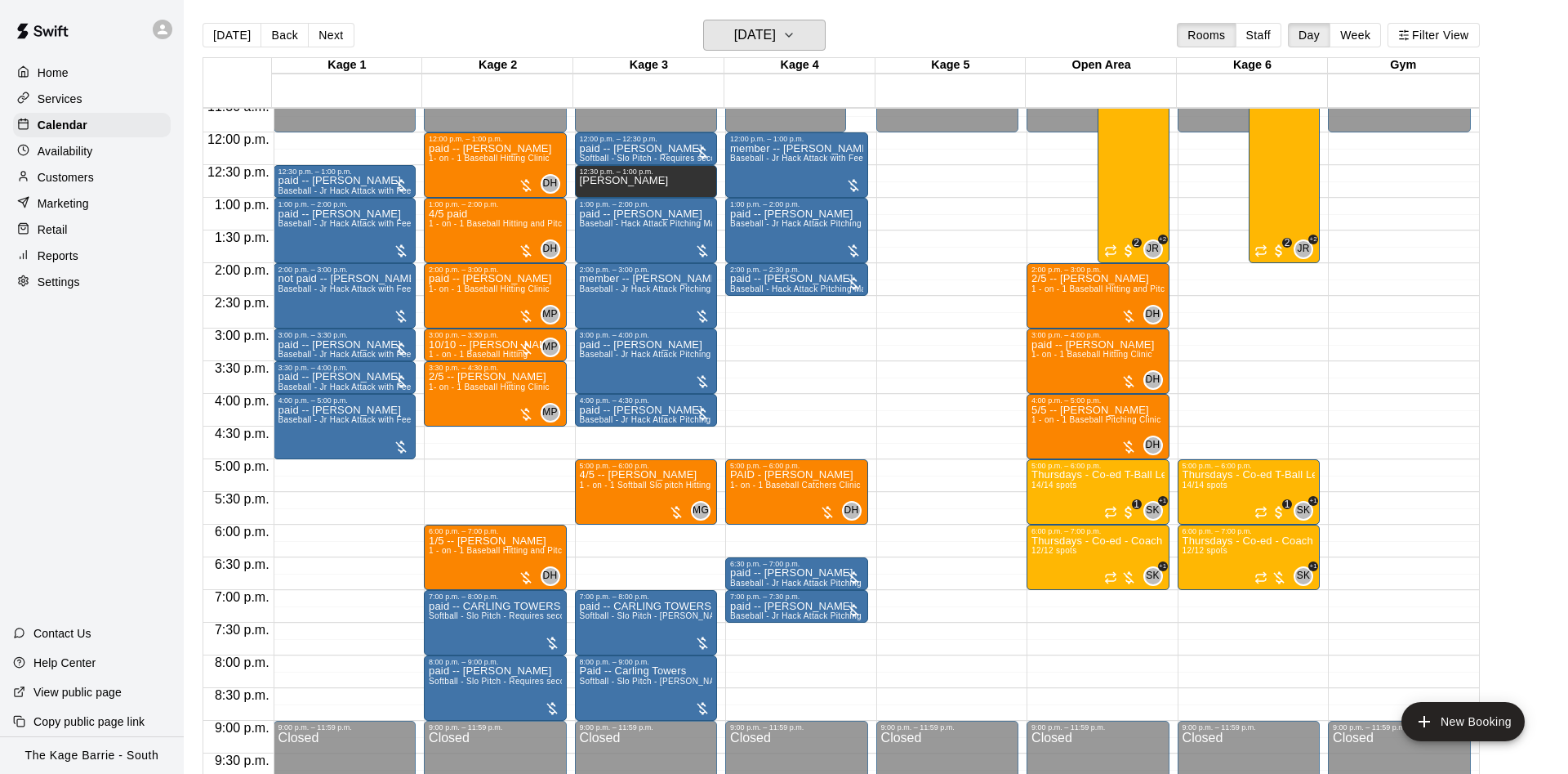
scroll to position [733, 0]
